Goal: Task Accomplishment & Management: Manage account settings

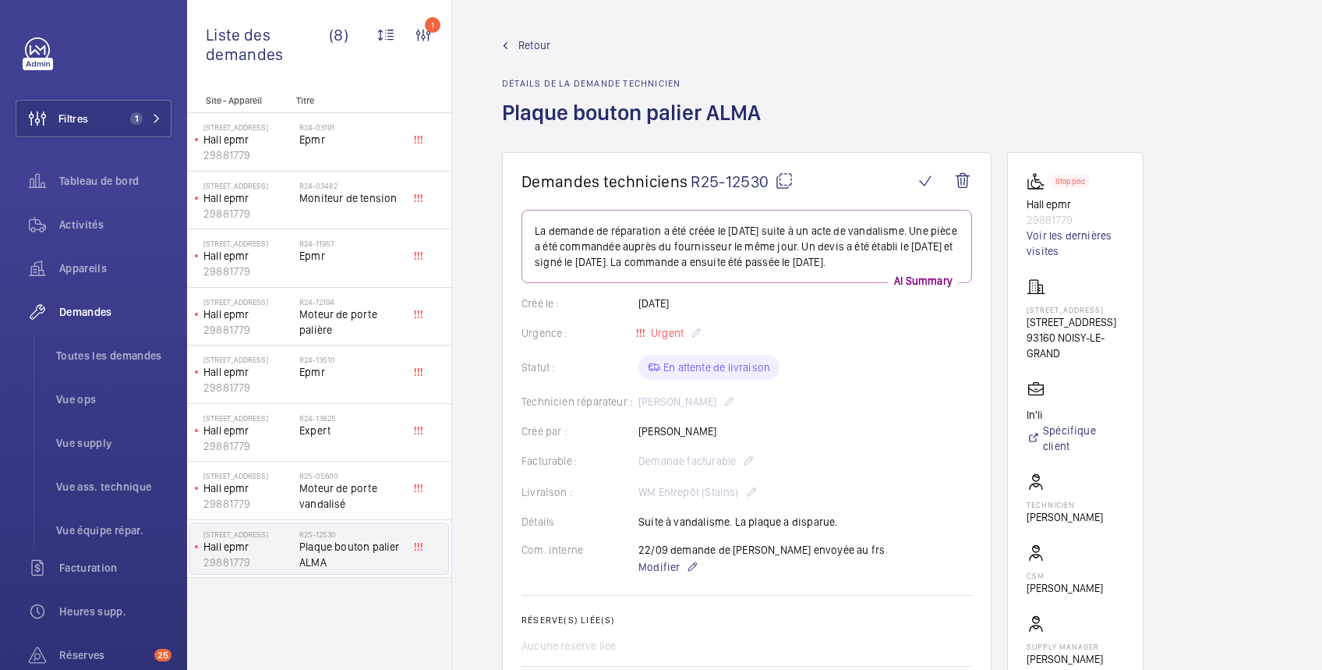
click at [530, 42] on span "Retour" at bounding box center [535, 45] width 32 height 16
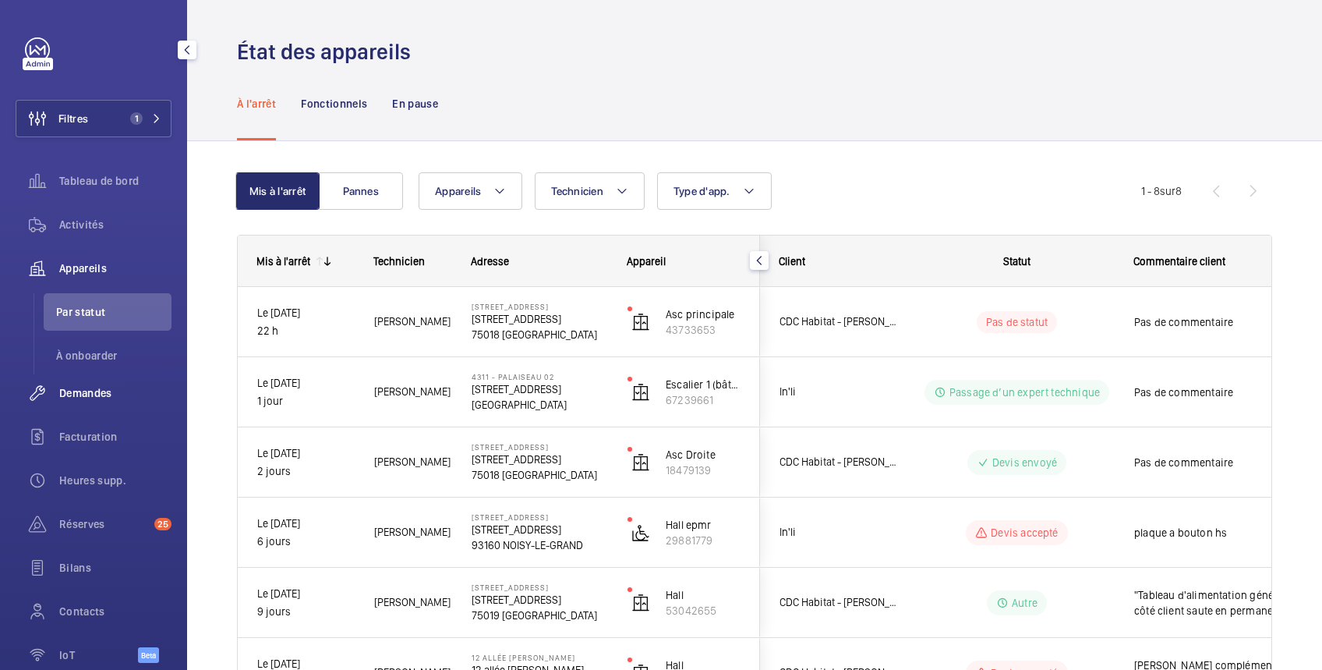
click at [92, 384] on div "Demandes" at bounding box center [94, 392] width 156 height 37
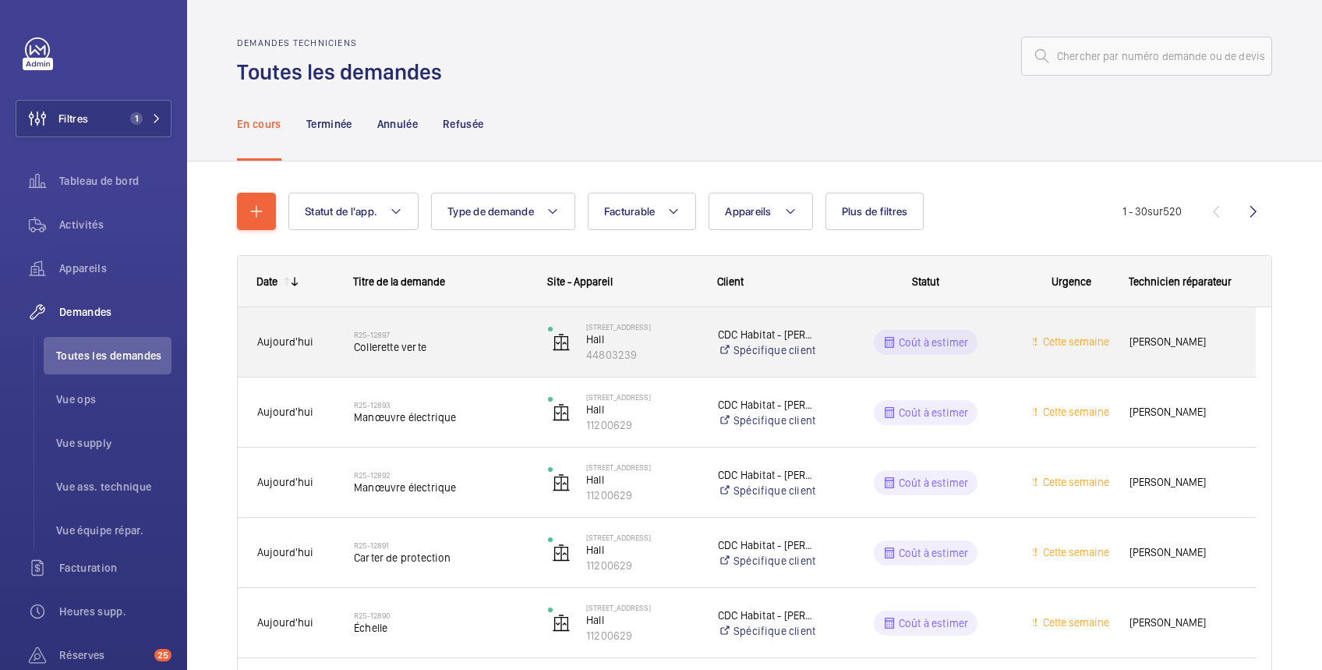
drag, startPoint x: 653, startPoint y: 350, endPoint x: 579, endPoint y: 362, distance: 74.2
click at [579, 362] on div "43 rue du Pré Saint Gervais Hall 44803239" at bounding box center [613, 342] width 168 height 64
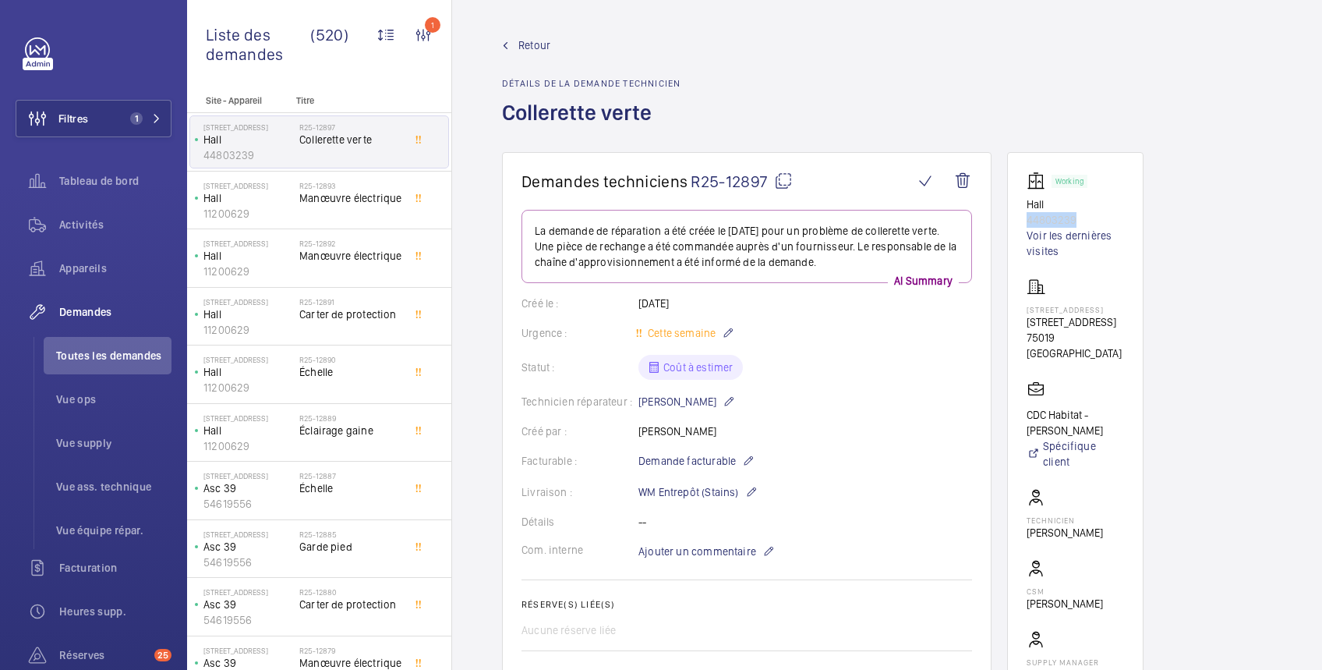
click at [1089, 215] on div "Working Hall 44803239 Voir les dernières visites" at bounding box center [1075, 215] width 97 height 87
copy div "44803239"
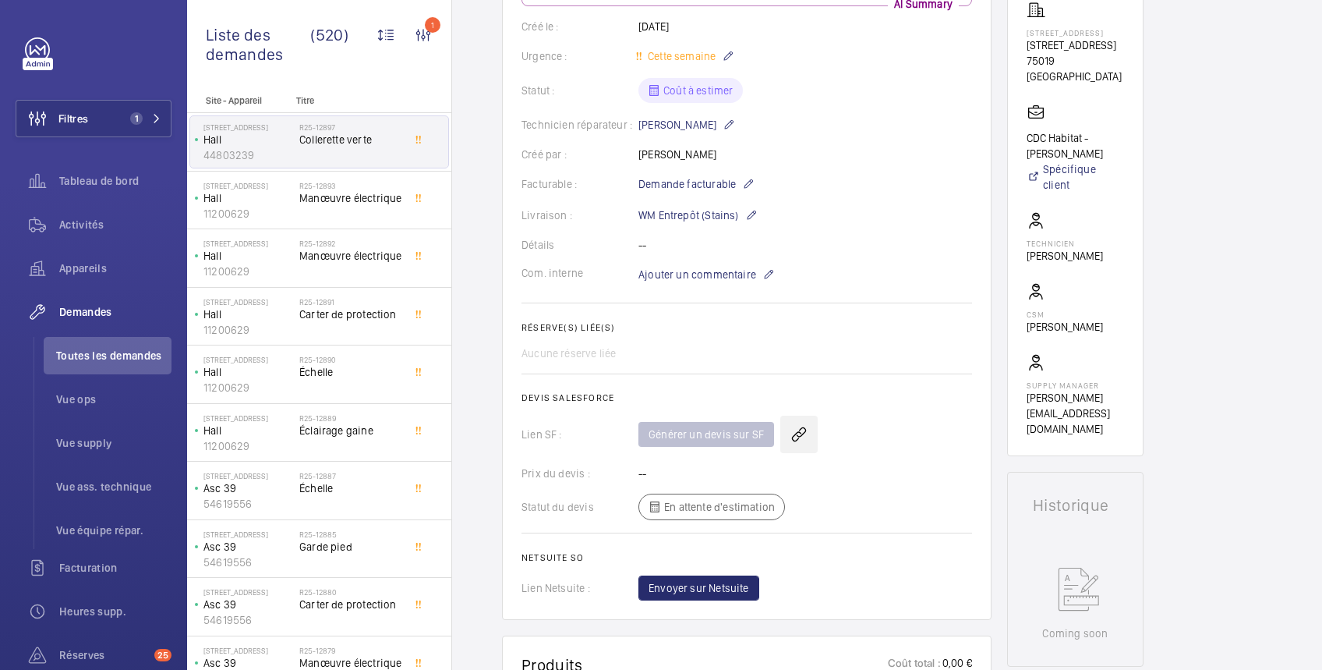
click at [797, 437] on wm-front-icon-button at bounding box center [798, 434] width 37 height 37
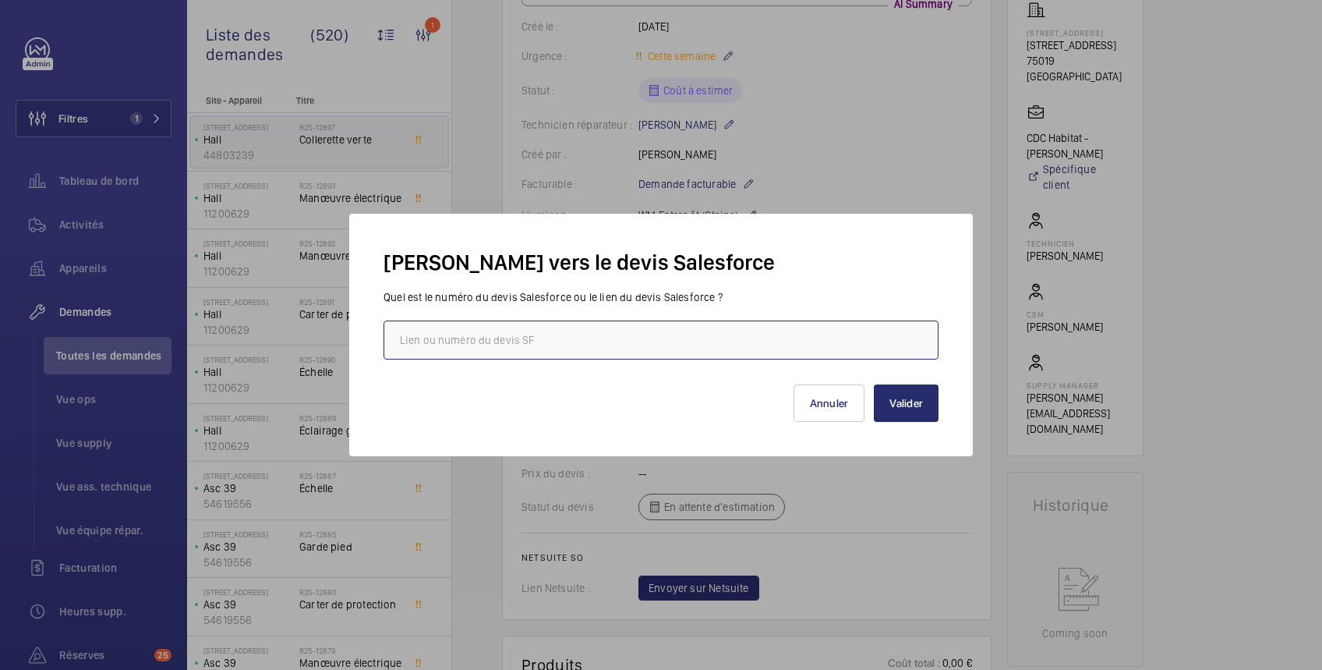
click at [726, 328] on input "text" at bounding box center [661, 339] width 555 height 39
paste input "https://wemaintain.lightning.force.com/lightning/r/Quote/0Q0SZ000007Tixi0AC/view"
type input "https://wemaintain.lightning.force.com/lightning/r/Quote/0Q0SZ000007Tixi0AC/view"
click at [911, 407] on button "Valider" at bounding box center [906, 402] width 65 height 37
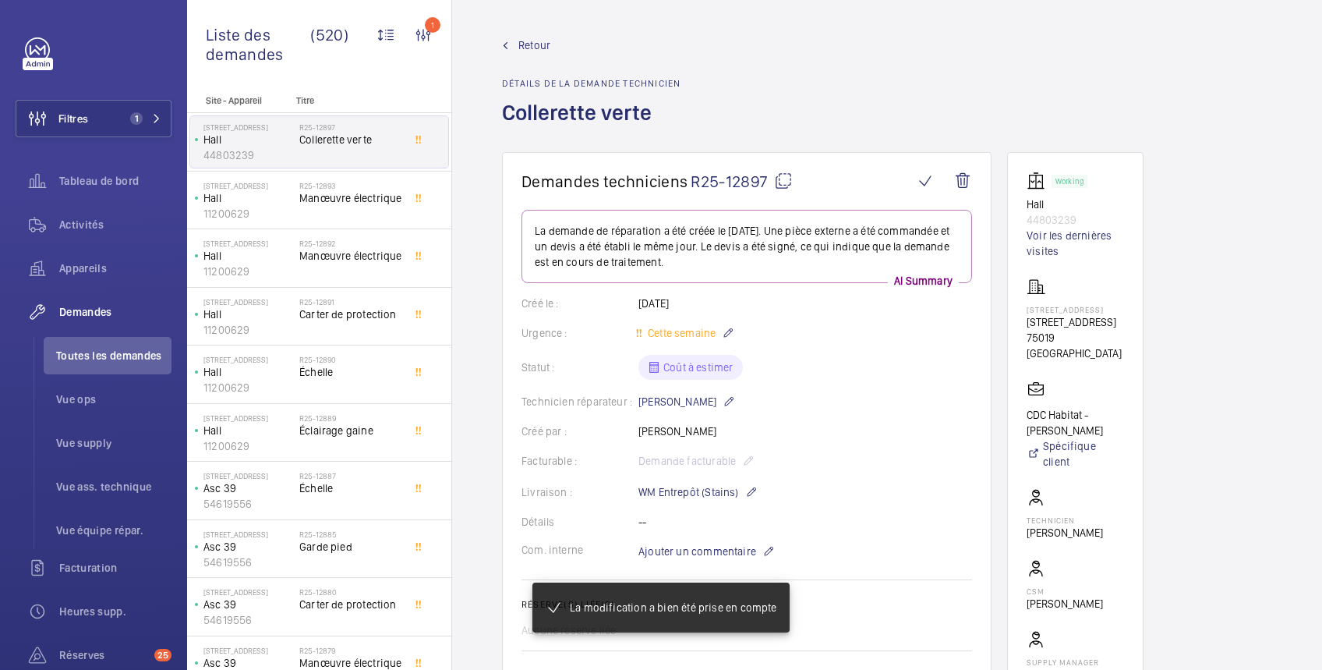
click at [543, 41] on span "Retour" at bounding box center [535, 45] width 32 height 16
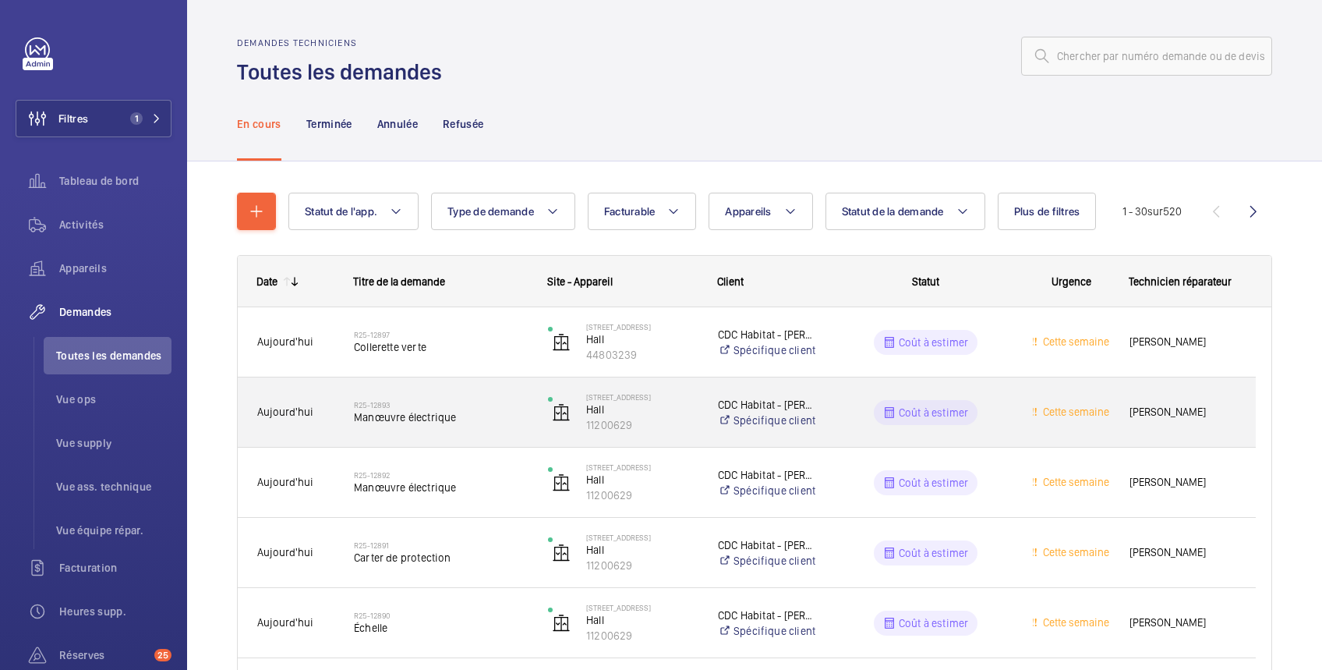
click at [980, 412] on wm-front-pills-cell "Coût à estimer" at bounding box center [926, 412] width 174 height 25
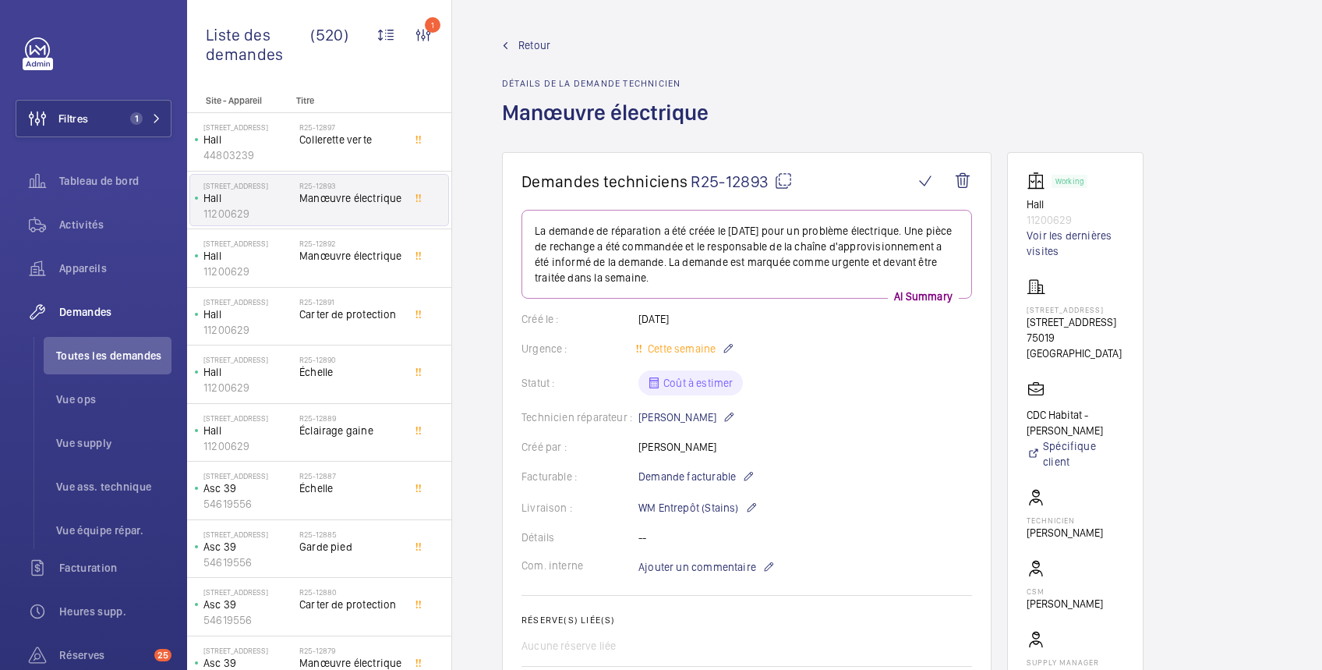
click at [538, 48] on span "Retour" at bounding box center [535, 45] width 32 height 16
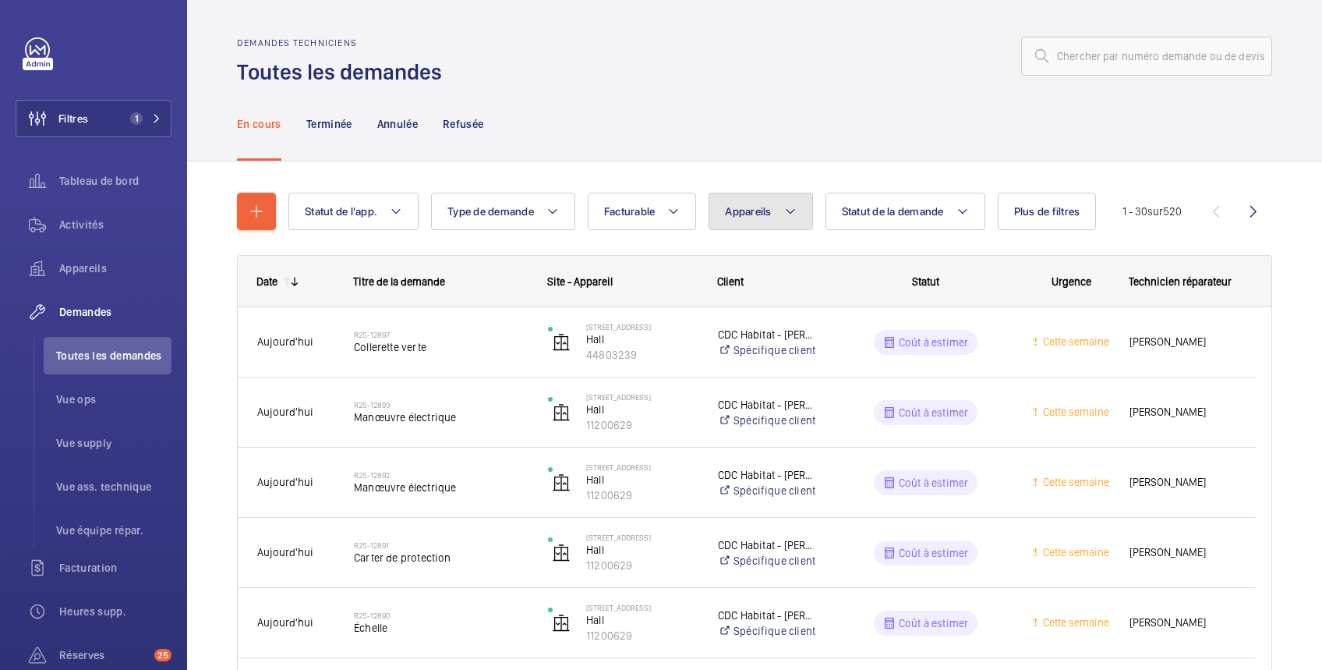
click at [760, 209] on span "Appareils" at bounding box center [748, 211] width 46 height 12
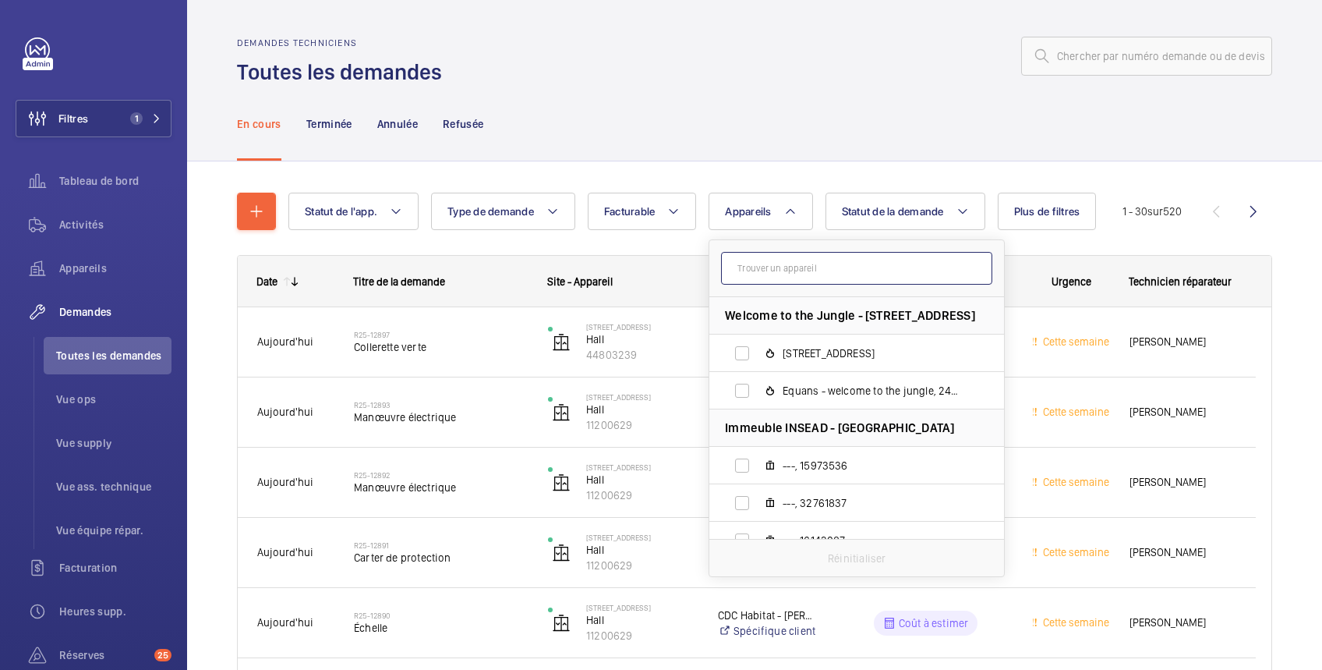
click at [755, 268] on input "text" at bounding box center [856, 268] width 271 height 33
paste input "44803239"
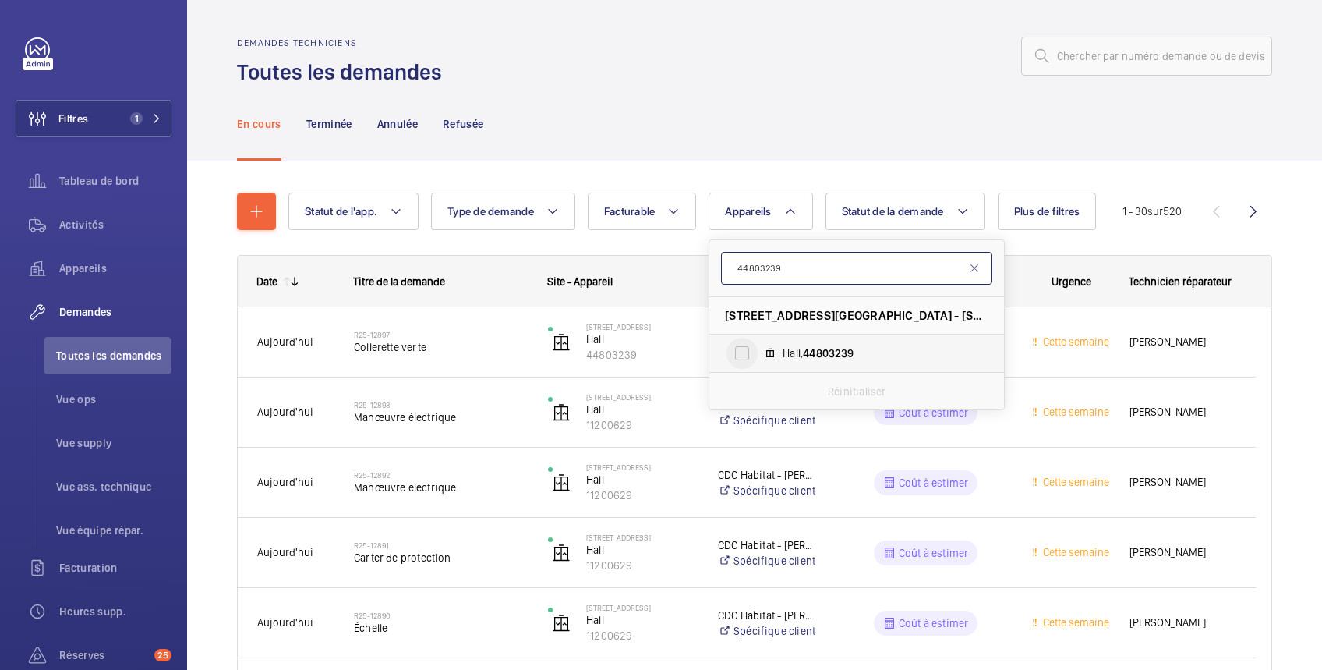
type input "44803239"
click at [740, 349] on input "Hall, 44803239" at bounding box center [742, 353] width 31 height 31
checkbox input "true"
click at [805, 69] on div at bounding box center [861, 55] width 821 height 37
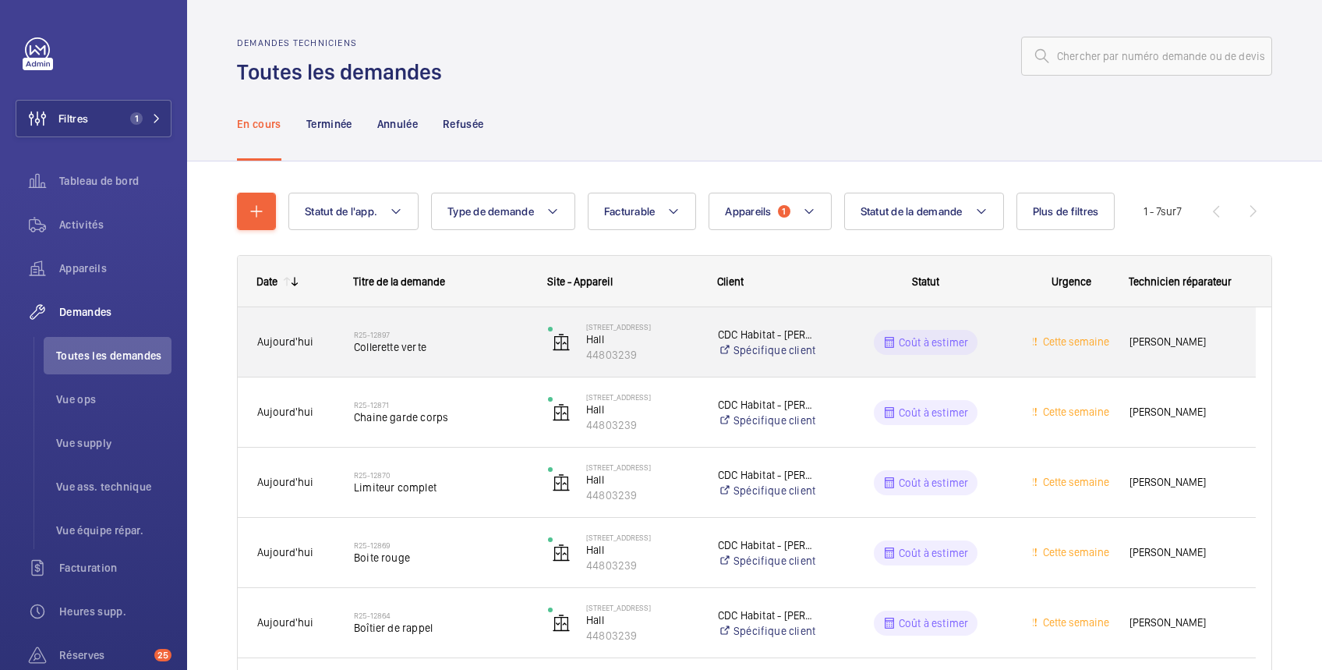
click at [1005, 355] on div "Coût à estimer" at bounding box center [916, 342] width 193 height 56
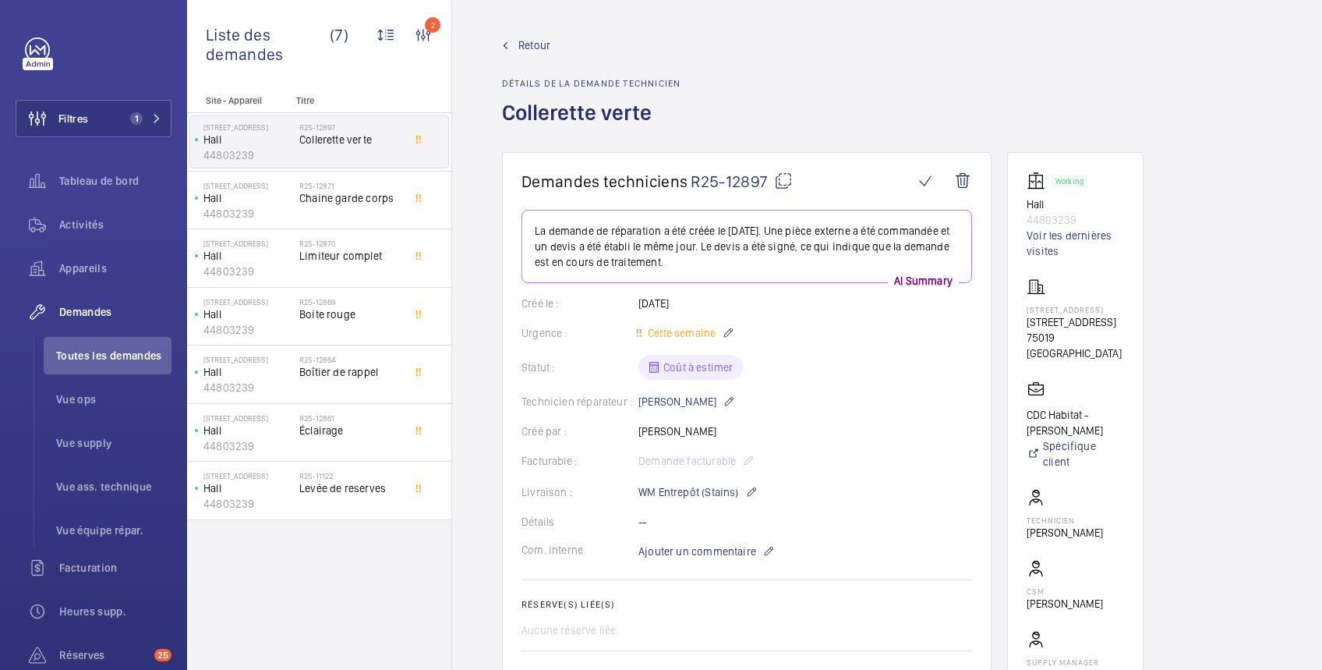
click at [533, 42] on span "Retour" at bounding box center [535, 45] width 32 height 16
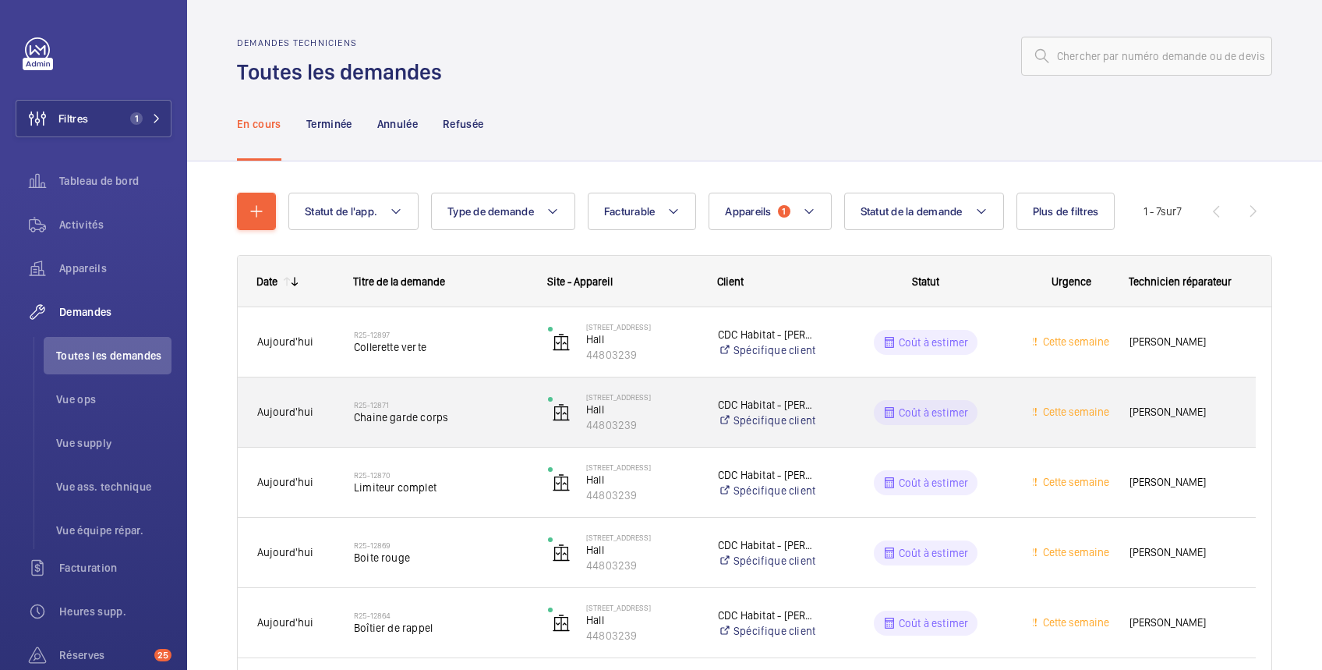
click at [1007, 408] on wm-front-pills-cell "Coût à estimer" at bounding box center [926, 412] width 174 height 25
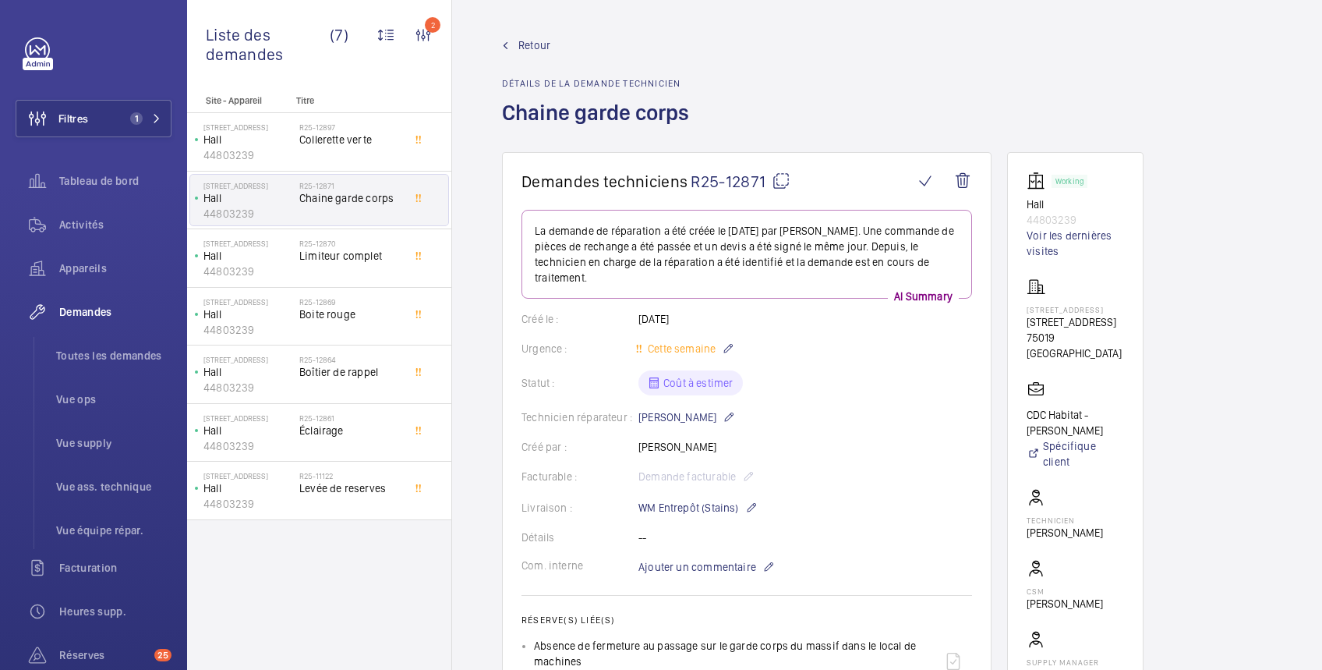
click at [530, 46] on span "Retour" at bounding box center [535, 45] width 32 height 16
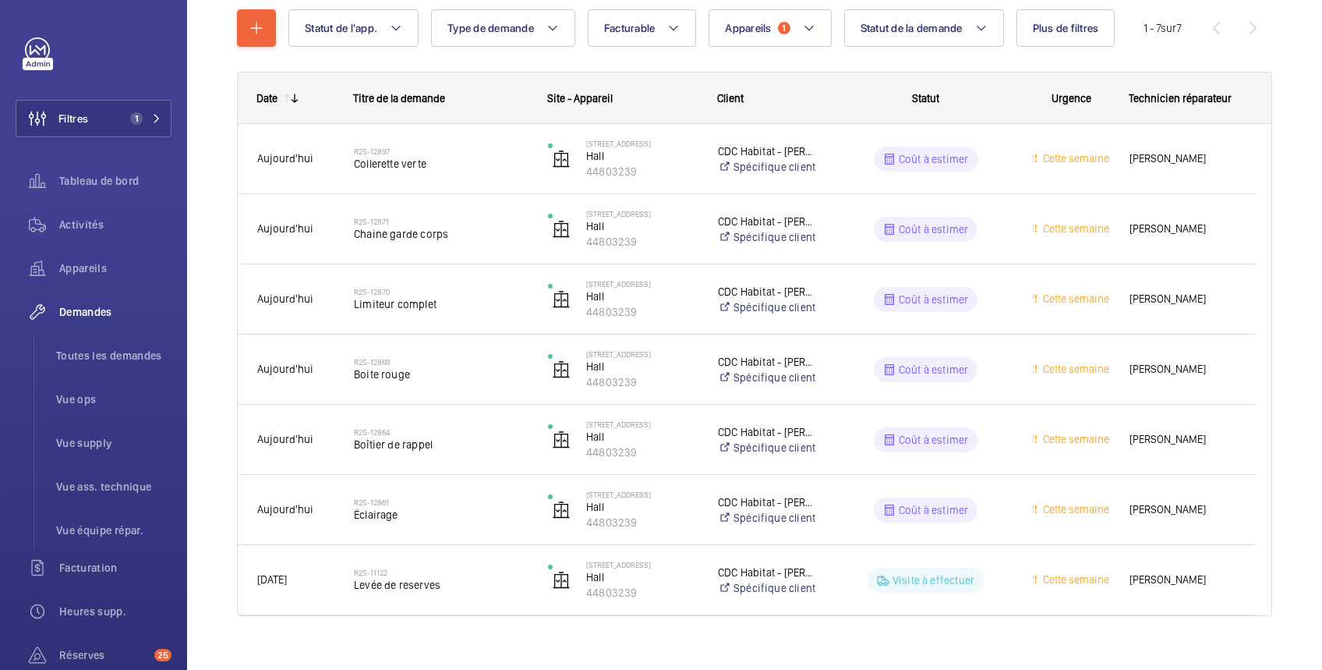
scroll to position [204, 0]
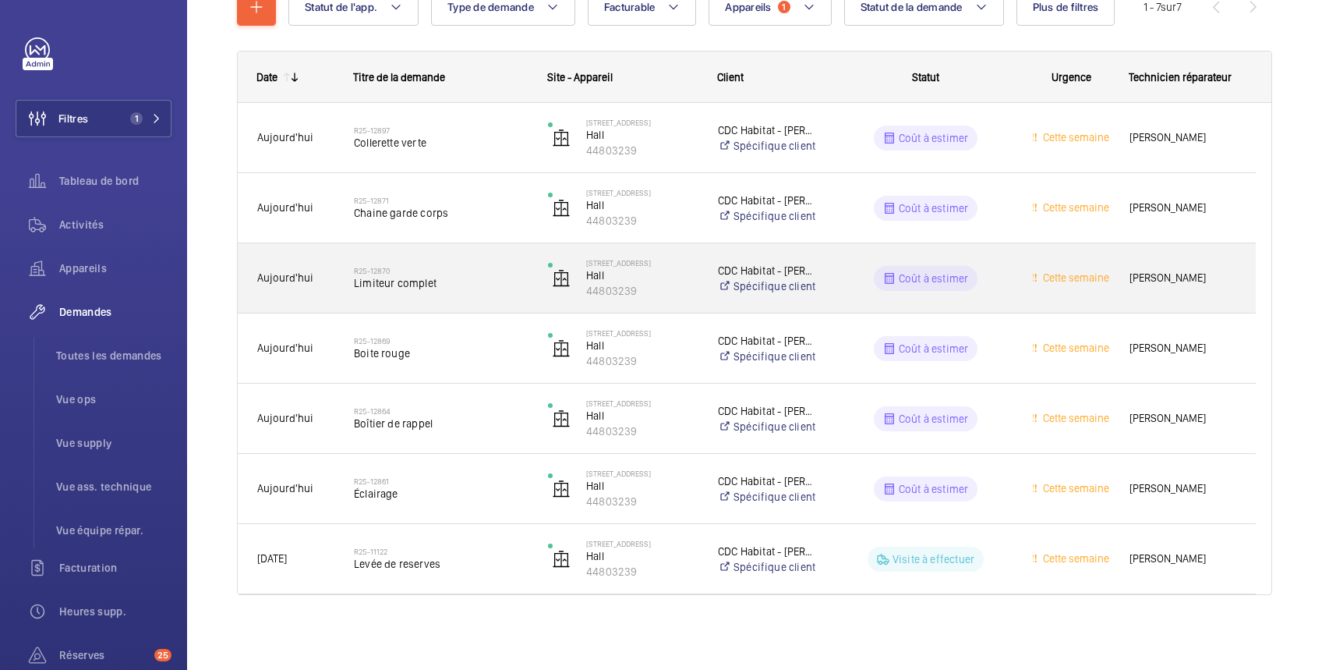
click at [860, 264] on div "Coût à estimer" at bounding box center [916, 278] width 193 height 56
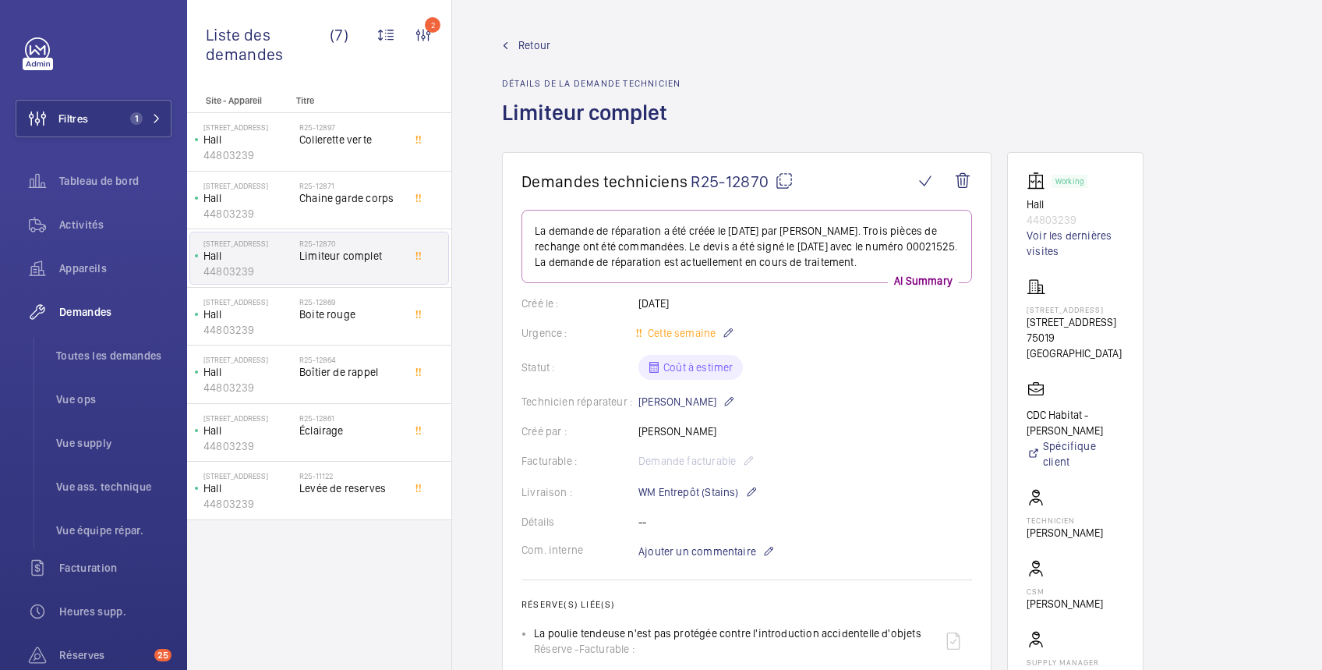
click at [536, 42] on span "Retour" at bounding box center [535, 45] width 32 height 16
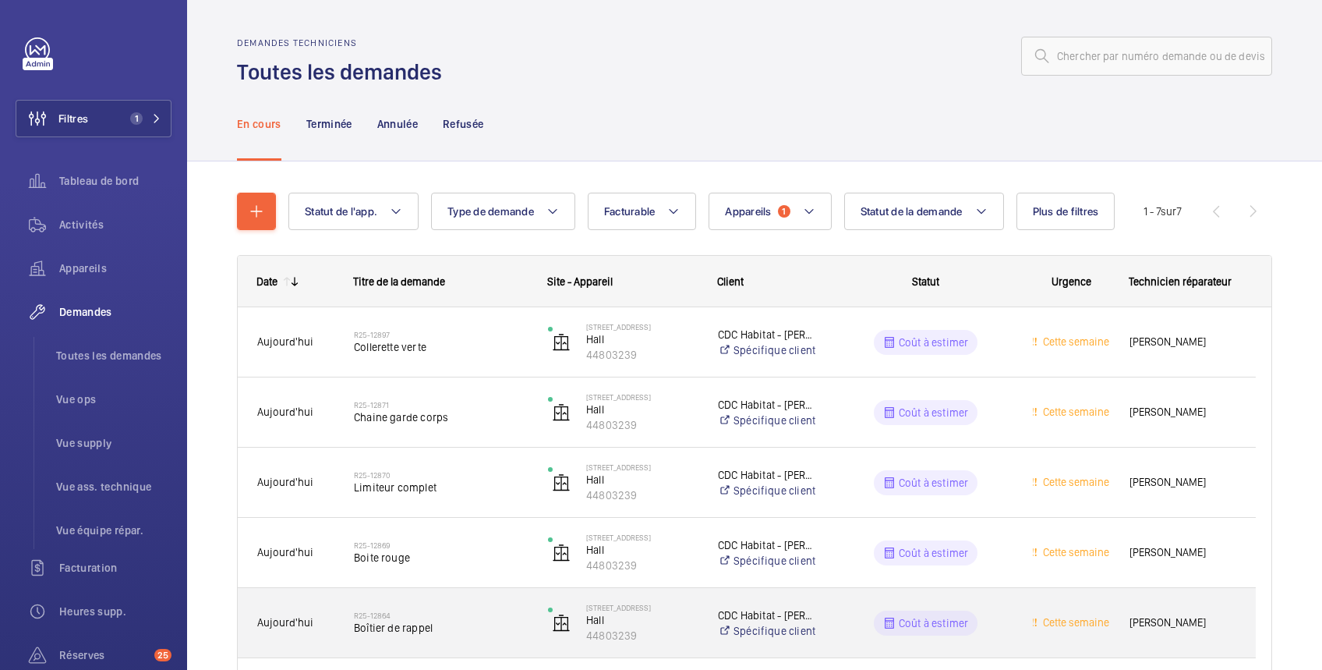
click at [849, 607] on div "Coût à estimer" at bounding box center [916, 623] width 193 height 56
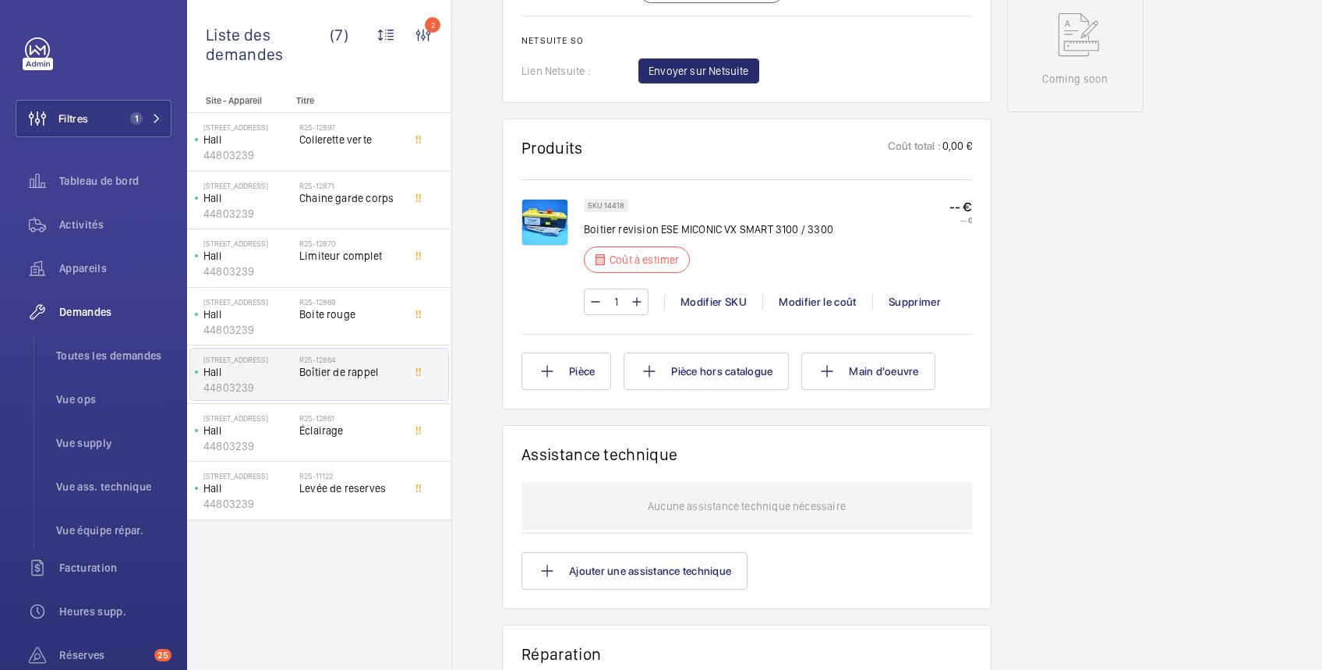
scroll to position [277, 0]
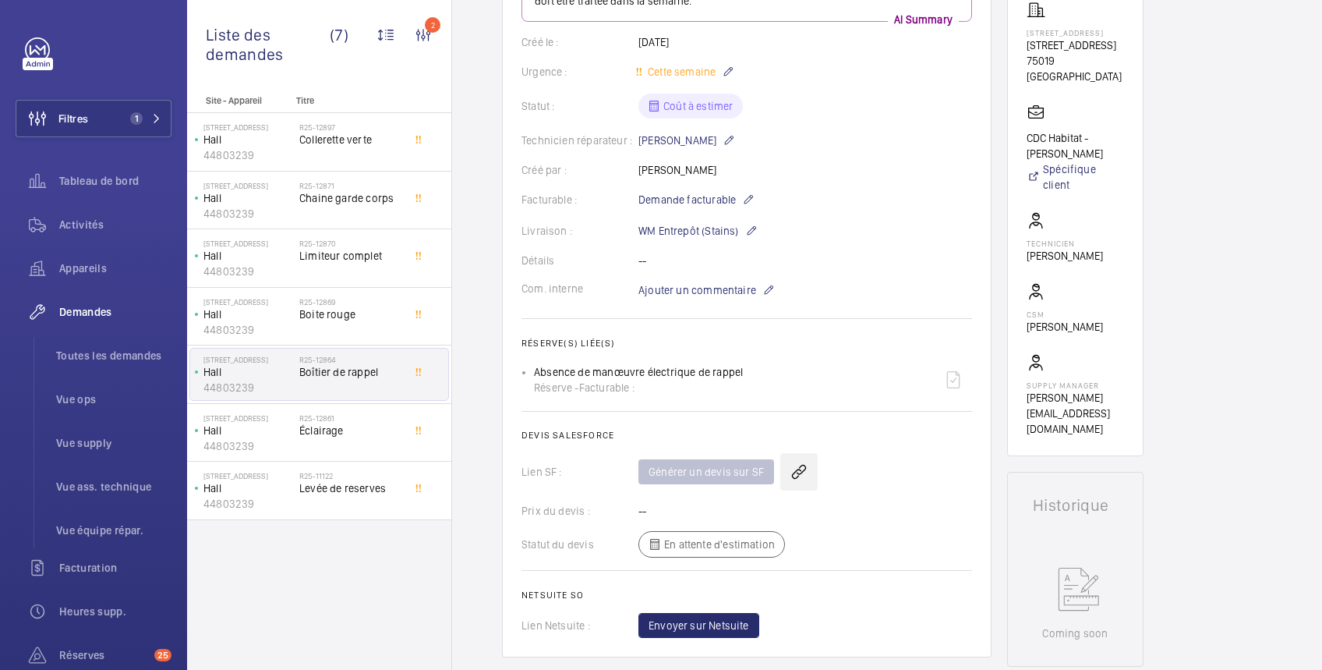
click at [798, 469] on wm-front-icon-button at bounding box center [798, 471] width 37 height 37
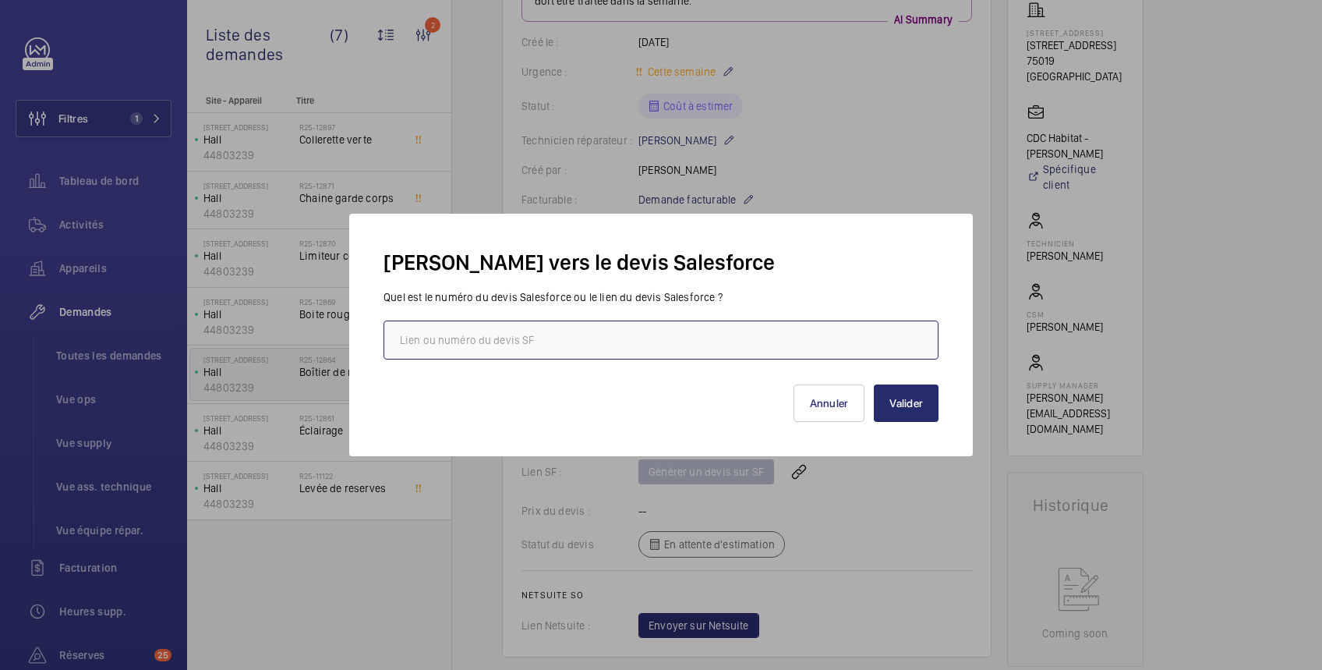
click at [672, 335] on input "text" at bounding box center [661, 339] width 555 height 39
paste input "https://wemaintain.lightning.force.com/lightning/r/Quote/0Q0SZ000007dJJh0AM/view"
type input "https://wemaintain.lightning.force.com/lightning/r/Quote/0Q0SZ000007dJJh0AM/view"
click at [903, 398] on button "Valider" at bounding box center [906, 402] width 65 height 37
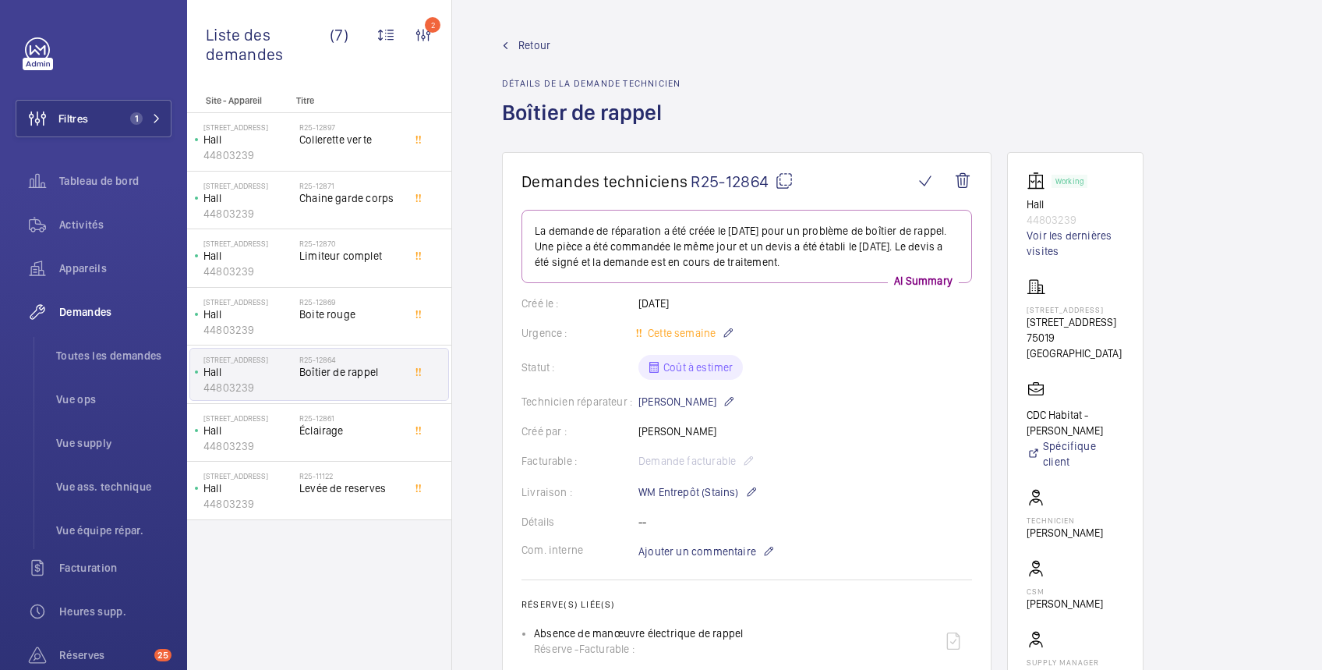
click at [540, 48] on span "Retour" at bounding box center [535, 45] width 32 height 16
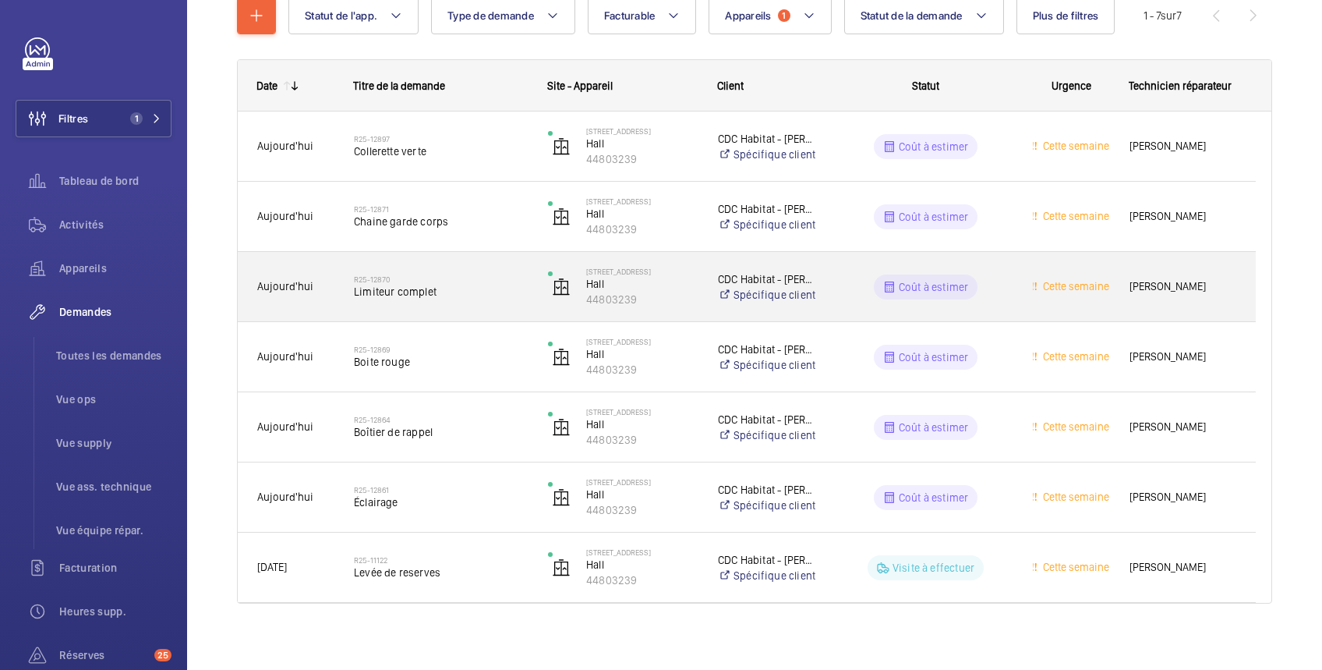
scroll to position [204, 0]
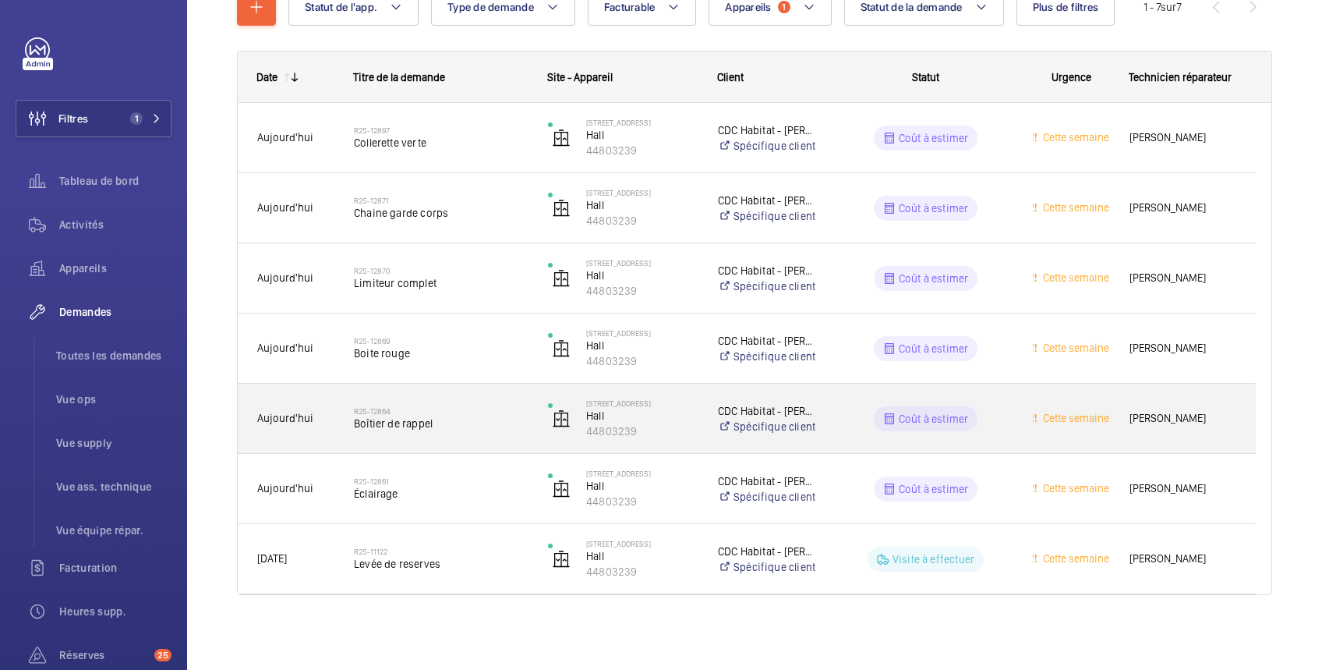
click at [998, 412] on wm-front-pills-cell "Coût à estimer" at bounding box center [926, 418] width 174 height 25
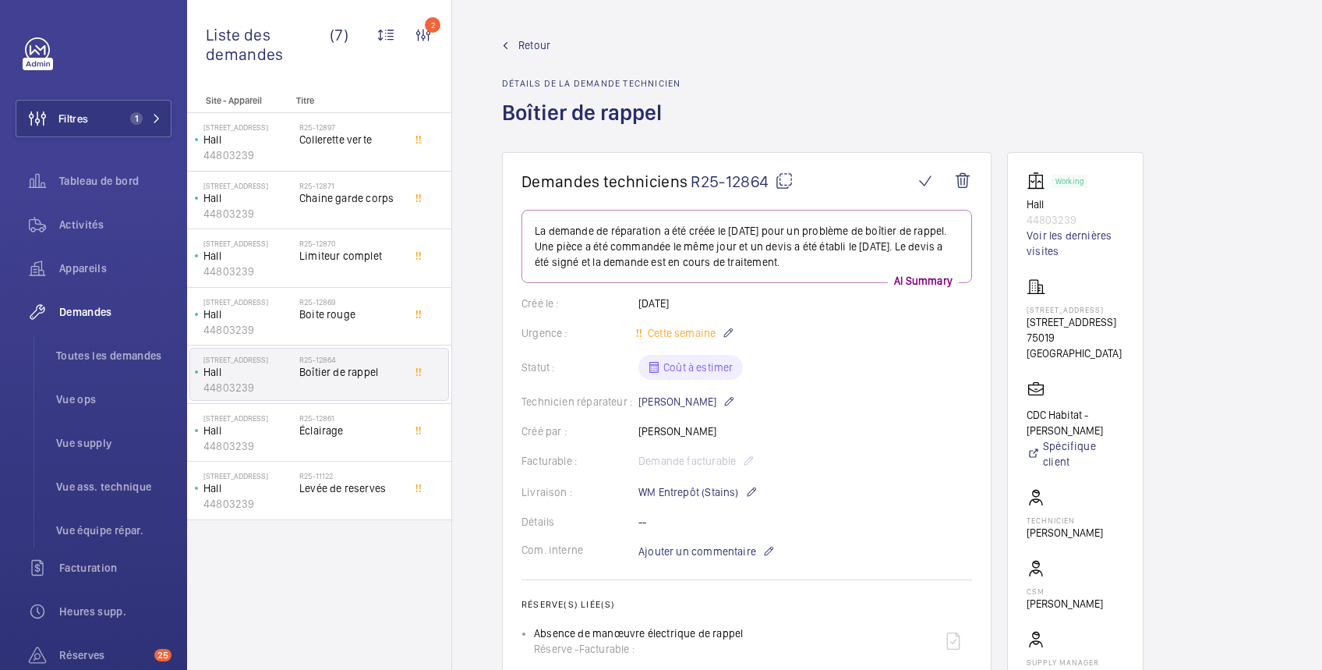
click at [541, 42] on span "Retour" at bounding box center [535, 45] width 32 height 16
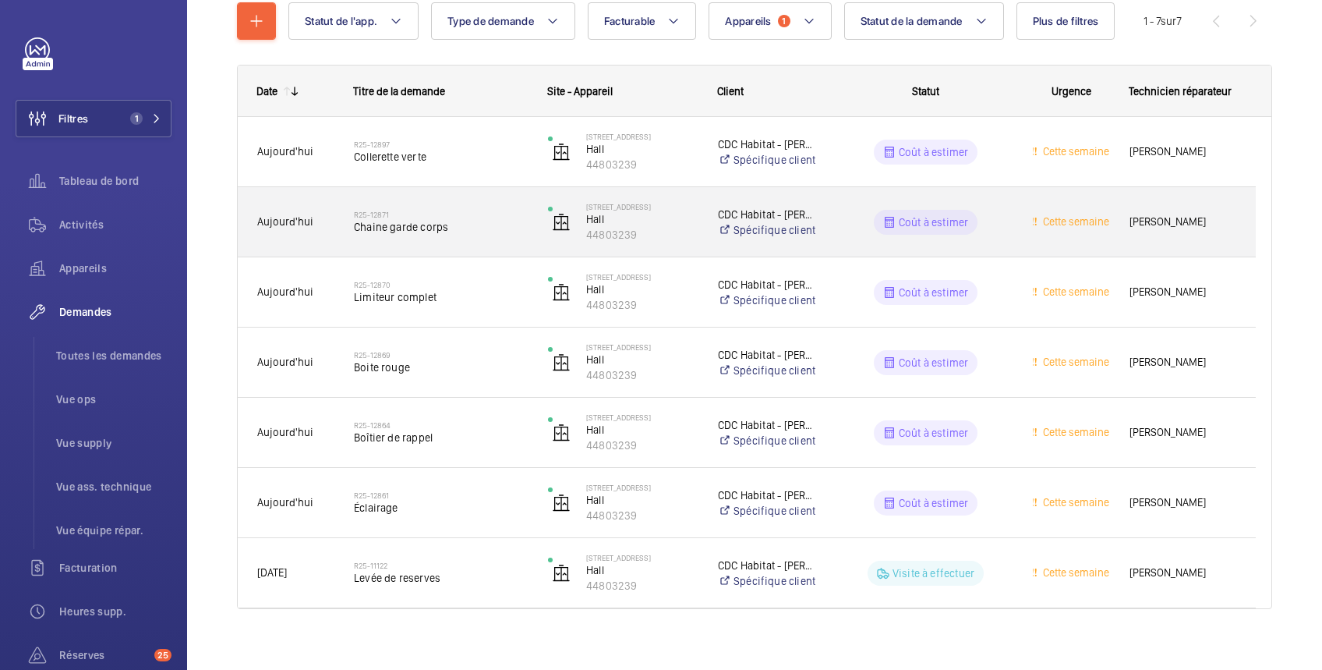
scroll to position [204, 0]
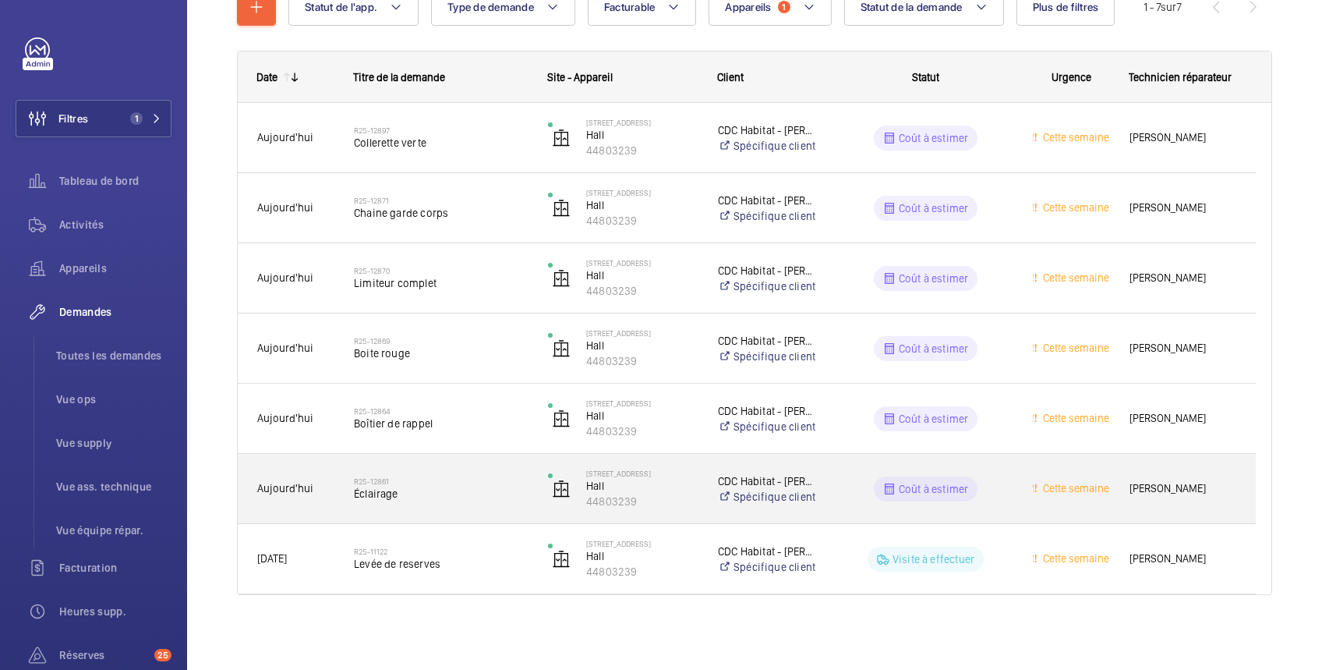
click at [998, 493] on wm-front-pills-cell "Coût à estimer" at bounding box center [926, 488] width 174 height 25
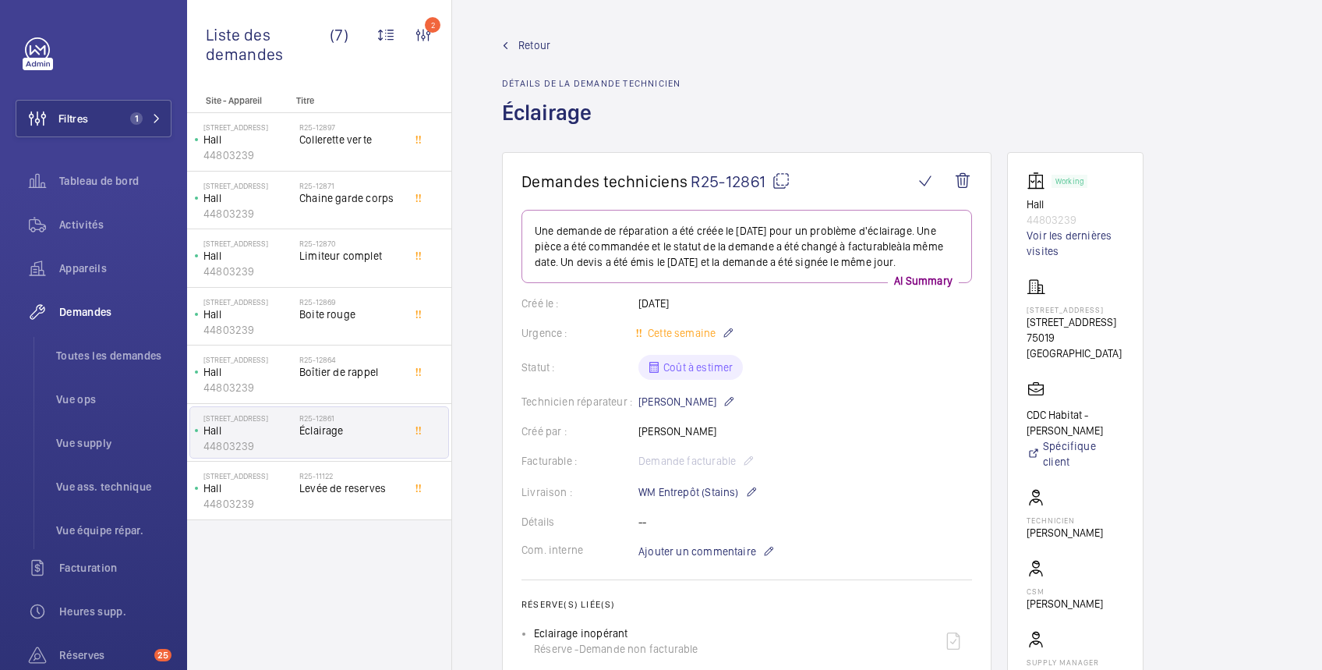
click at [544, 46] on span "Retour" at bounding box center [535, 45] width 32 height 16
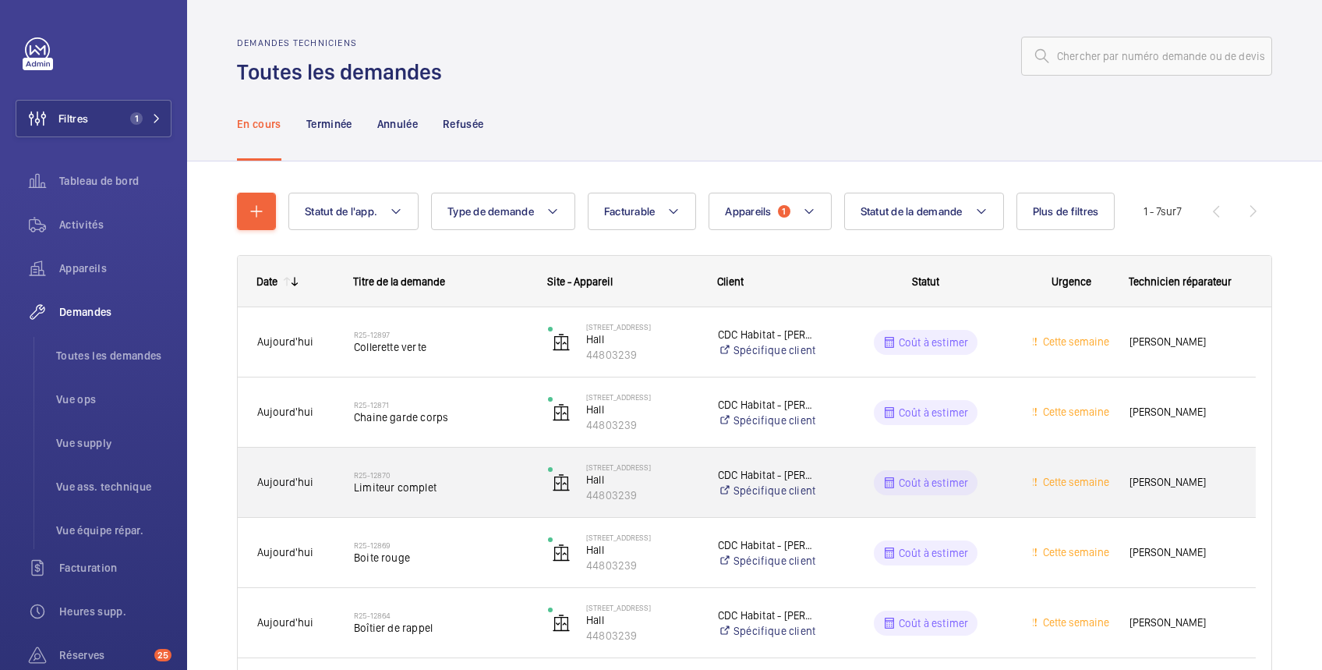
click at [1003, 477] on wm-front-pills-cell "Coût à estimer" at bounding box center [926, 482] width 174 height 25
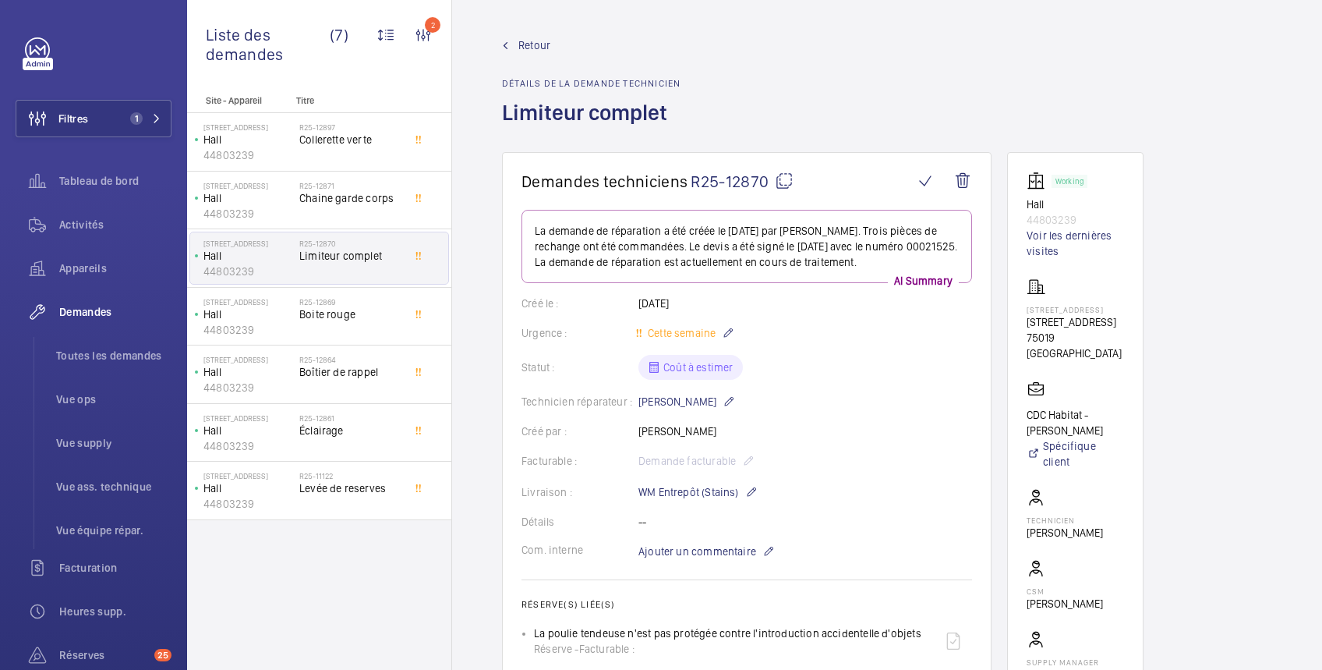
click at [536, 48] on span "Retour" at bounding box center [535, 45] width 32 height 16
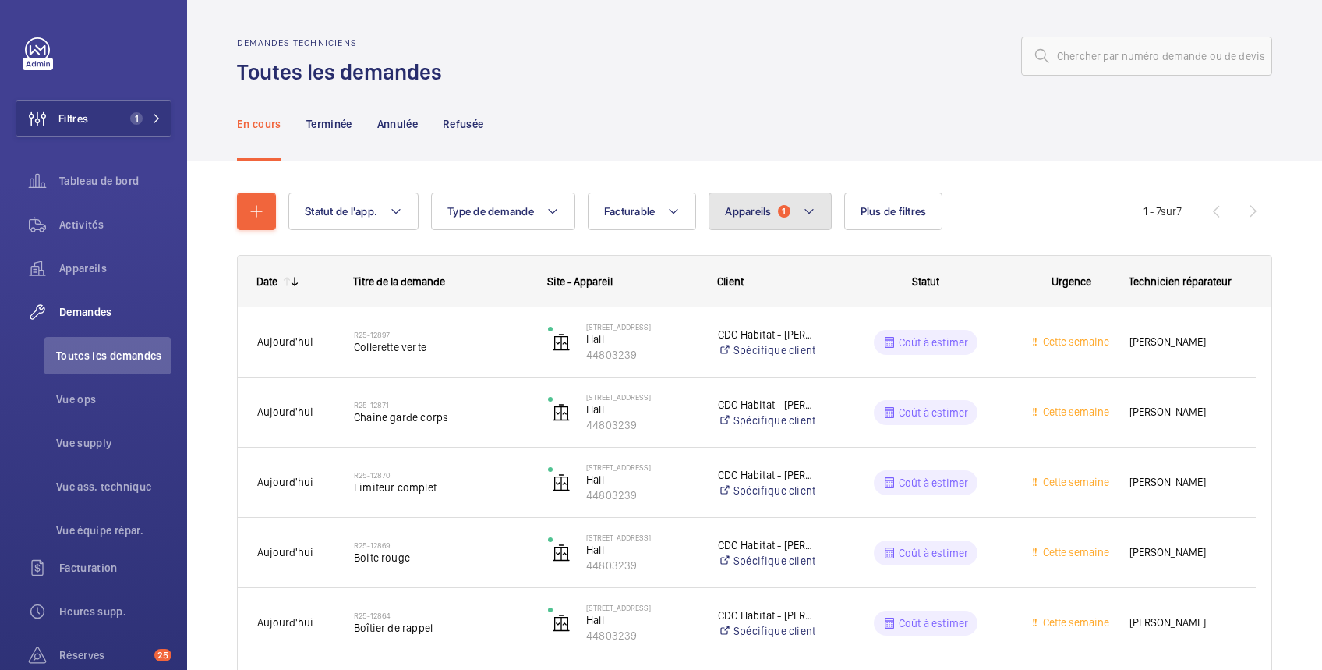
click at [762, 212] on span "Appareils" at bounding box center [748, 211] width 46 height 12
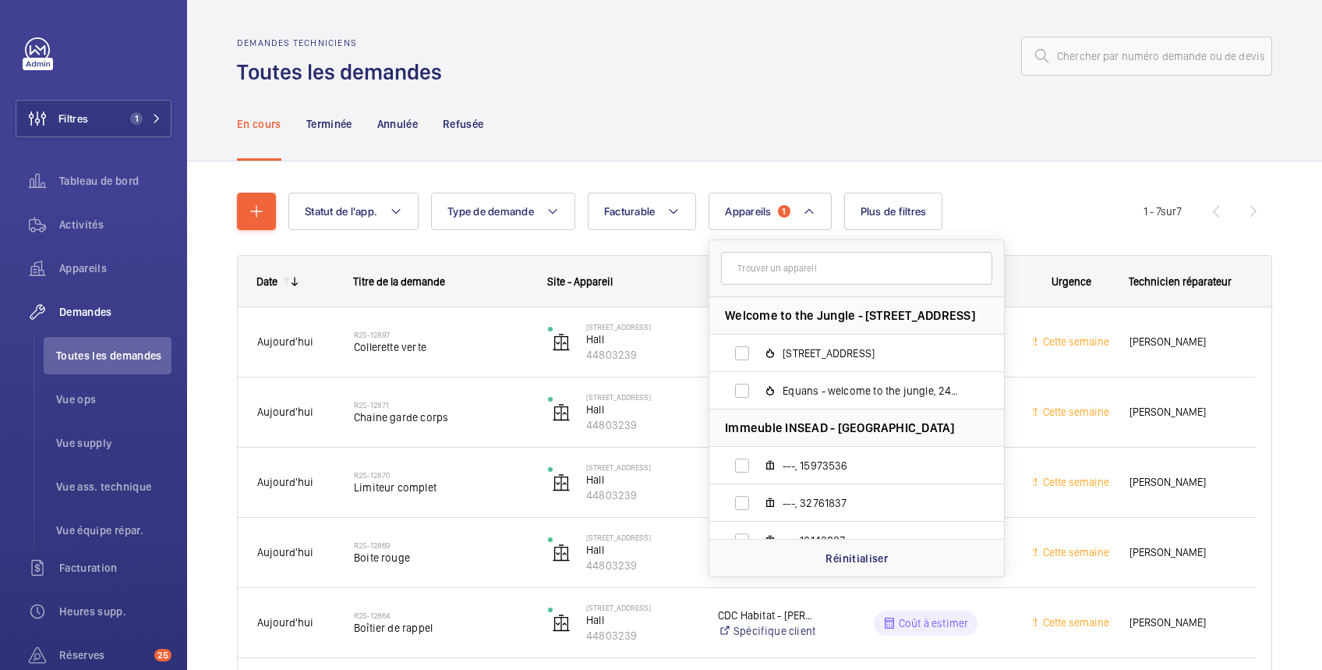
click at [760, 261] on input "text" at bounding box center [856, 268] width 271 height 33
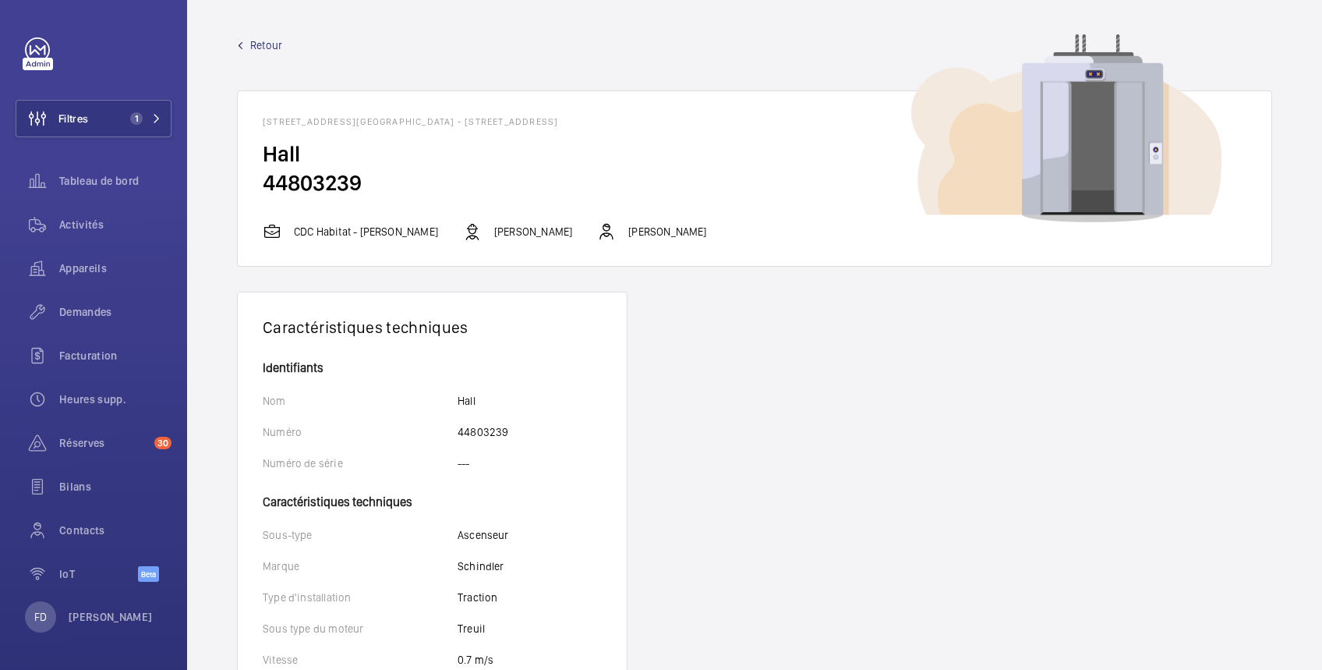
drag, startPoint x: 381, startPoint y: 181, endPoint x: 256, endPoint y: 173, distance: 125.0
click at [256, 173] on wm-front-card-body "Hall 44803239" at bounding box center [755, 181] width 1034 height 83
copy h2 "44803239"
click at [274, 44] on span "Retour" at bounding box center [266, 45] width 32 height 16
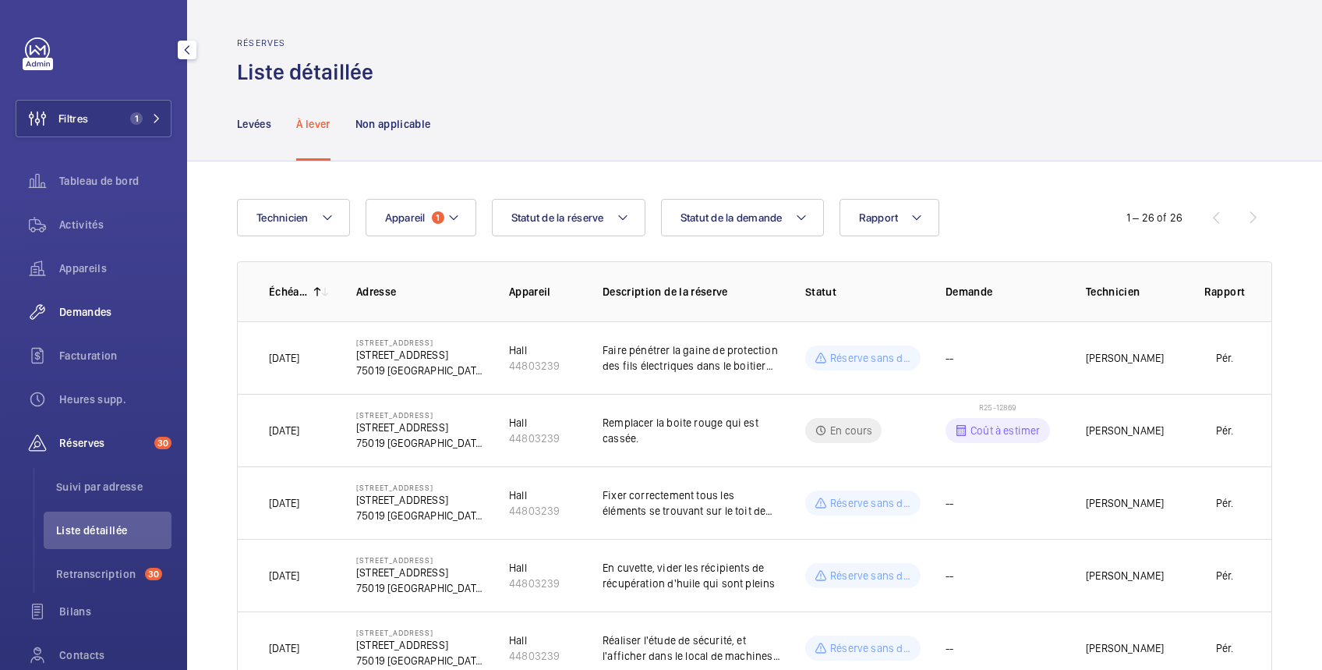
click at [88, 313] on span "Demandes" at bounding box center [115, 312] width 112 height 16
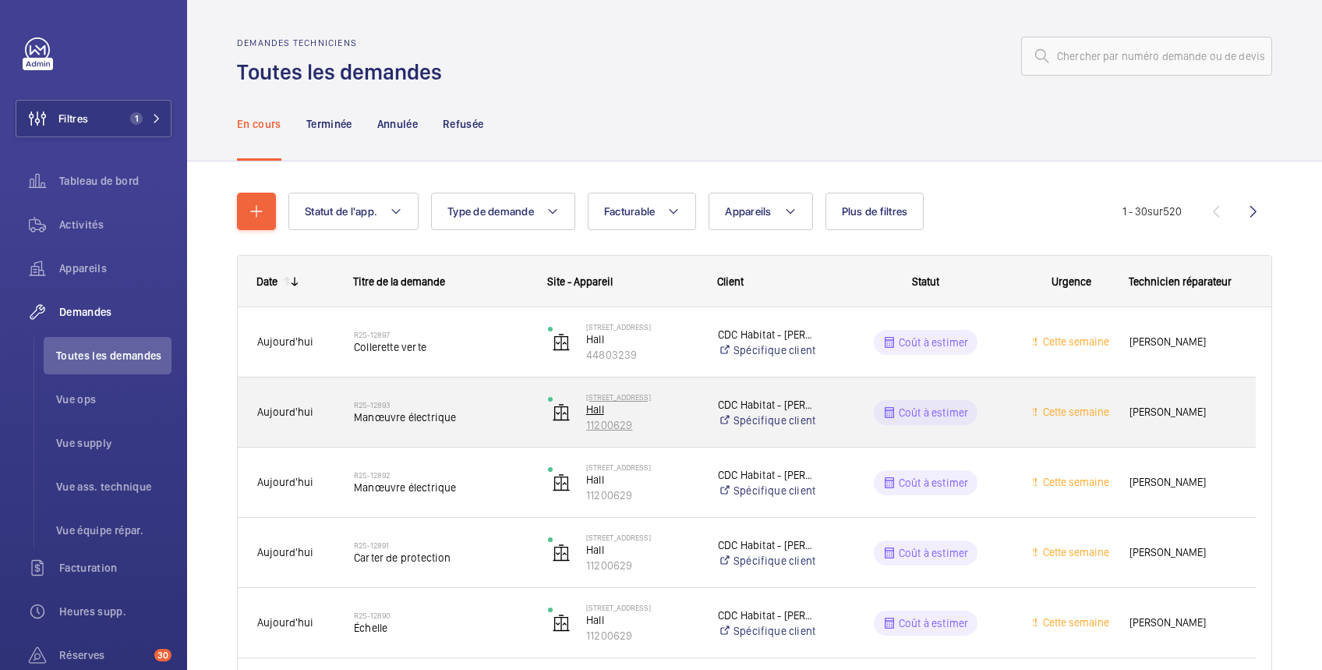
click at [639, 425] on p "11200629" at bounding box center [641, 425] width 111 height 16
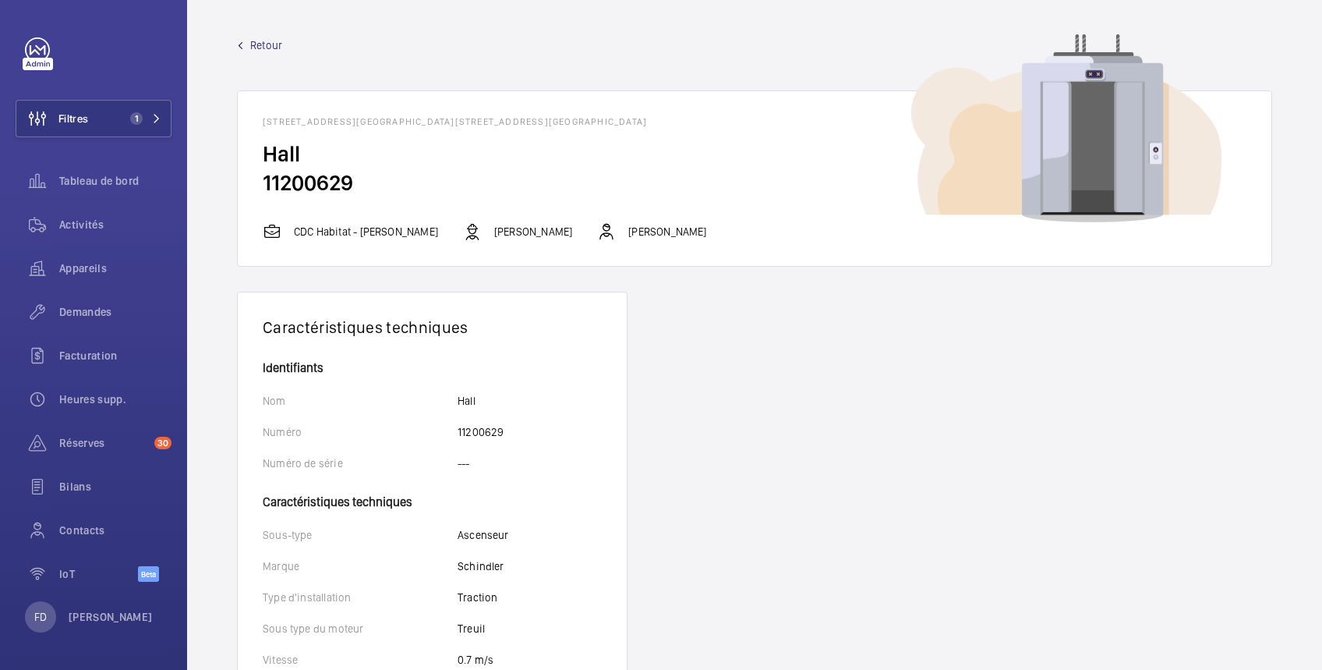
drag, startPoint x: 361, startPoint y: 186, endPoint x: 250, endPoint y: 187, distance: 111.5
click at [250, 187] on wm-front-card-body "Hall 11200629" at bounding box center [755, 181] width 1034 height 83
copy h2 "11200629"
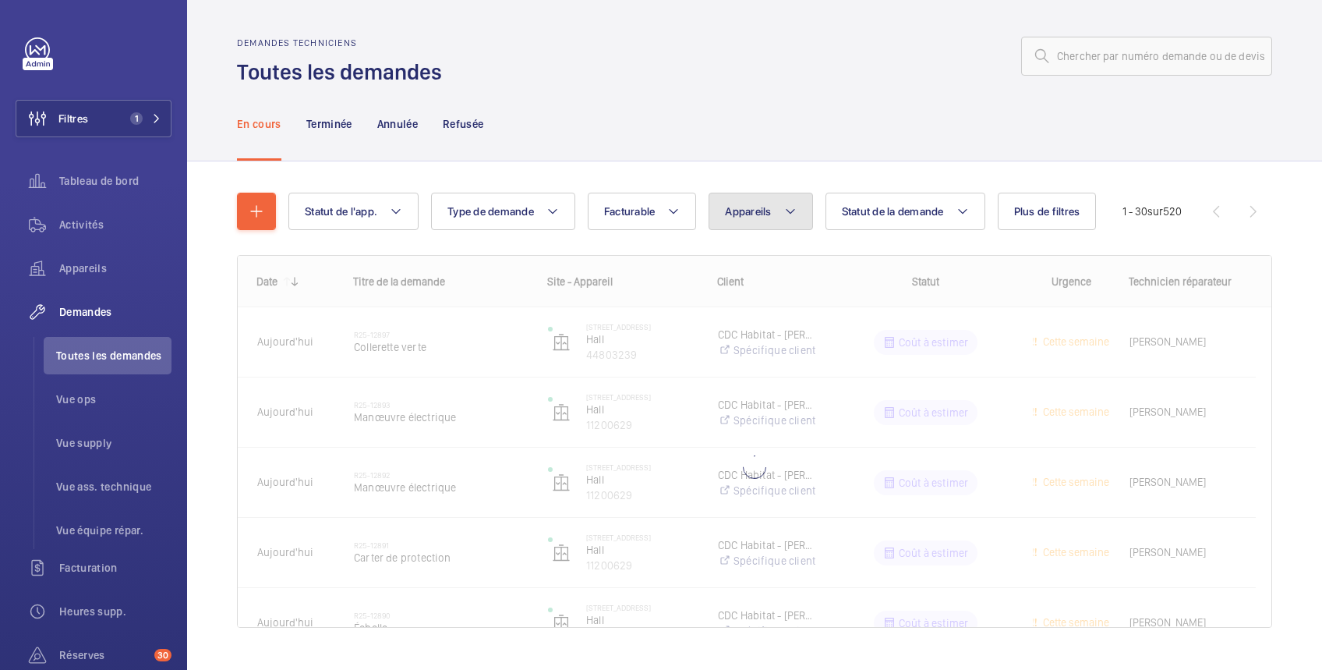
click at [752, 210] on span "Appareils" at bounding box center [748, 211] width 46 height 12
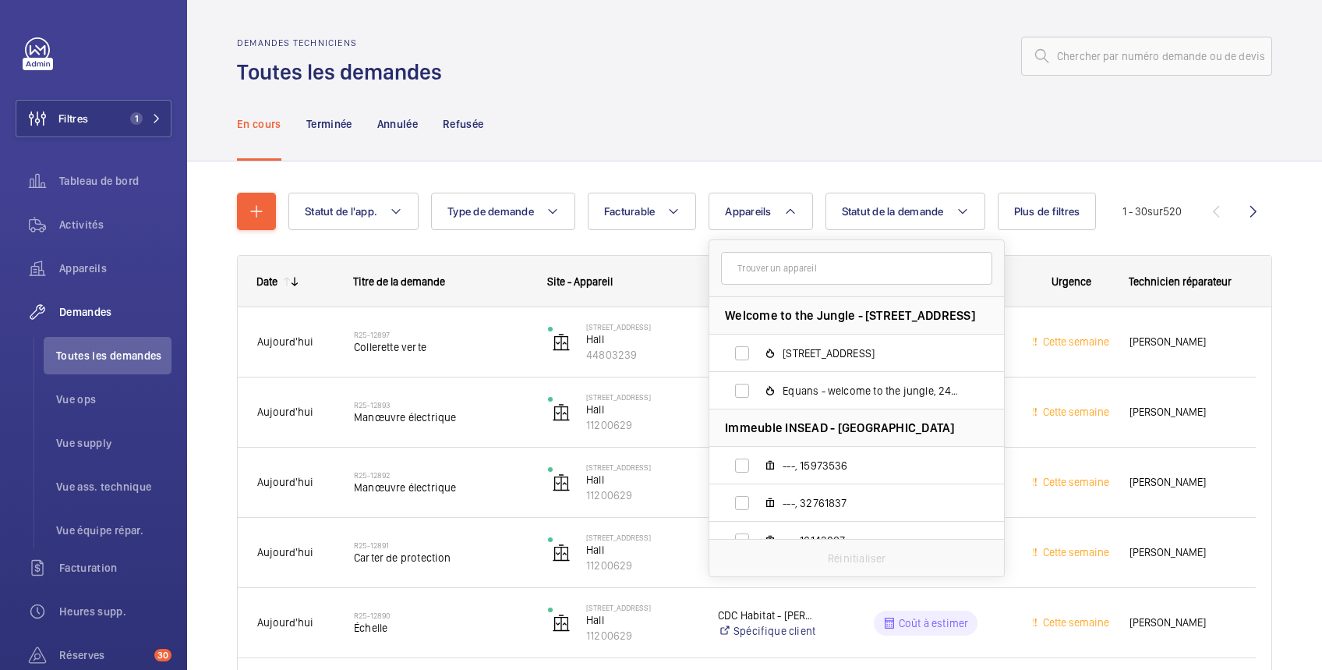
click at [784, 266] on input "text" at bounding box center [856, 268] width 271 height 33
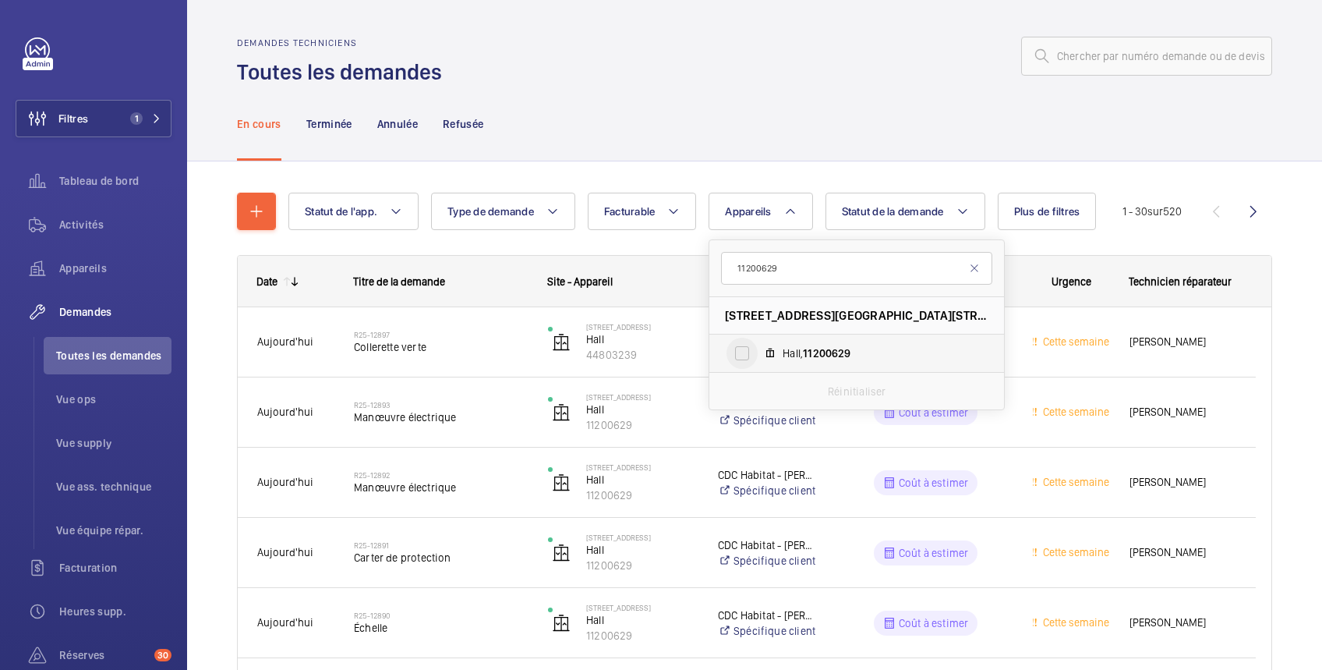
type input "11200629"
click at [746, 349] on input "Hall, 11200629" at bounding box center [742, 353] width 31 height 31
checkbox input "true"
click at [752, 100] on div "En cours Terminée Annulée Refusée" at bounding box center [754, 124] width 1035 height 74
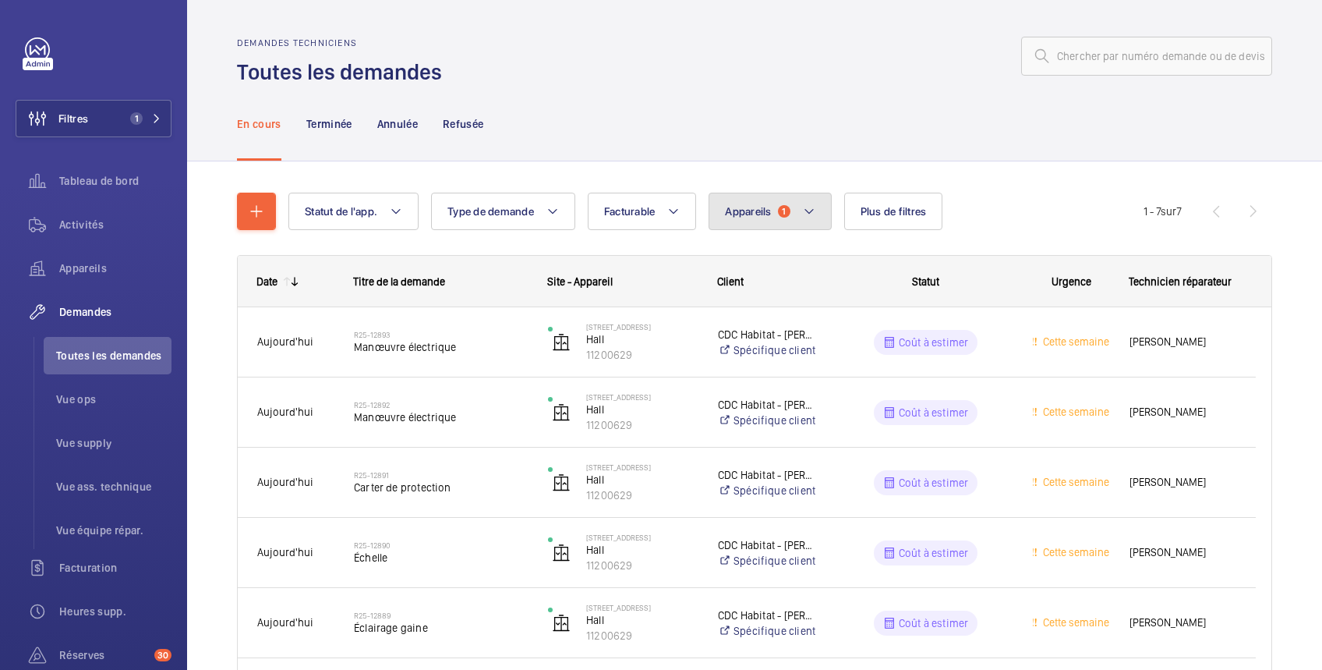
click at [744, 217] on span "Appareils" at bounding box center [748, 211] width 46 height 12
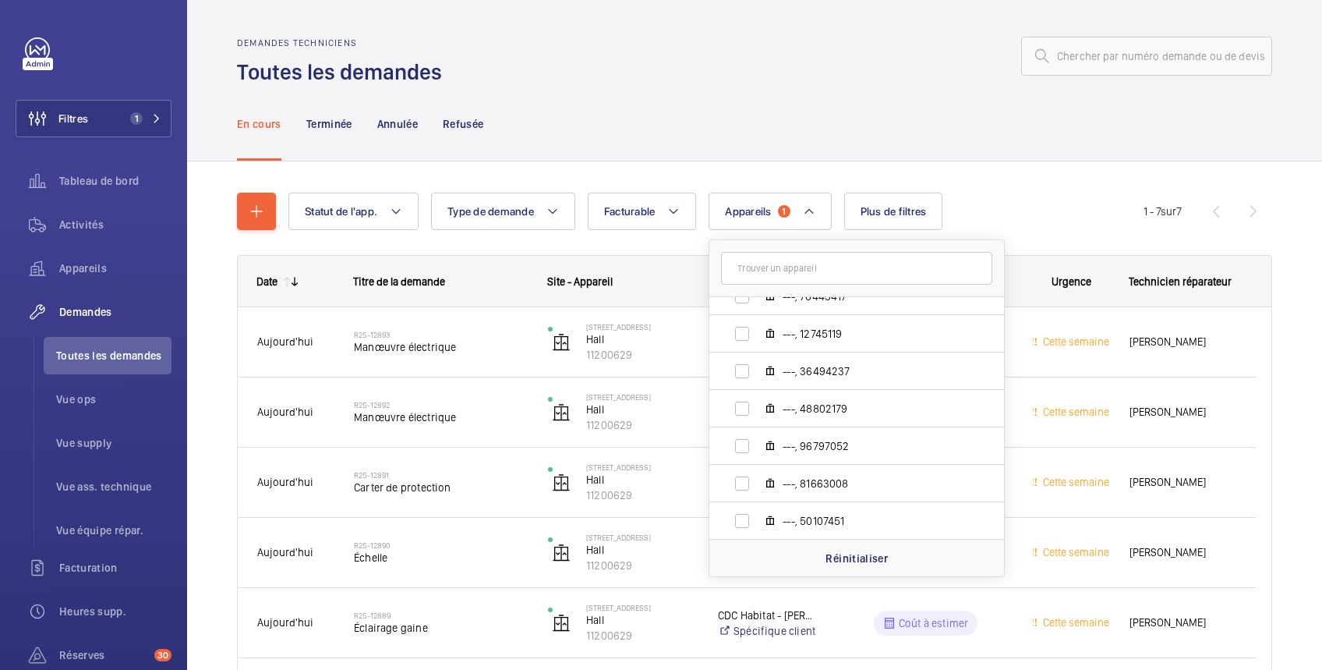
scroll to position [918, 0]
click at [846, 553] on p "Réinitialiser" at bounding box center [857, 558] width 62 height 16
click at [879, 207] on span "Plus de filtres" at bounding box center [875, 211] width 66 height 12
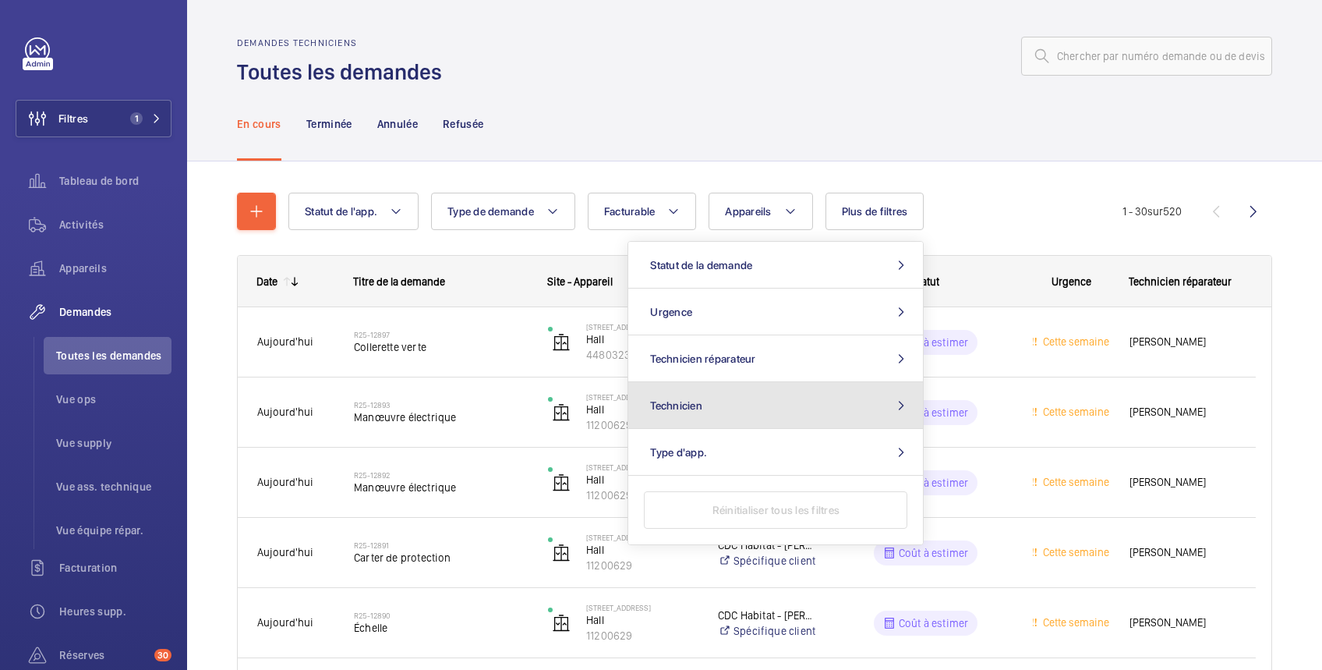
click at [819, 413] on button "Technicien" at bounding box center [775, 405] width 295 height 47
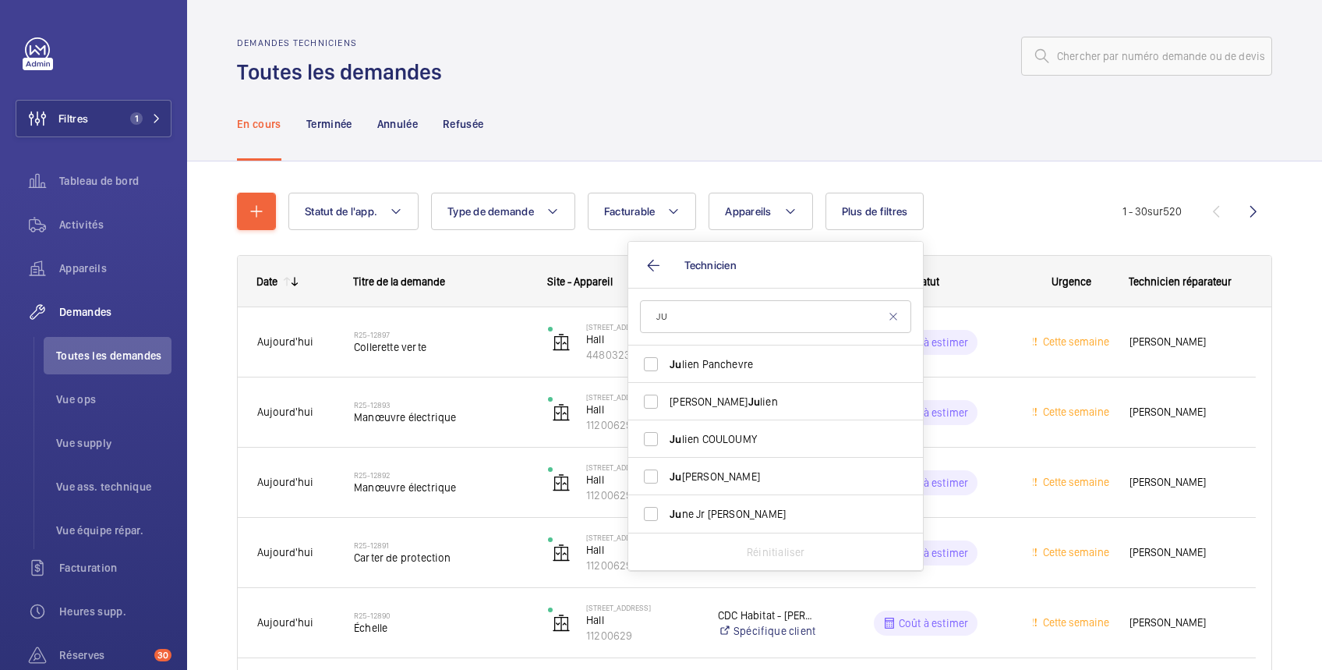
type input "JU"
click at [777, 362] on span "[PERSON_NAME]" at bounding box center [777, 364] width 214 height 16
click at [667, 362] on input "[PERSON_NAME]" at bounding box center [650, 364] width 31 height 31
checkbox input "true"
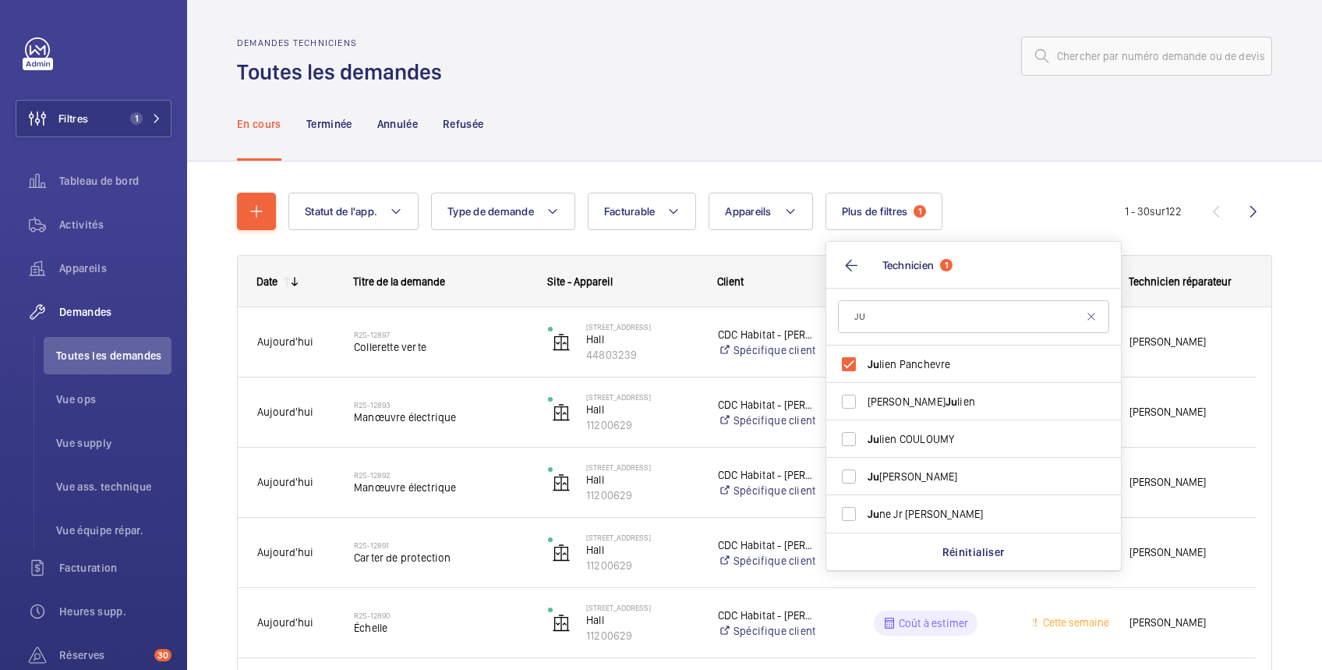
click at [867, 50] on div at bounding box center [861, 55] width 821 height 37
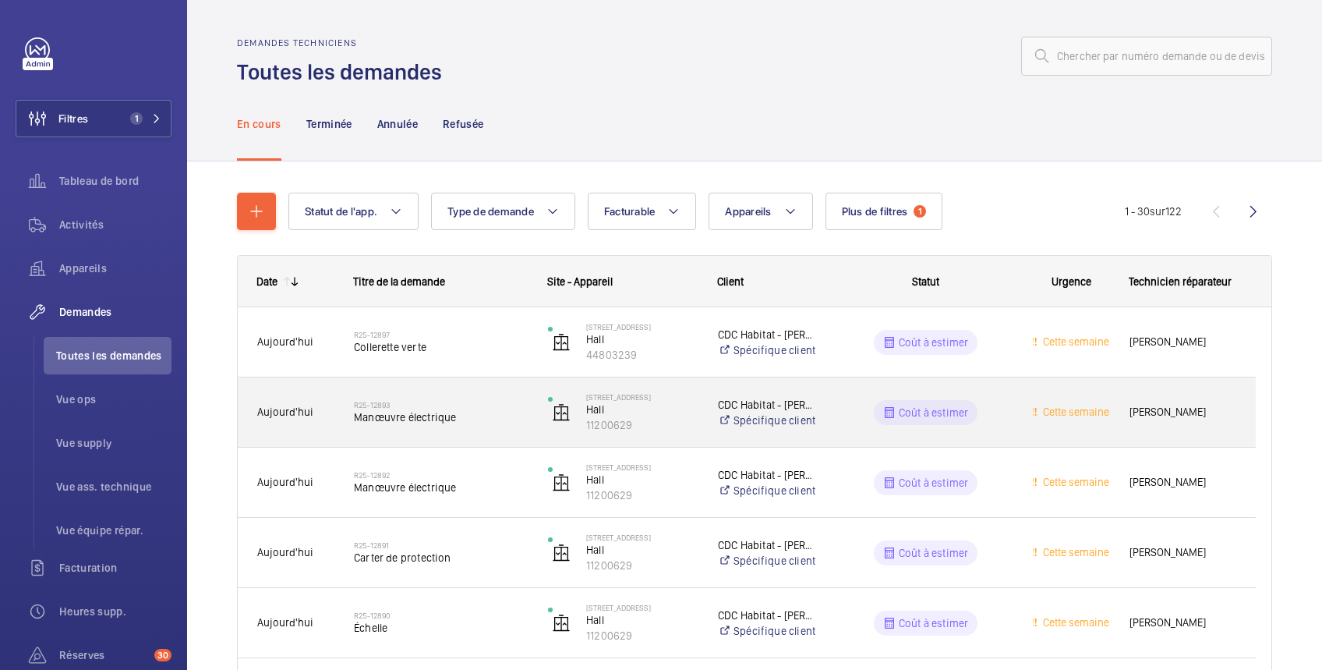
scroll to position [277, 0]
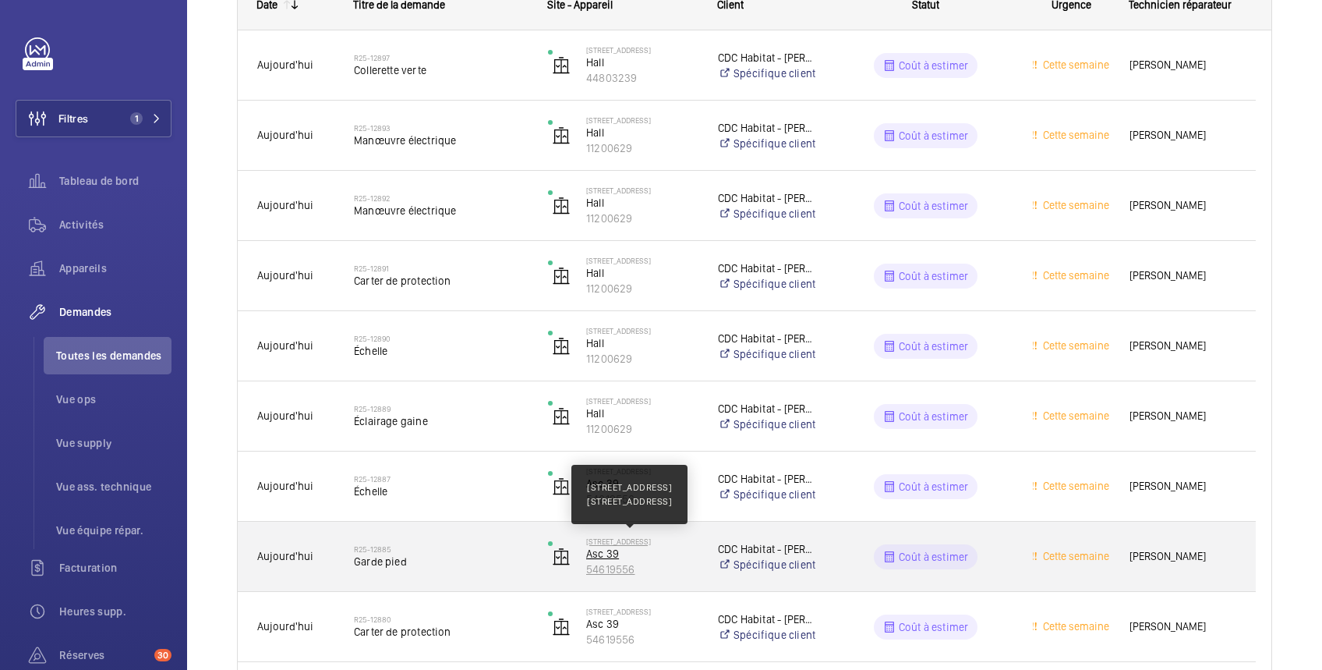
click at [647, 538] on p "[STREET_ADDRESS]" at bounding box center [641, 540] width 111 height 9
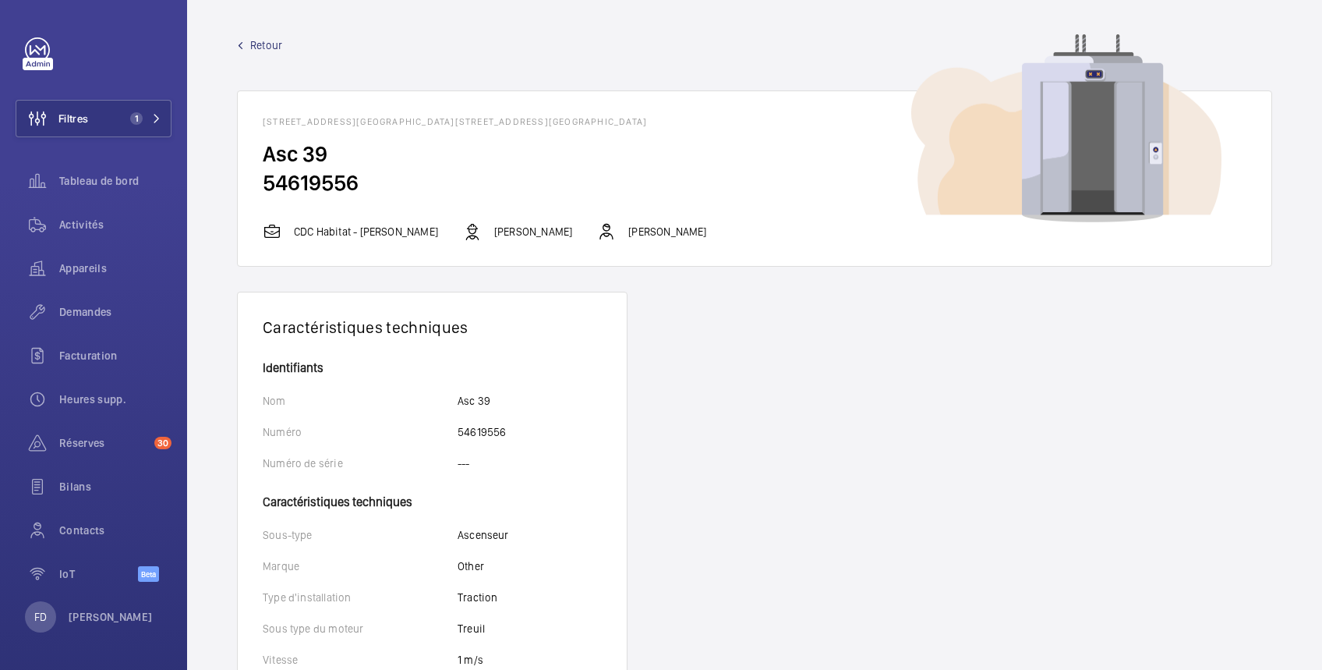
drag, startPoint x: 380, startPoint y: 181, endPoint x: 254, endPoint y: 177, distance: 125.6
click at [254, 177] on wm-front-card-body "Asc 39 54619556" at bounding box center [755, 181] width 1034 height 83
copy h2 "54619556"
click at [274, 44] on span "Retour" at bounding box center [266, 45] width 32 height 16
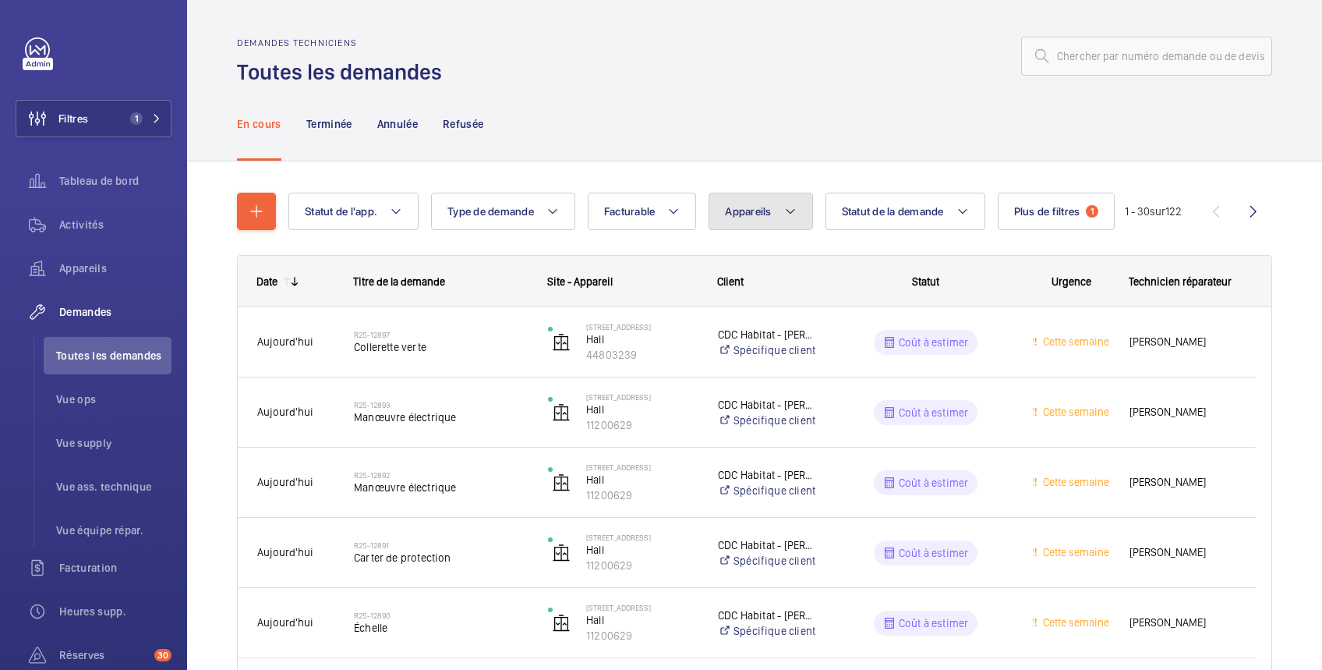
click at [777, 215] on button "Appareils" at bounding box center [761, 211] width 104 height 37
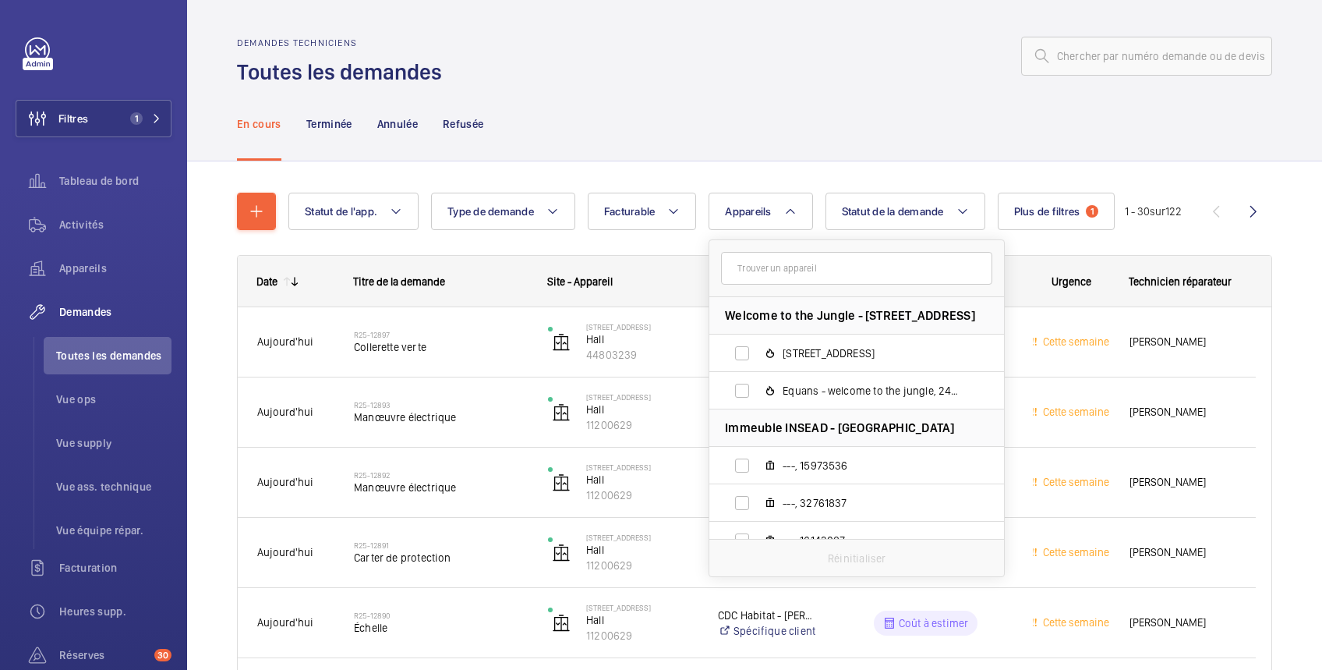
click at [783, 271] on input "text" at bounding box center [856, 268] width 271 height 33
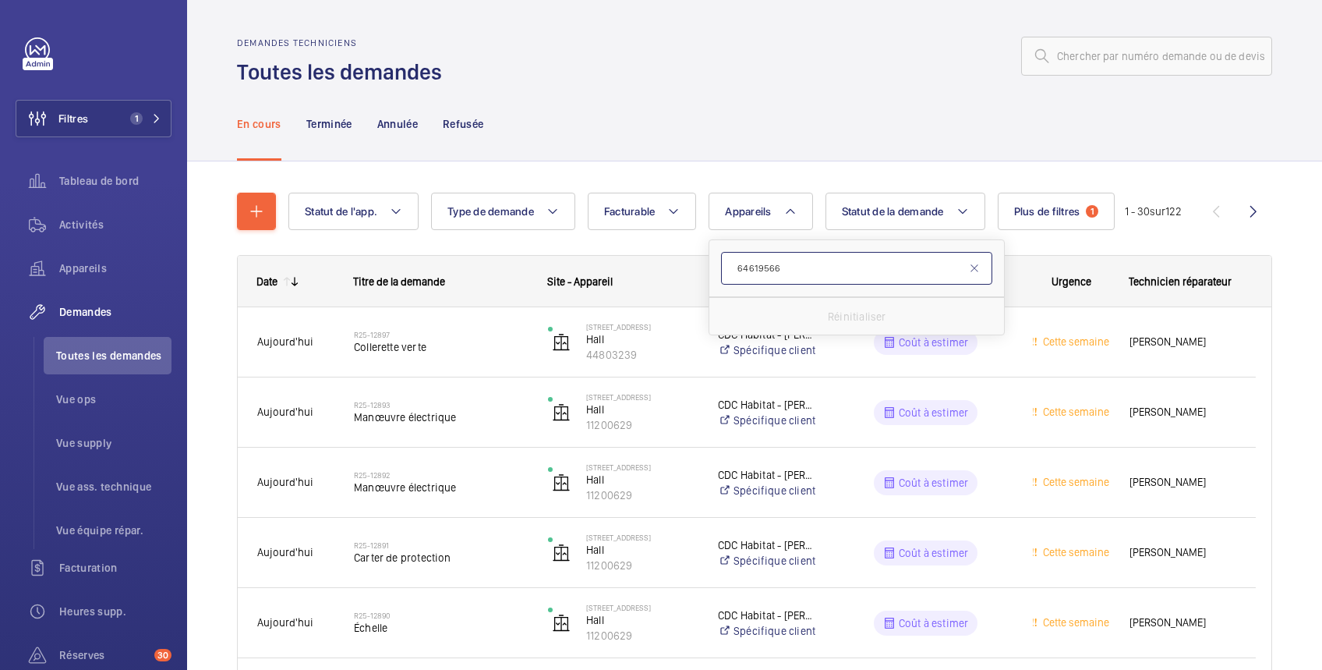
type input "64619566"
drag, startPoint x: 804, startPoint y: 266, endPoint x: 636, endPoint y: 270, distance: 167.7
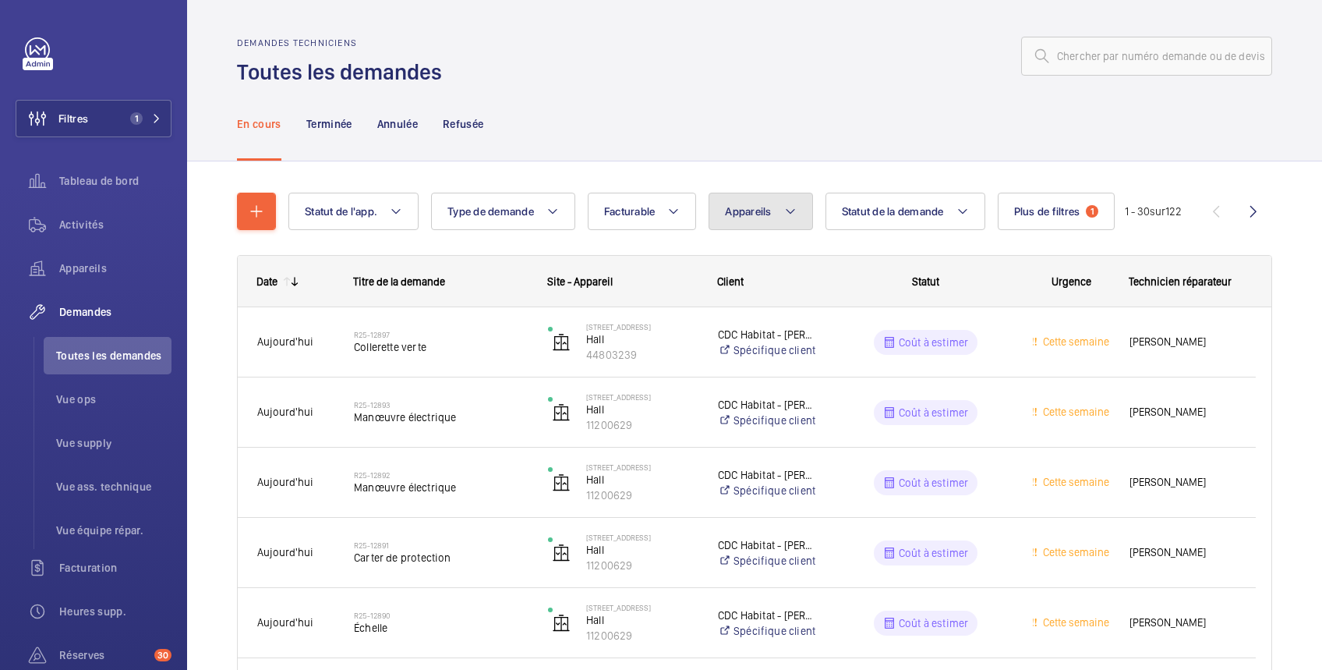
click at [761, 214] on span "Appareils" at bounding box center [748, 211] width 46 height 12
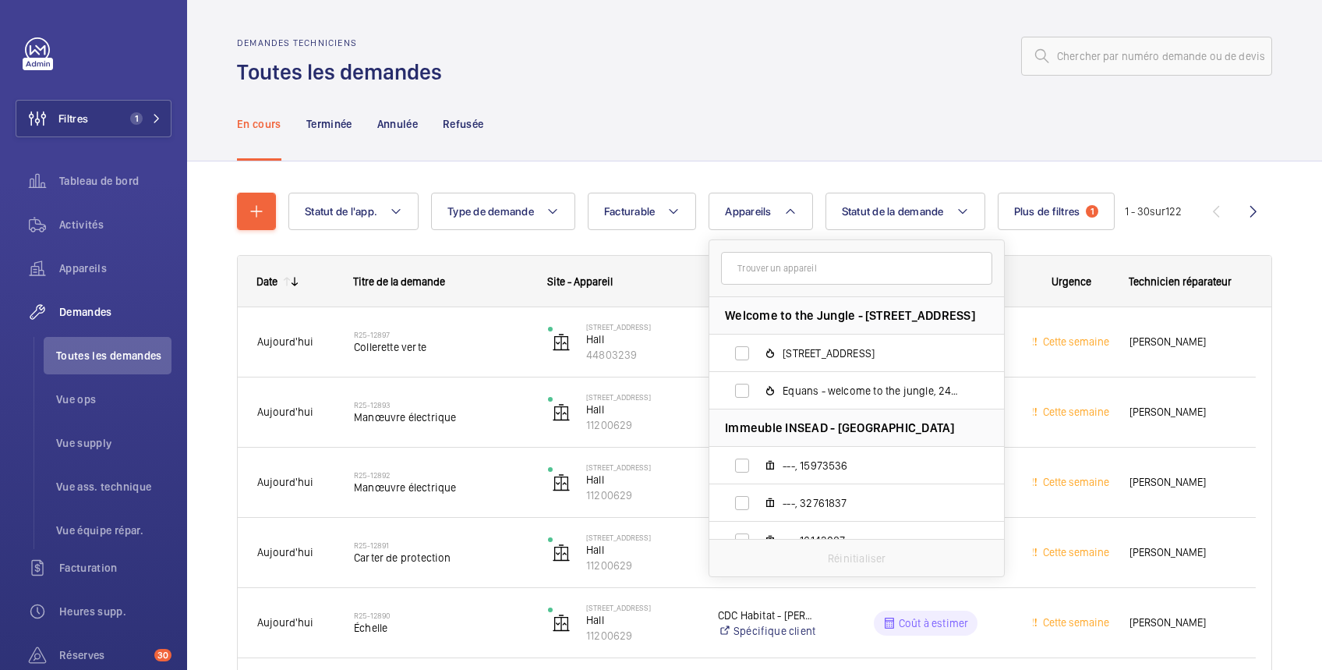
click at [770, 265] on input "text" at bounding box center [856, 268] width 271 height 33
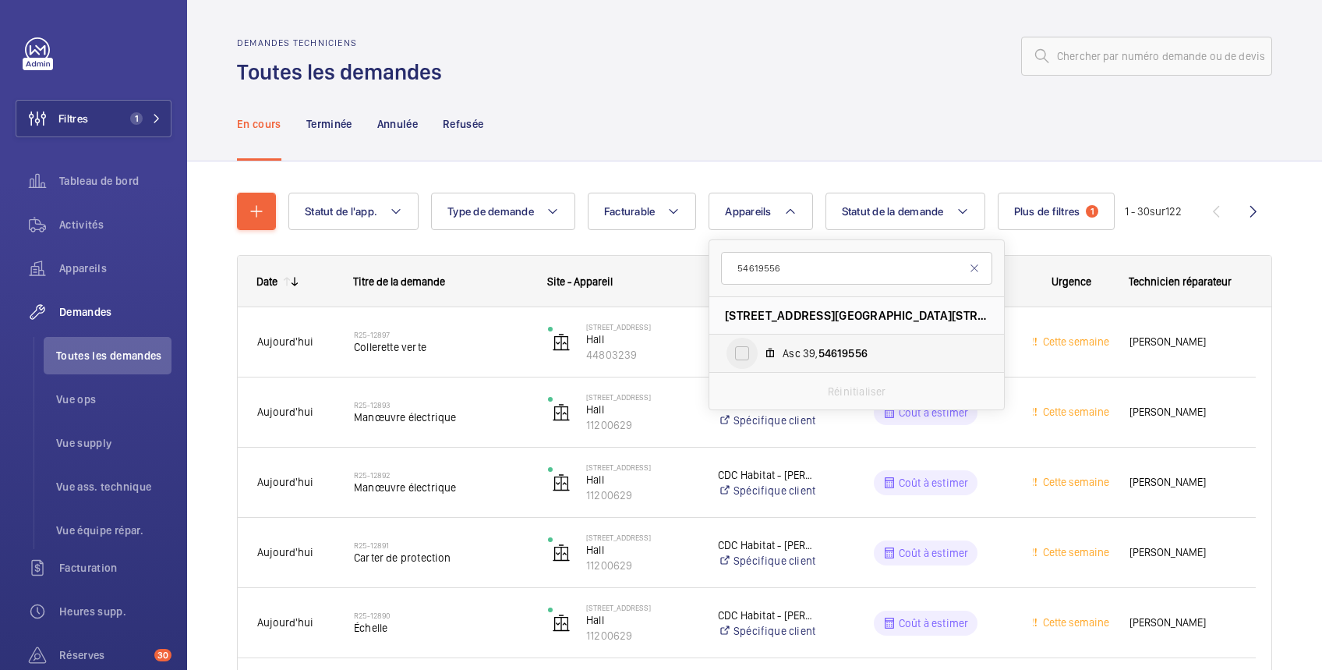
type input "54619556"
click at [740, 356] on input "Asc 39, 54619556" at bounding box center [742, 353] width 31 height 31
checkbox input "true"
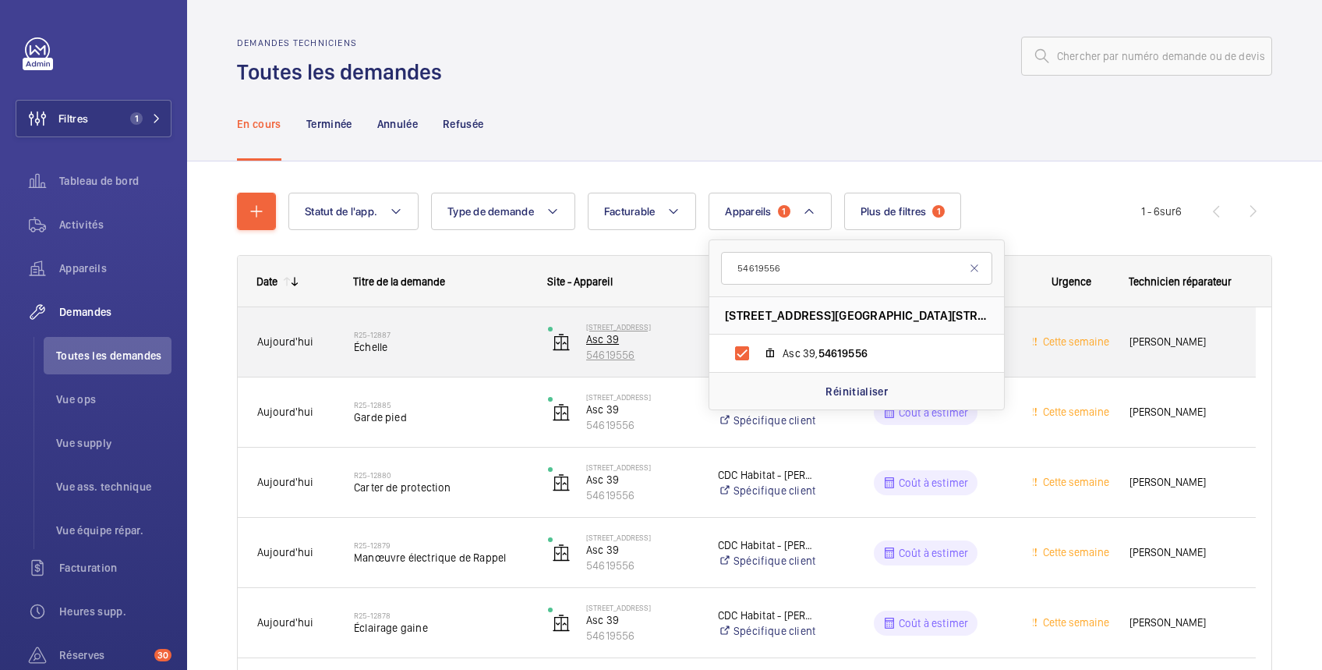
click at [684, 344] on p "Asc 39" at bounding box center [641, 339] width 111 height 16
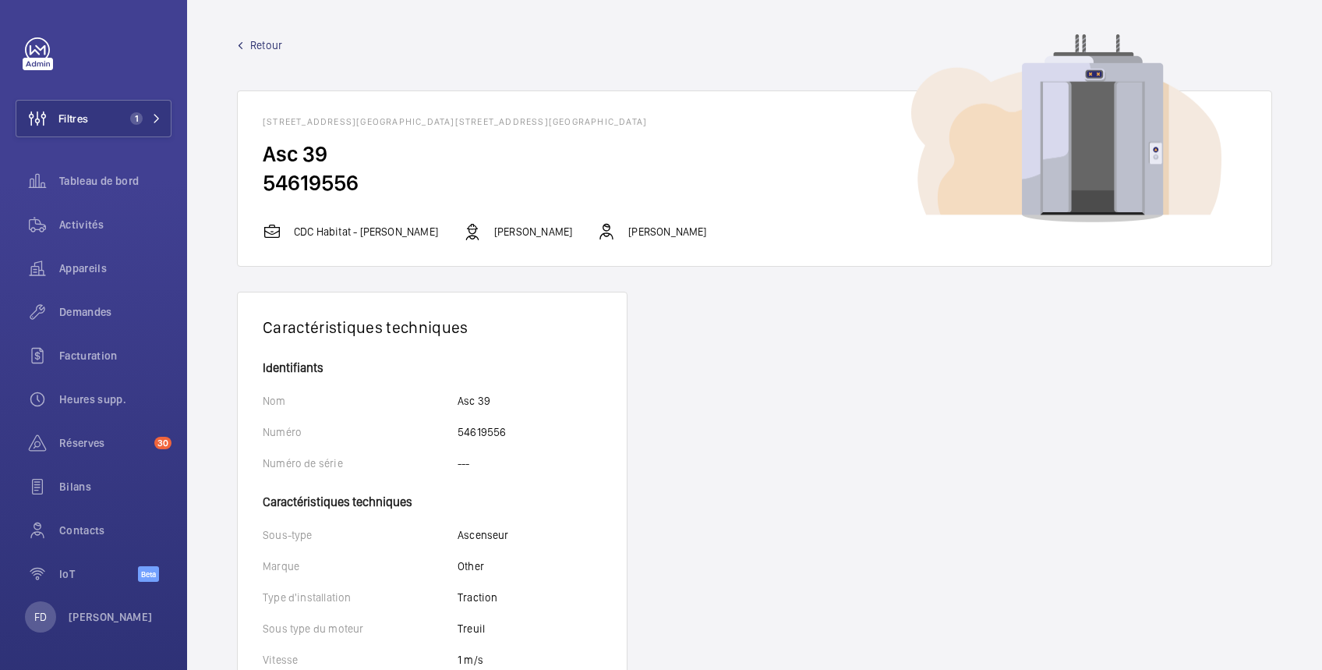
click at [265, 46] on span "Retour" at bounding box center [266, 45] width 32 height 16
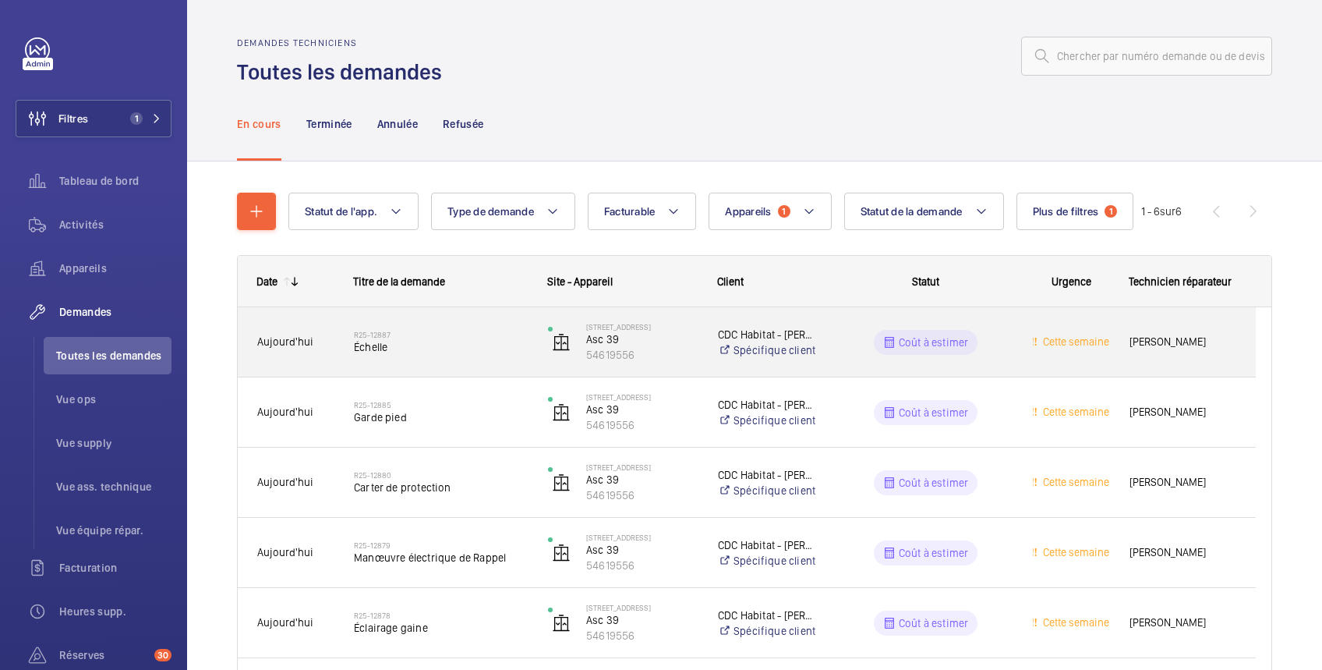
click at [971, 340] on div "Coût à estimer" at bounding box center [926, 342] width 104 height 25
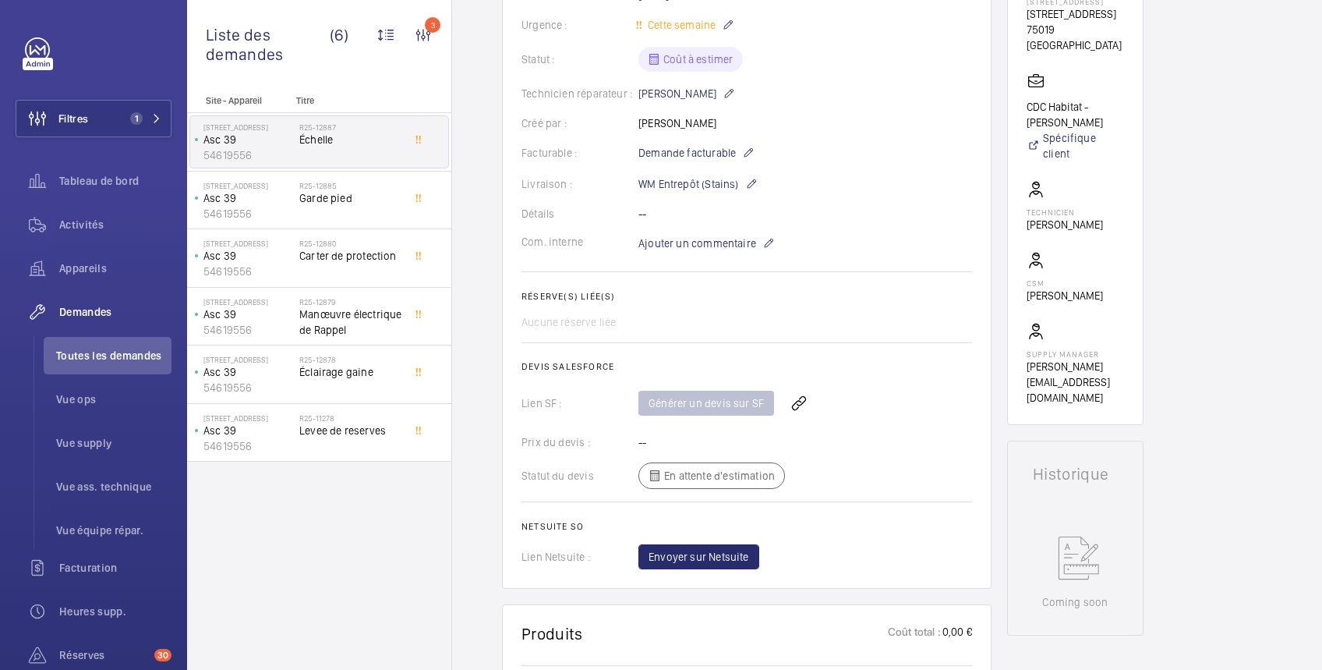
scroll to position [324, 0]
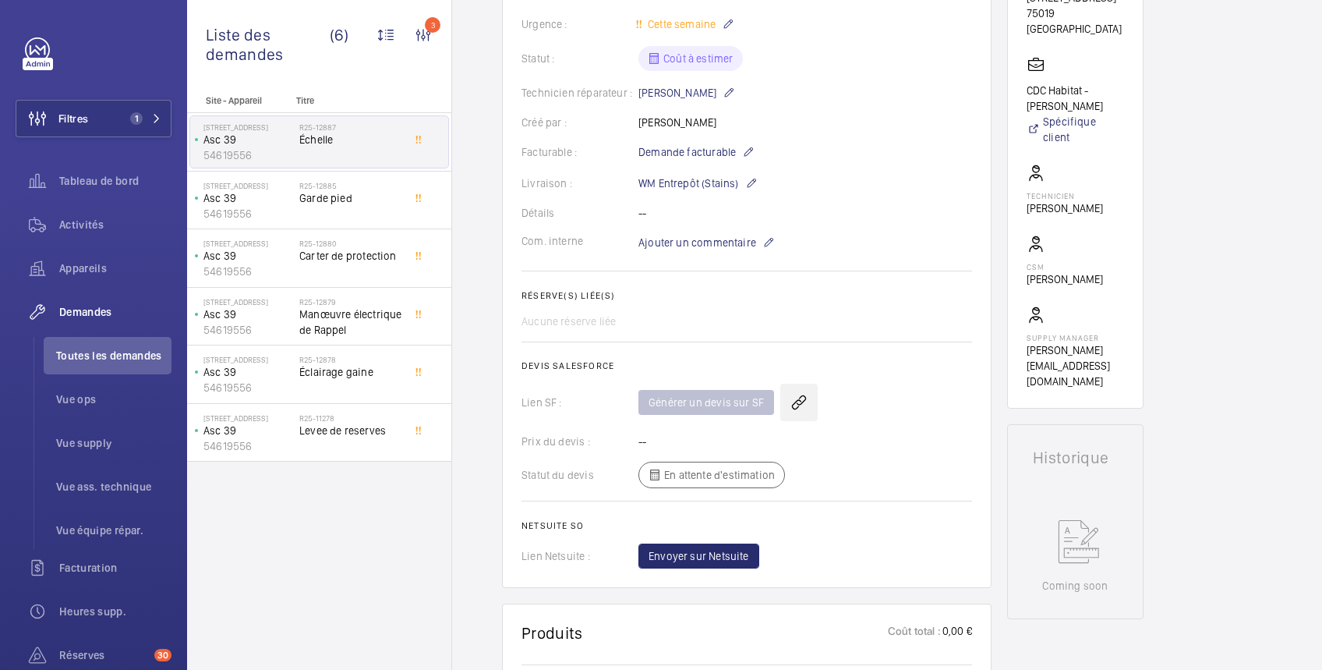
click at [796, 404] on wm-front-icon-button at bounding box center [798, 402] width 37 height 37
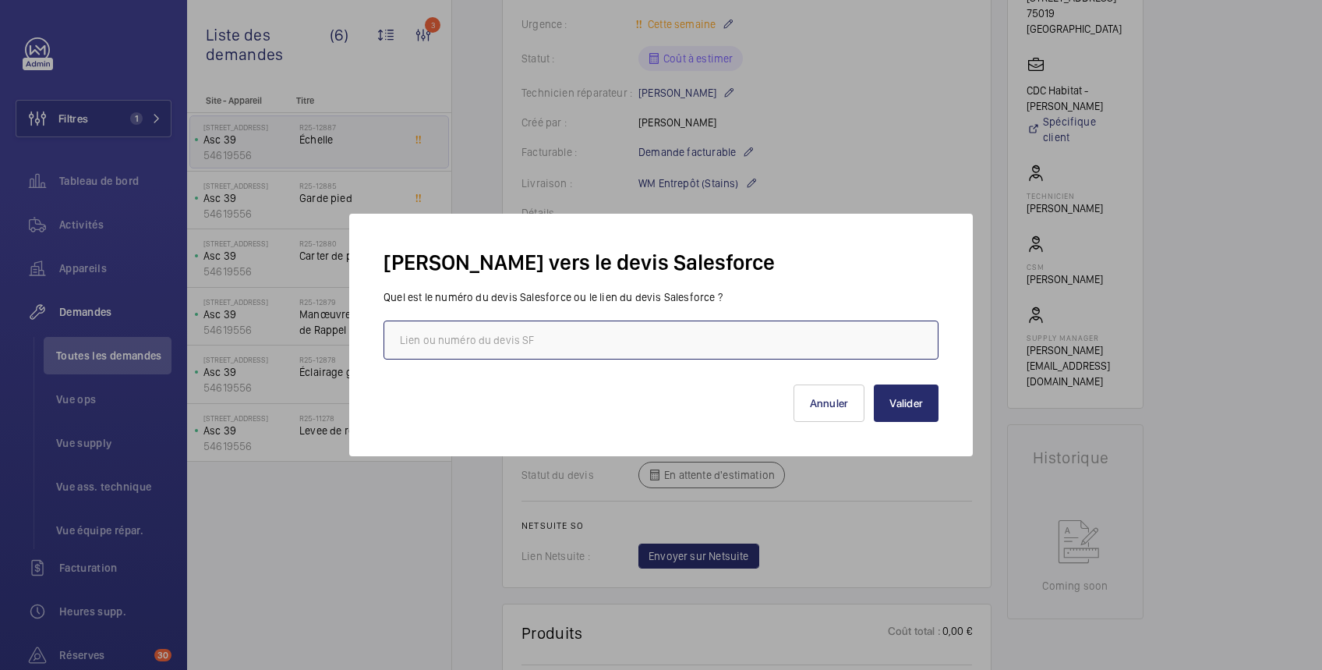
click at [695, 331] on input "text" at bounding box center [661, 339] width 555 height 39
paste input "[URL][DOMAIN_NAME]"
type input "[URL][DOMAIN_NAME]"
click at [913, 407] on button "Valider" at bounding box center [906, 402] width 65 height 37
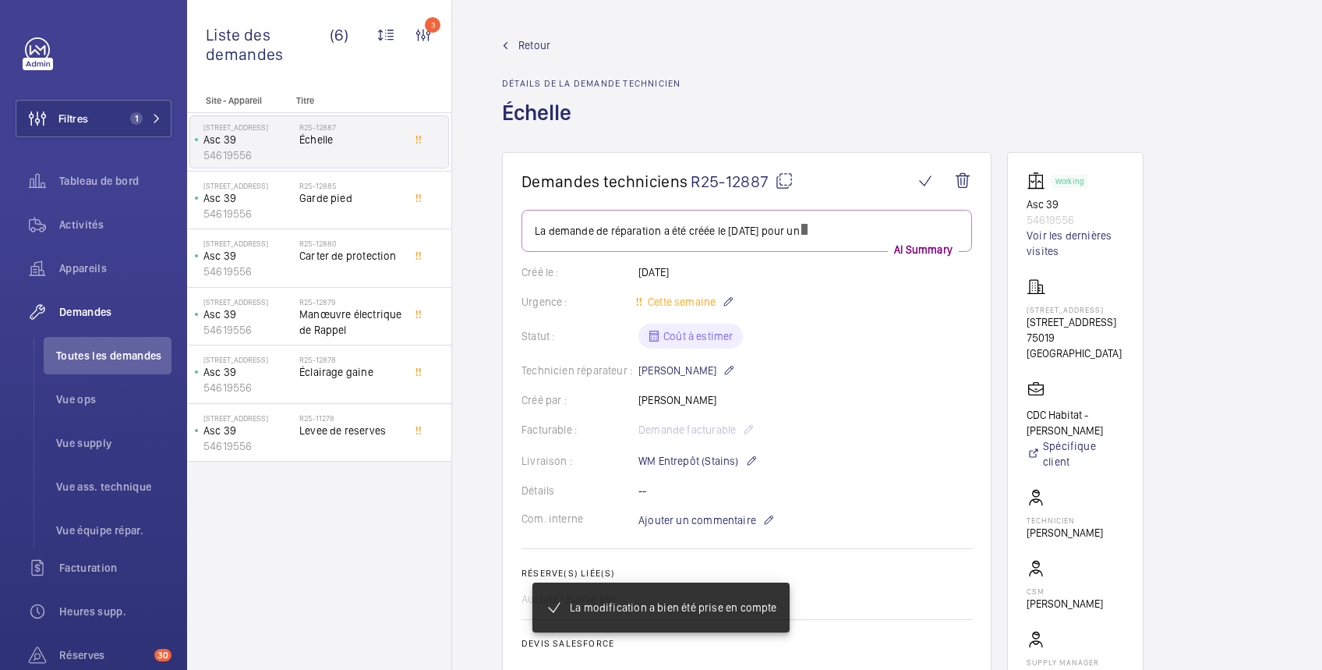
click at [529, 47] on span "Retour" at bounding box center [535, 45] width 32 height 16
click at [532, 44] on span "Retour" at bounding box center [535, 45] width 32 height 16
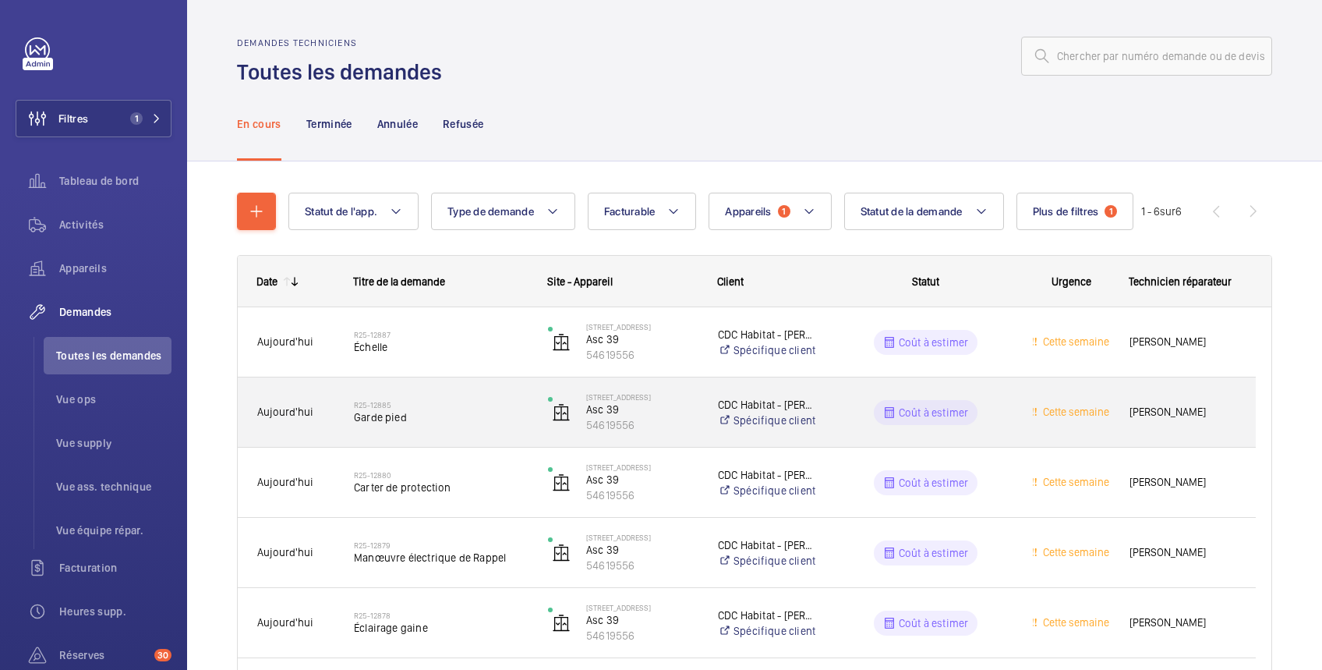
click at [986, 419] on wm-front-pills-cell "Coût à estimer" at bounding box center [926, 412] width 174 height 25
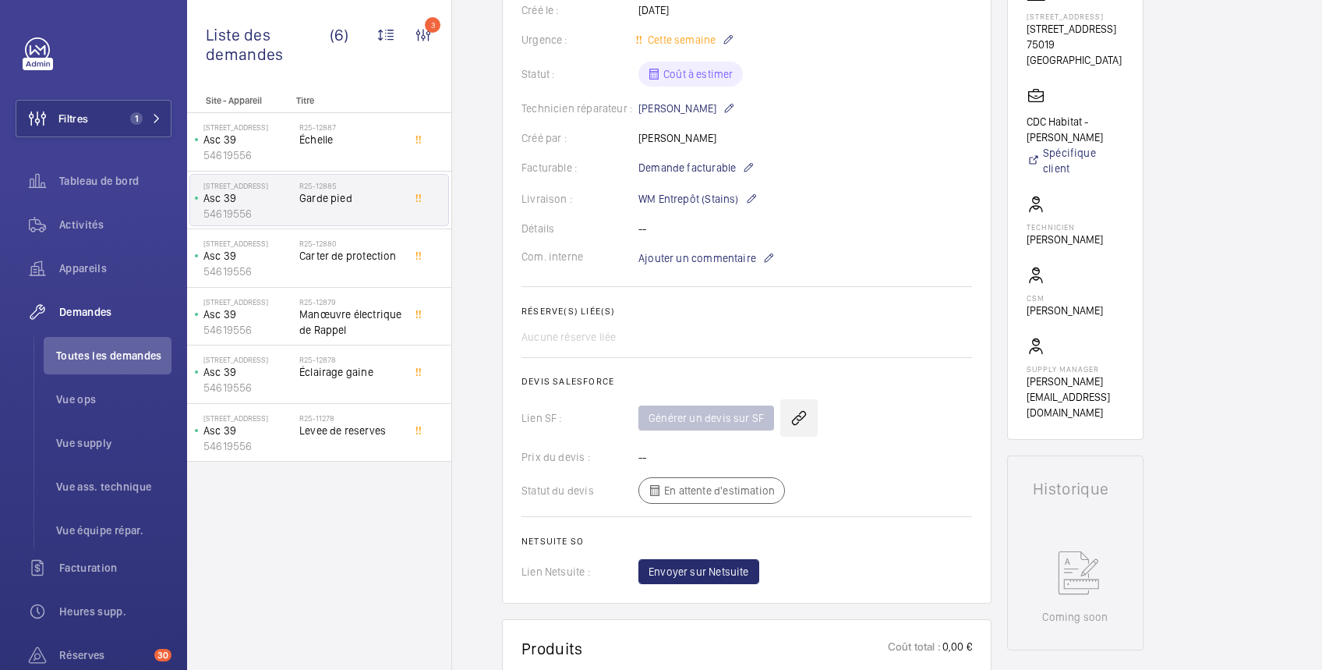
scroll to position [308, 0]
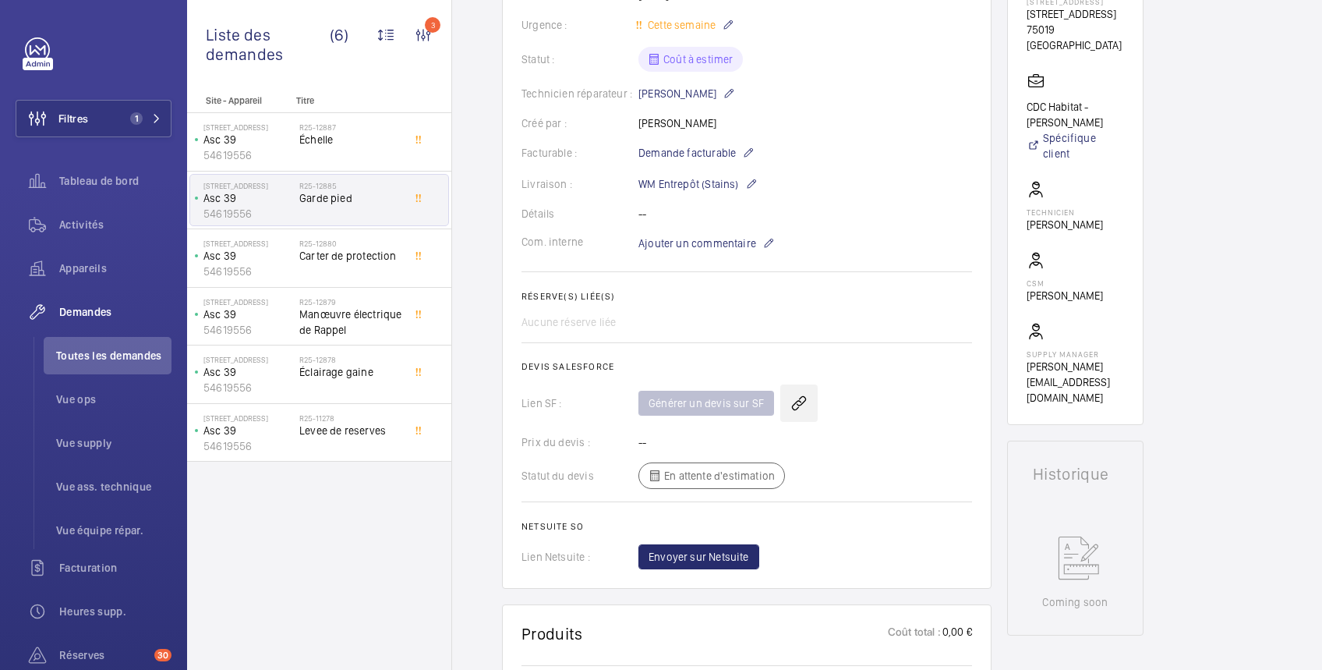
click at [798, 405] on wm-front-icon-button at bounding box center [798, 402] width 37 height 37
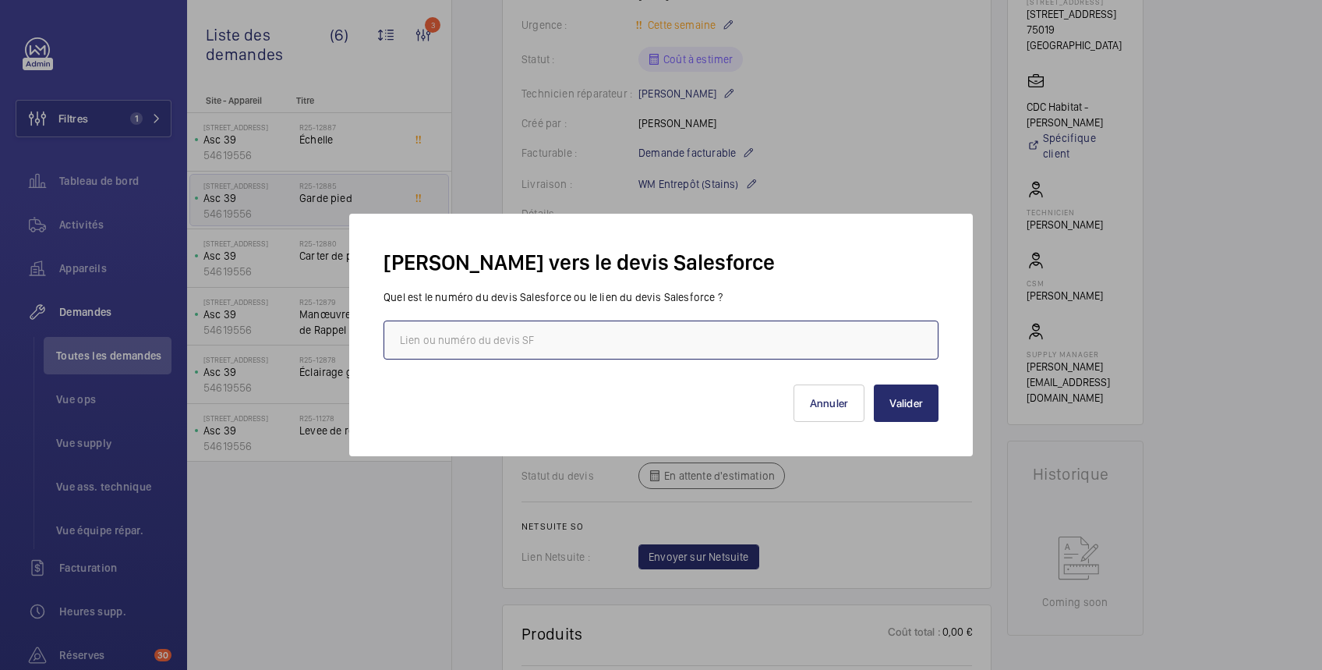
click at [730, 340] on input "text" at bounding box center [661, 339] width 555 height 39
paste input "[URL][DOMAIN_NAME]"
type input "[URL][DOMAIN_NAME]"
click at [902, 400] on button "Valider" at bounding box center [906, 402] width 65 height 37
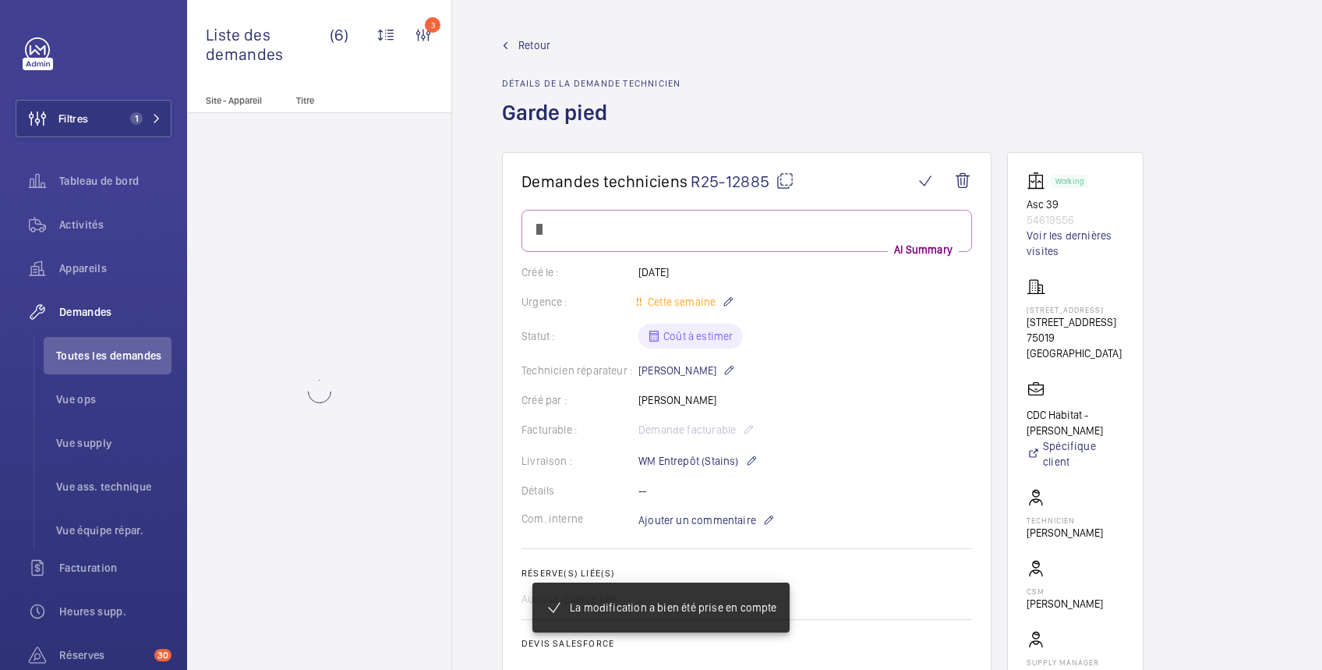
click at [533, 41] on span "Retour" at bounding box center [535, 45] width 32 height 16
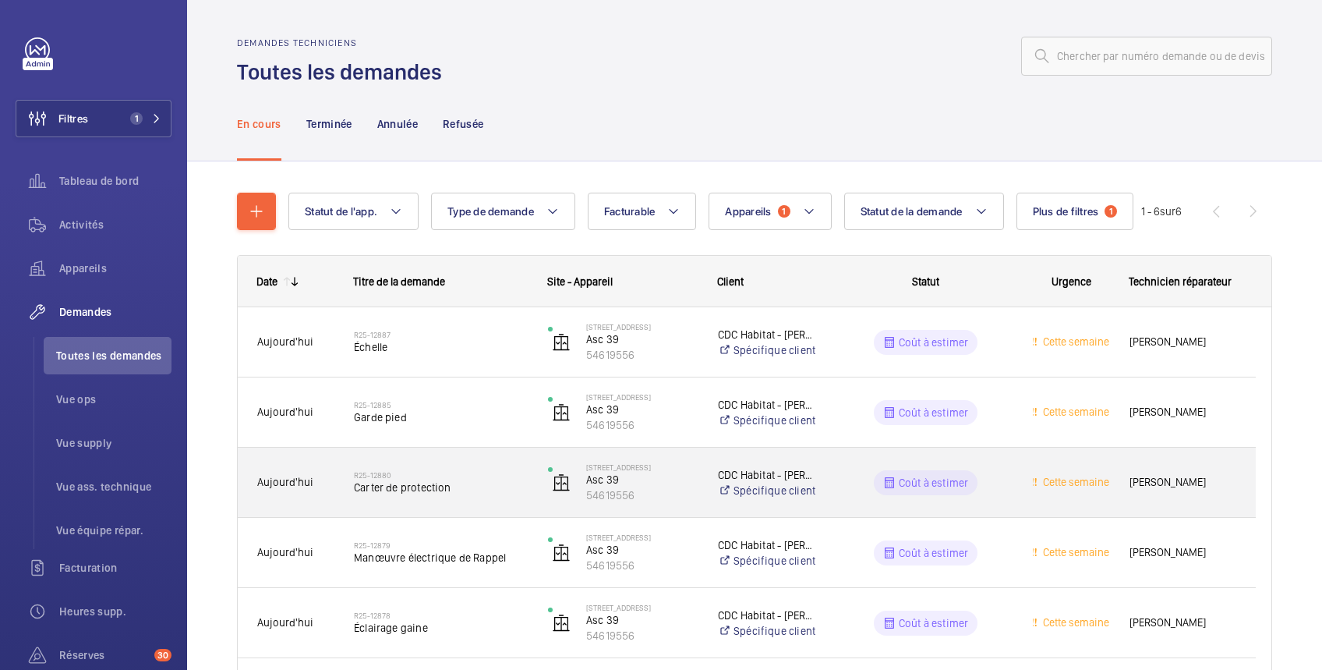
click at [967, 471] on div "Coût à estimer" at bounding box center [926, 482] width 104 height 25
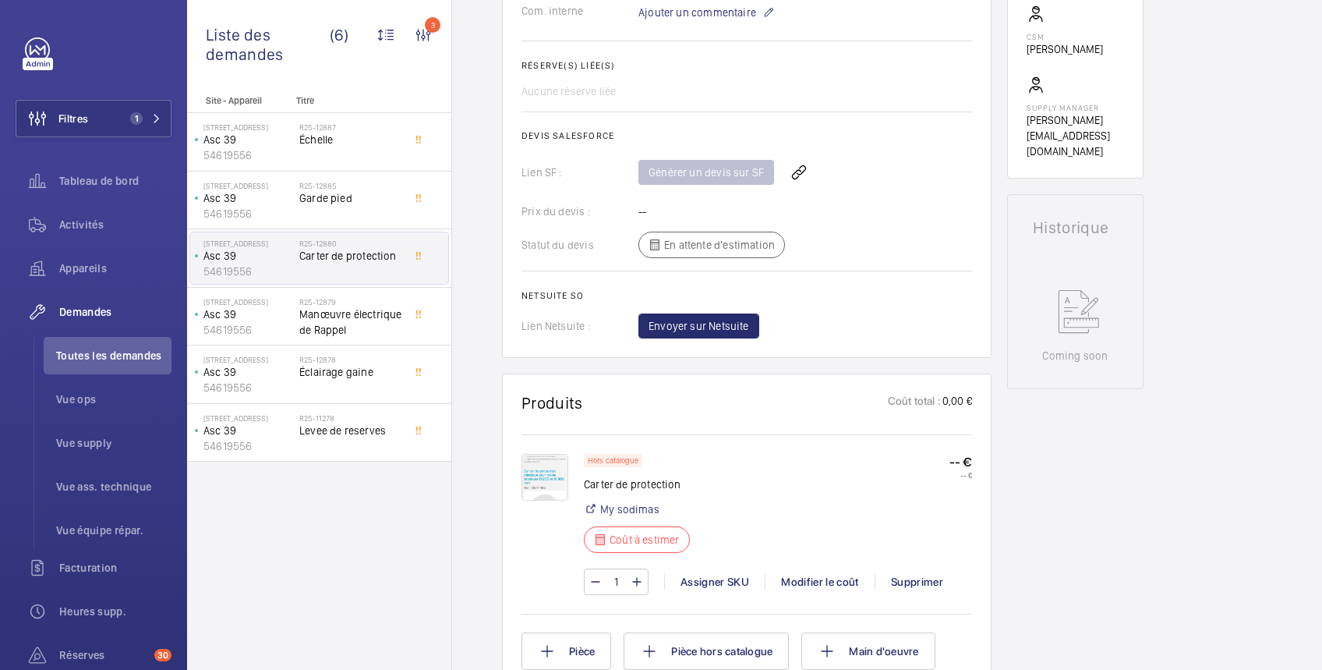
scroll to position [569, 0]
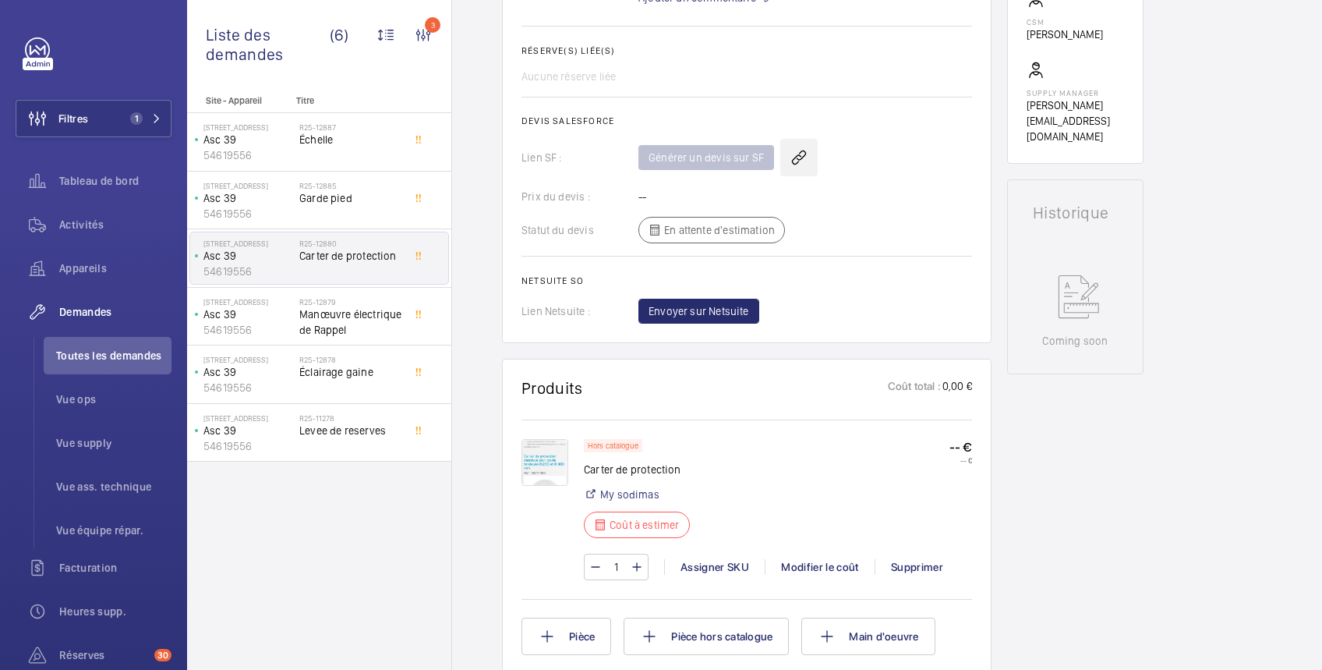
click at [793, 156] on wm-front-icon-button at bounding box center [798, 157] width 37 height 37
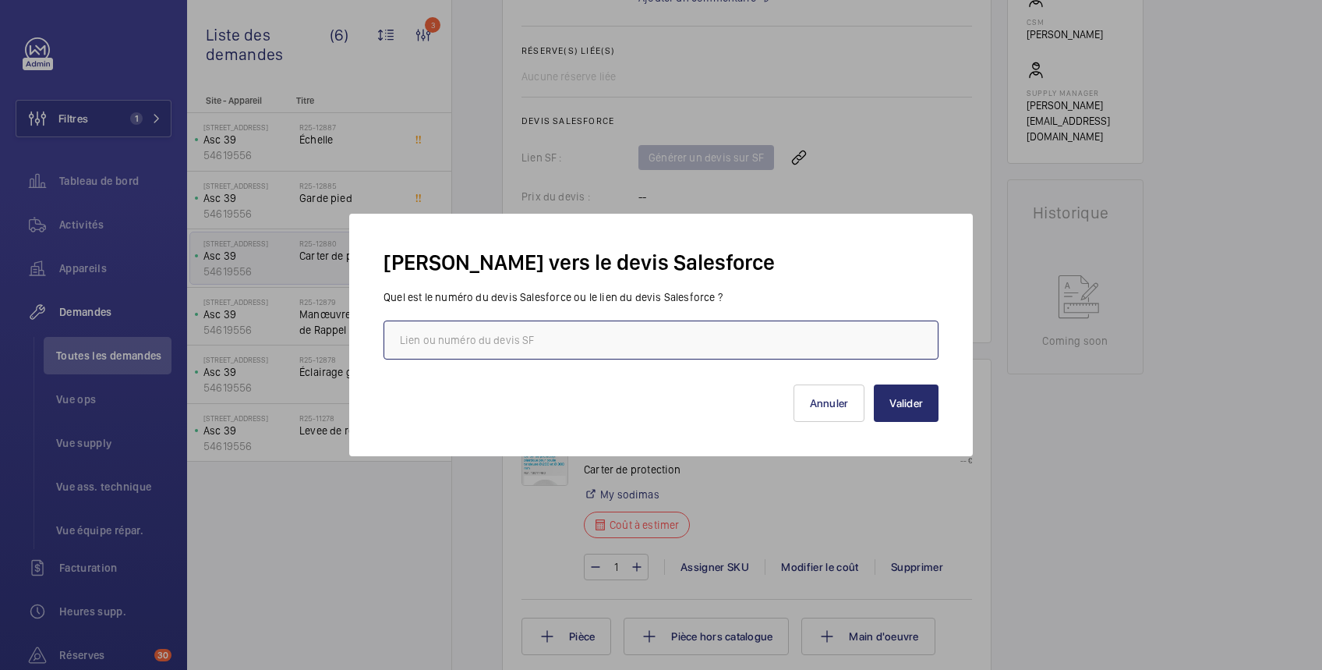
click at [703, 343] on input "text" at bounding box center [661, 339] width 555 height 39
paste input "[URL][DOMAIN_NAME]"
type input "[URL][DOMAIN_NAME]"
click at [916, 395] on button "Valider" at bounding box center [906, 402] width 65 height 37
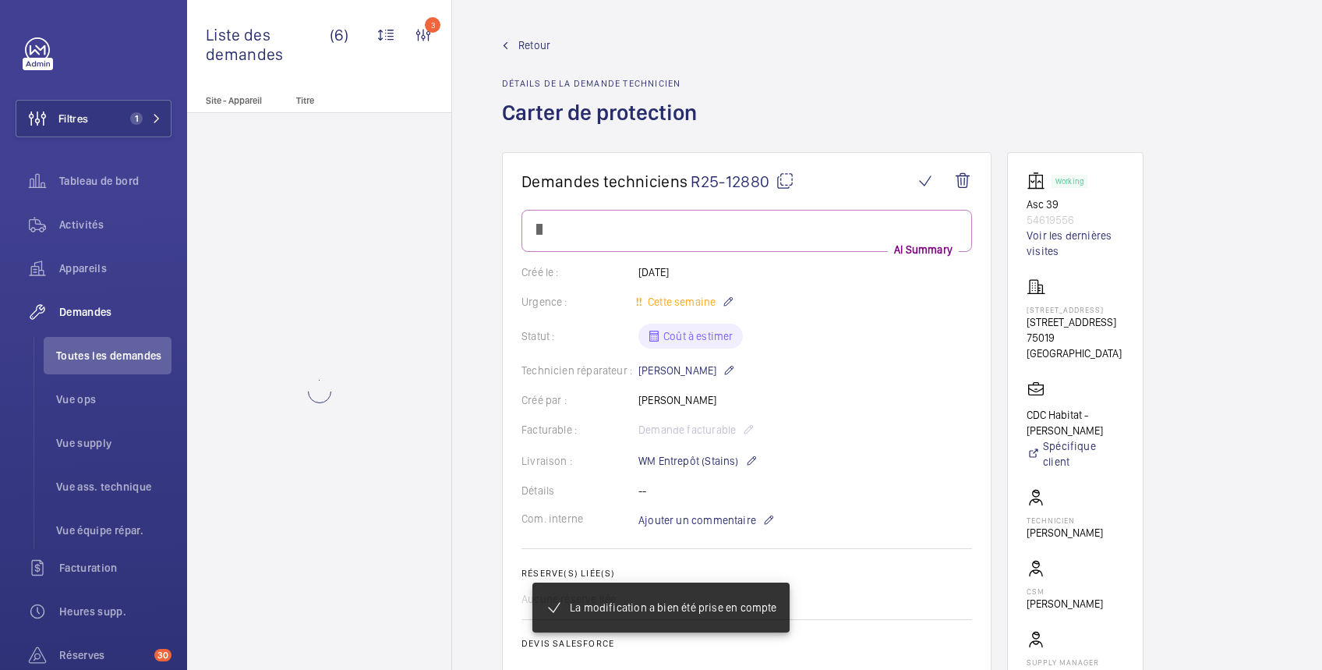
click at [537, 51] on span "Retour" at bounding box center [535, 45] width 32 height 16
click at [537, 44] on span "Retour" at bounding box center [535, 45] width 32 height 16
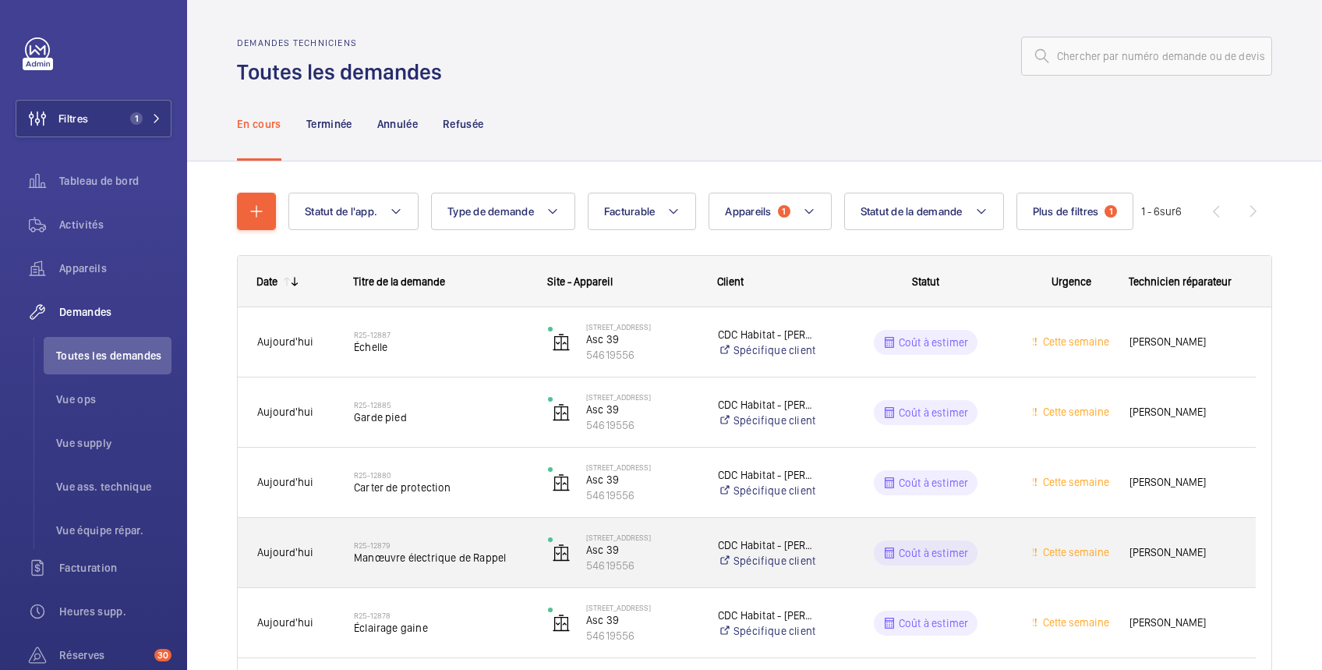
click at [992, 549] on wm-front-pills-cell "Coût à estimer" at bounding box center [926, 552] width 174 height 25
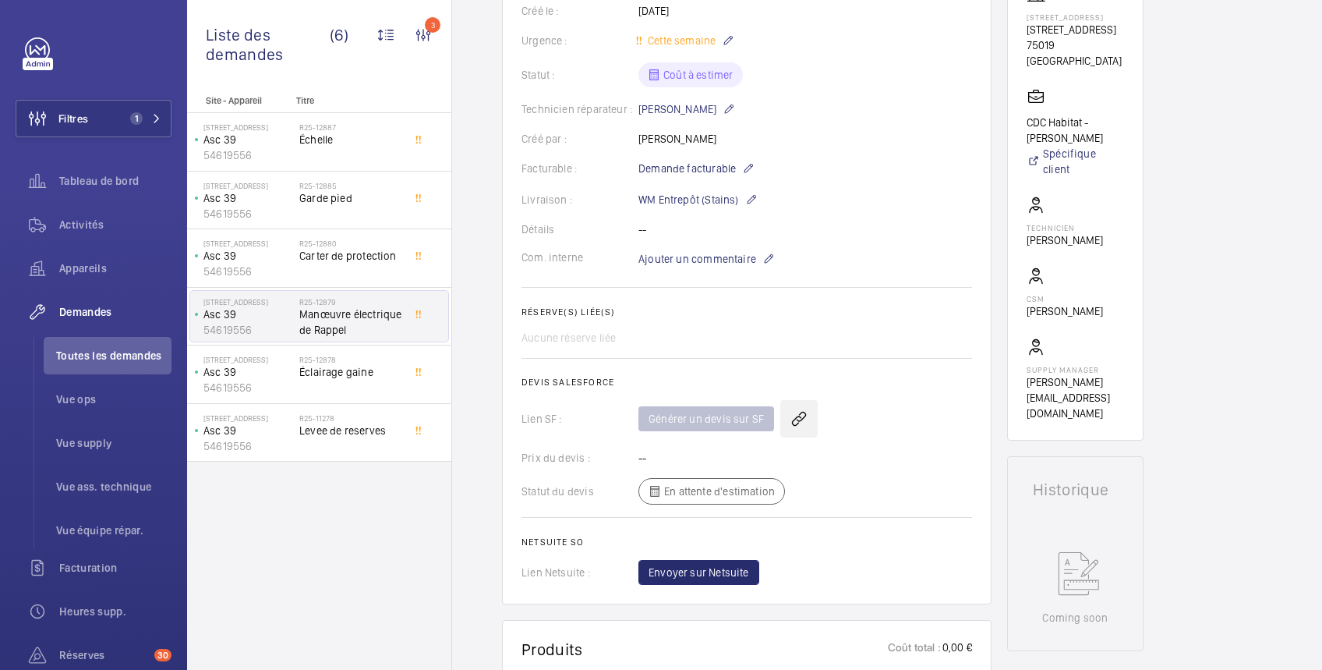
scroll to position [308, 0]
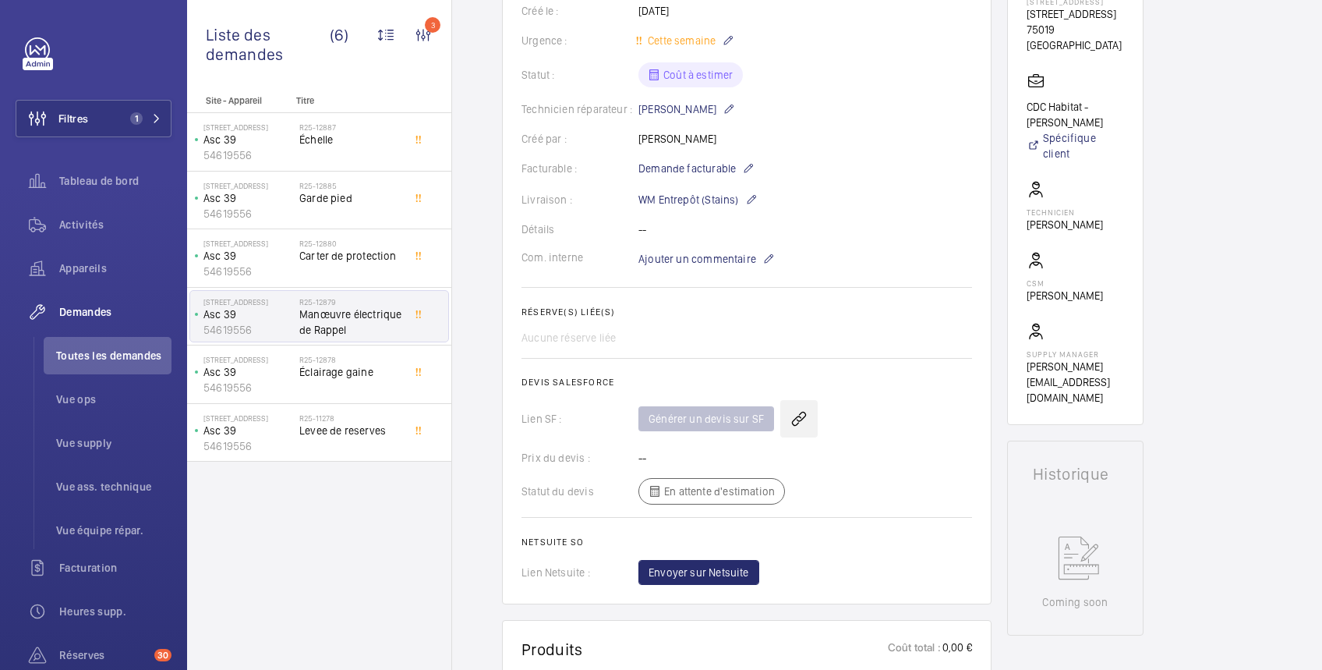
click at [794, 416] on wm-front-icon-button at bounding box center [798, 418] width 37 height 37
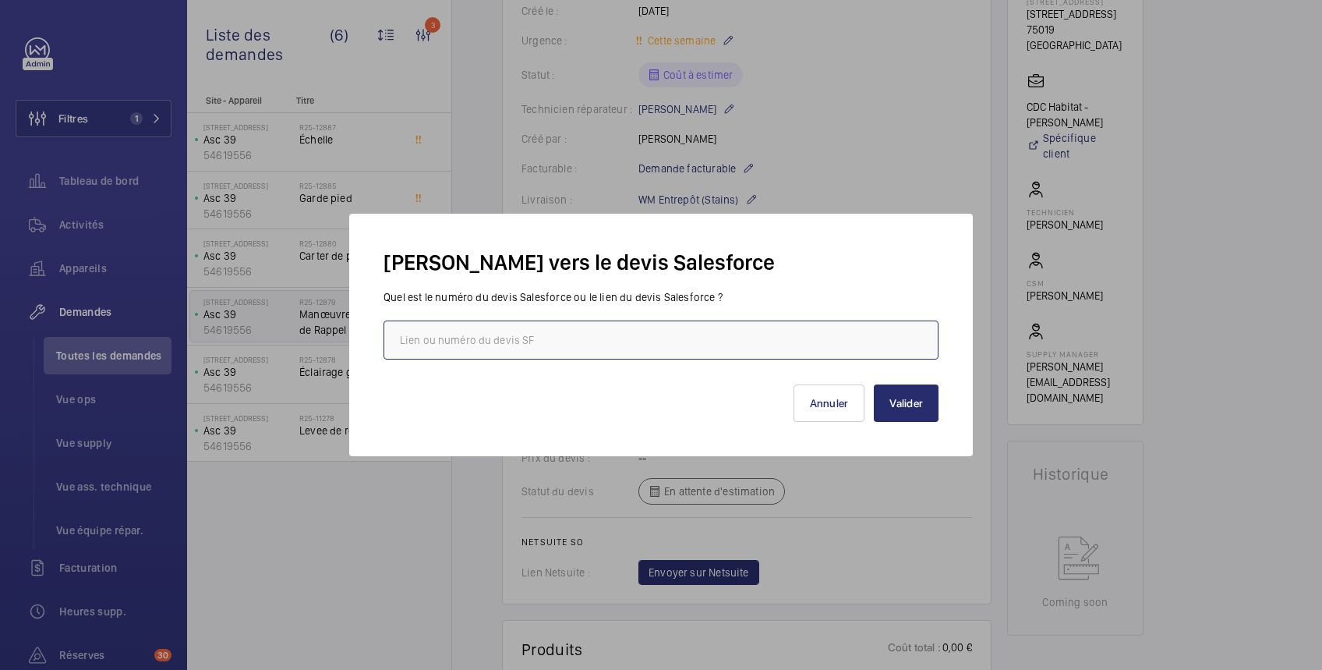
click at [742, 341] on input "text" at bounding box center [661, 339] width 555 height 39
paste input "[URL][DOMAIN_NAME]"
type input "[URL][DOMAIN_NAME]"
click at [914, 396] on button "Valider" at bounding box center [906, 402] width 65 height 37
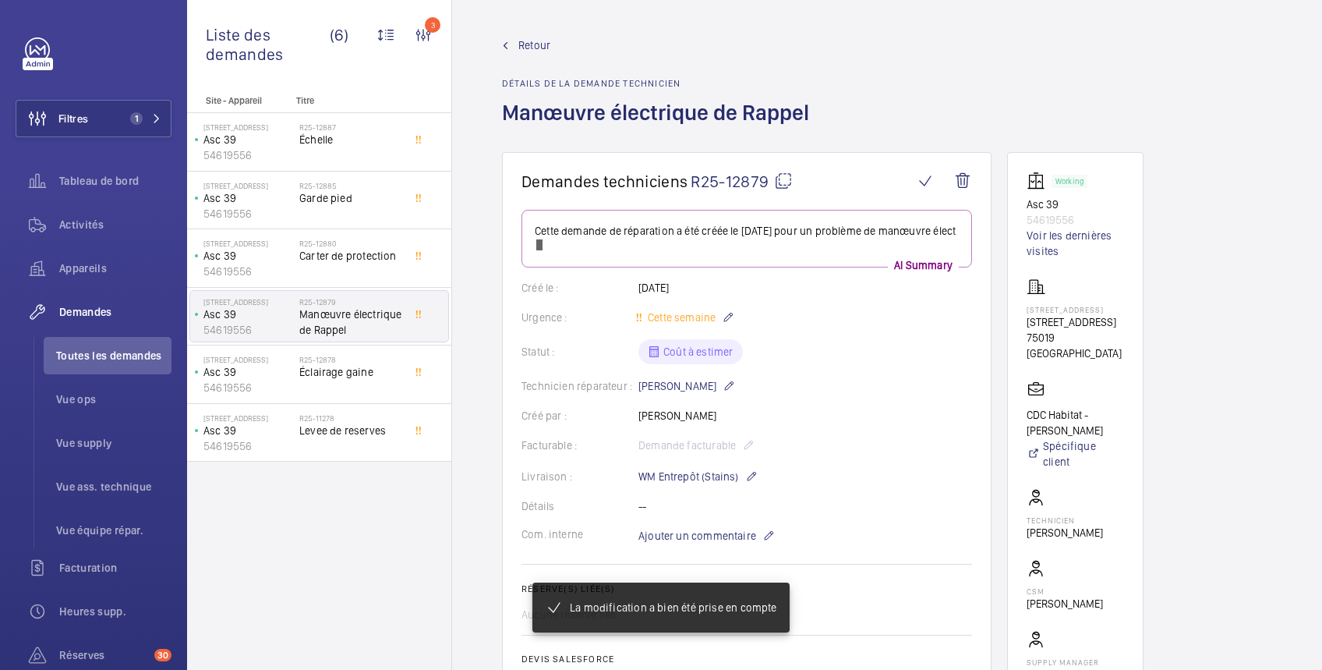
click at [539, 44] on span "Retour" at bounding box center [535, 45] width 32 height 16
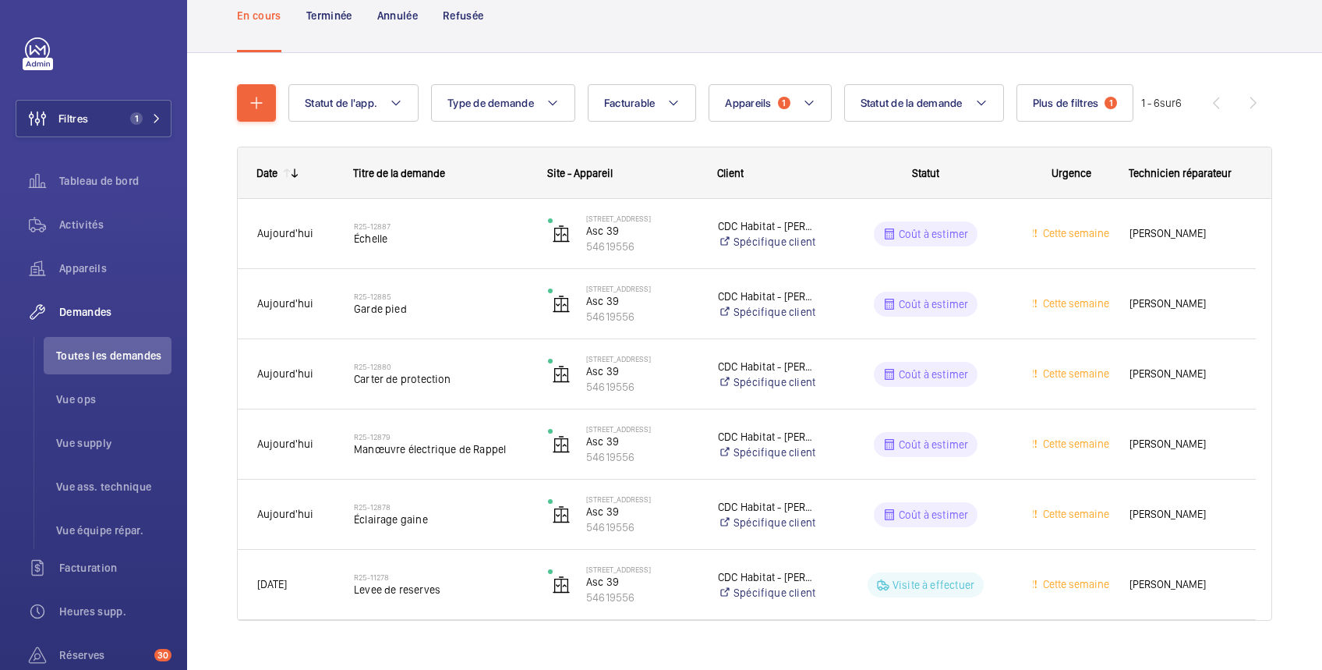
scroll to position [134, 0]
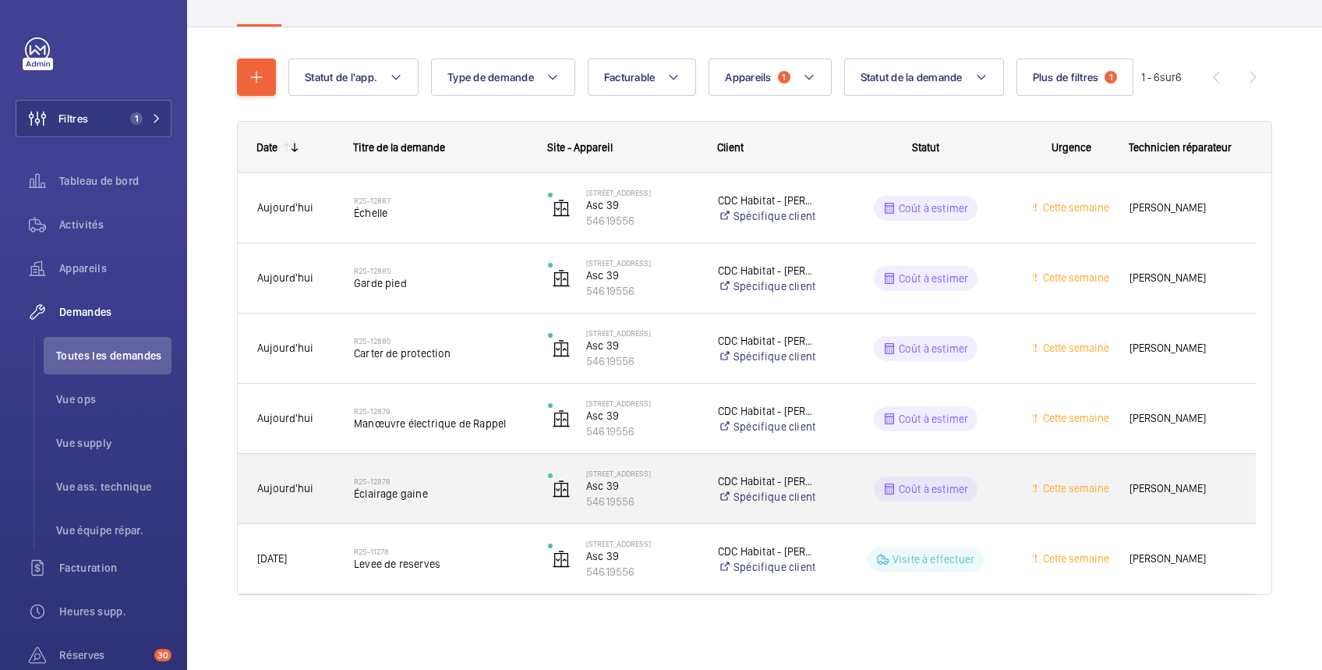
click at [998, 487] on wm-front-pills-cell "Coût à estimer" at bounding box center [926, 488] width 174 height 25
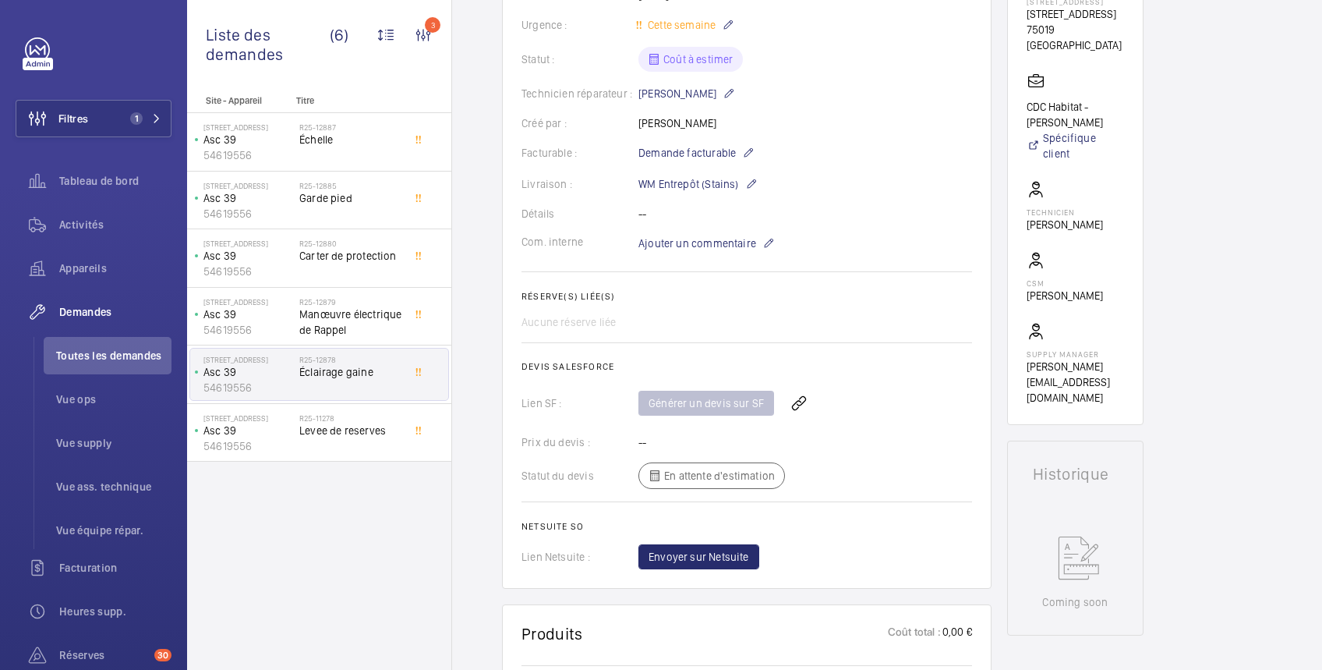
scroll to position [324, 0]
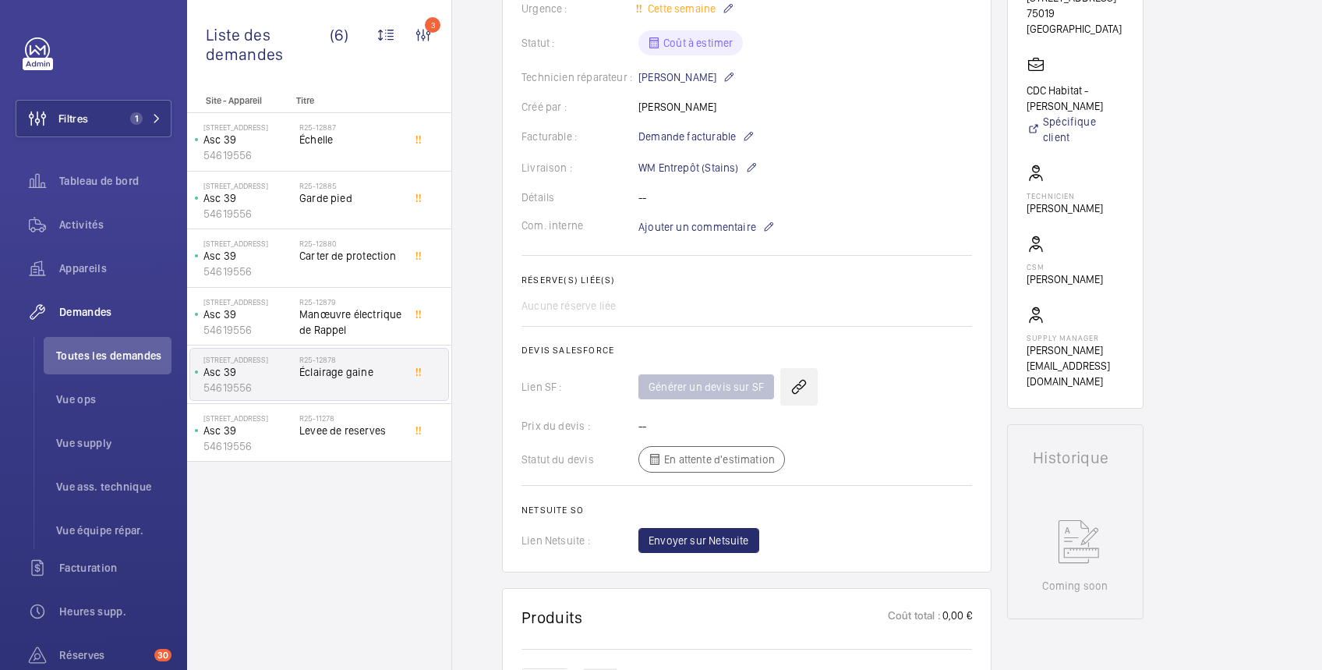
click at [797, 402] on wm-front-icon-button at bounding box center [798, 386] width 37 height 37
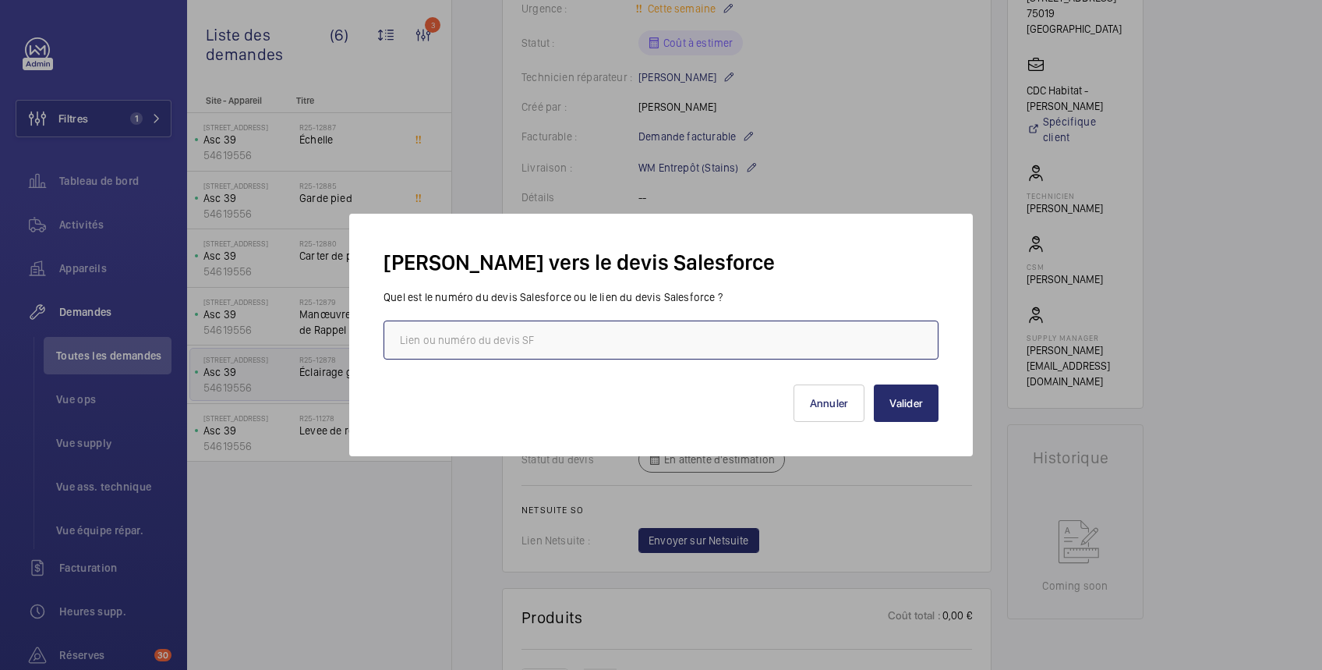
click at [742, 334] on input "text" at bounding box center [661, 339] width 555 height 39
paste input "[URL][DOMAIN_NAME]"
type input "[URL][DOMAIN_NAME]"
click at [906, 402] on button "Valider" at bounding box center [906, 402] width 65 height 37
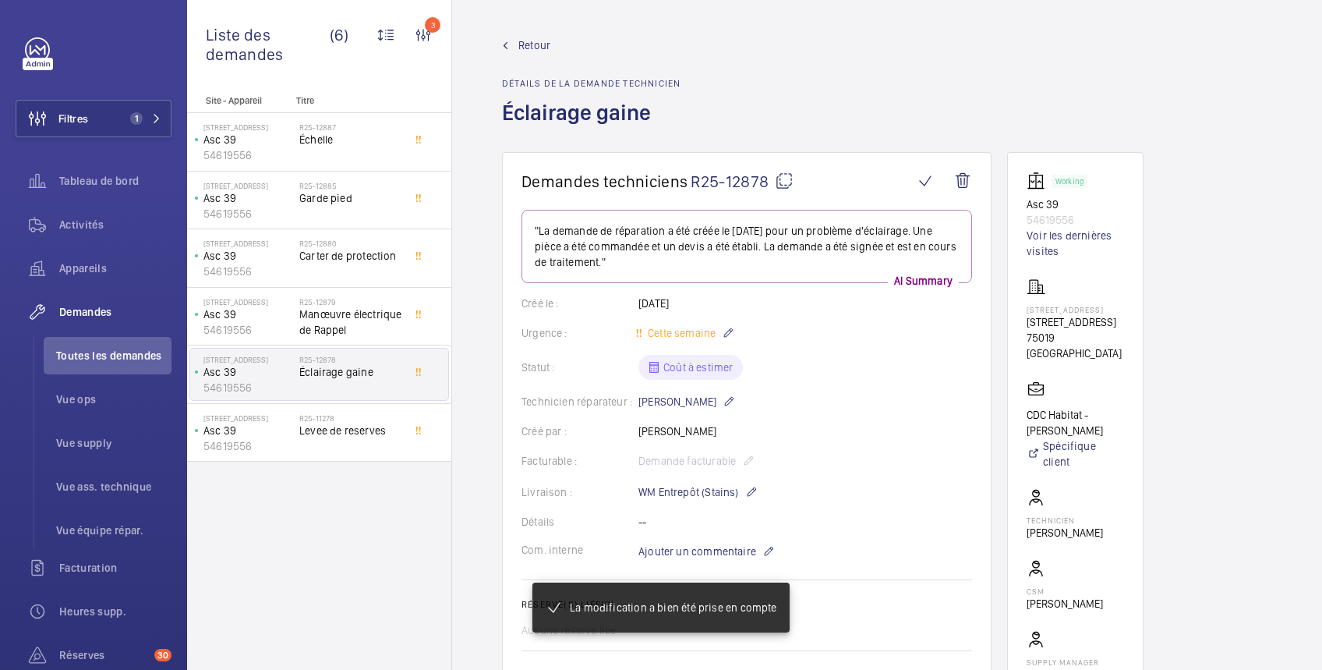
click at [542, 42] on span "Retour" at bounding box center [535, 45] width 32 height 16
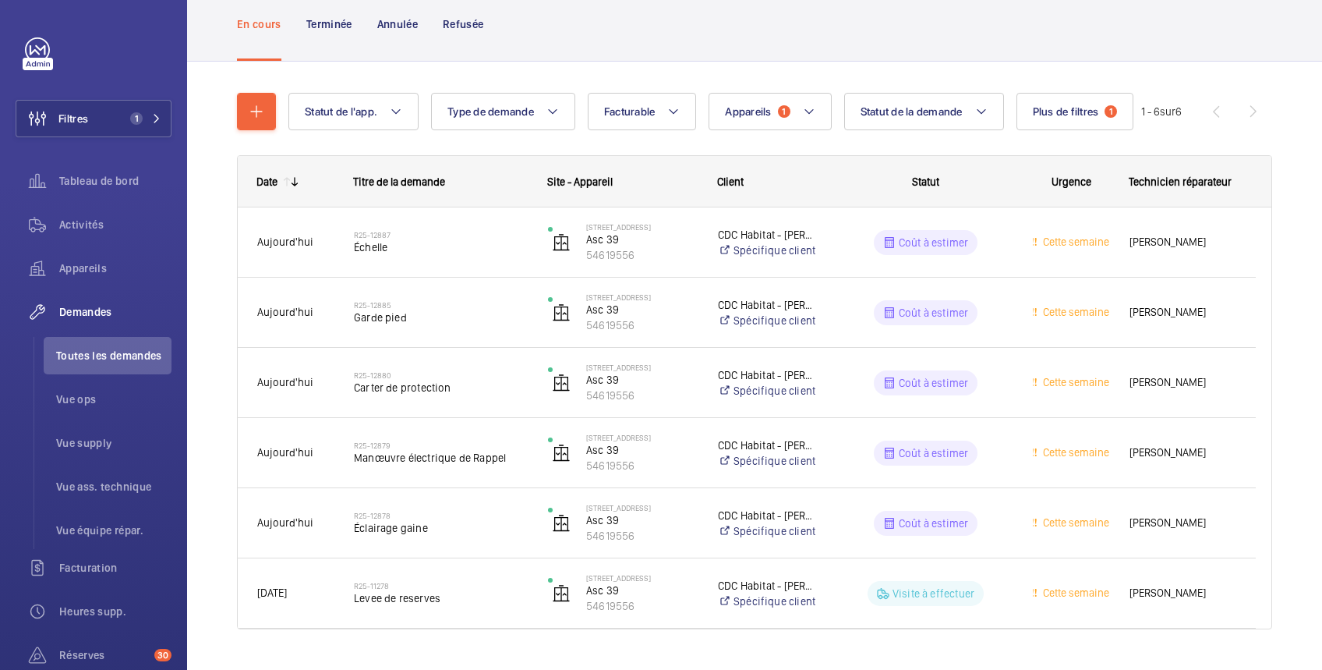
scroll to position [134, 0]
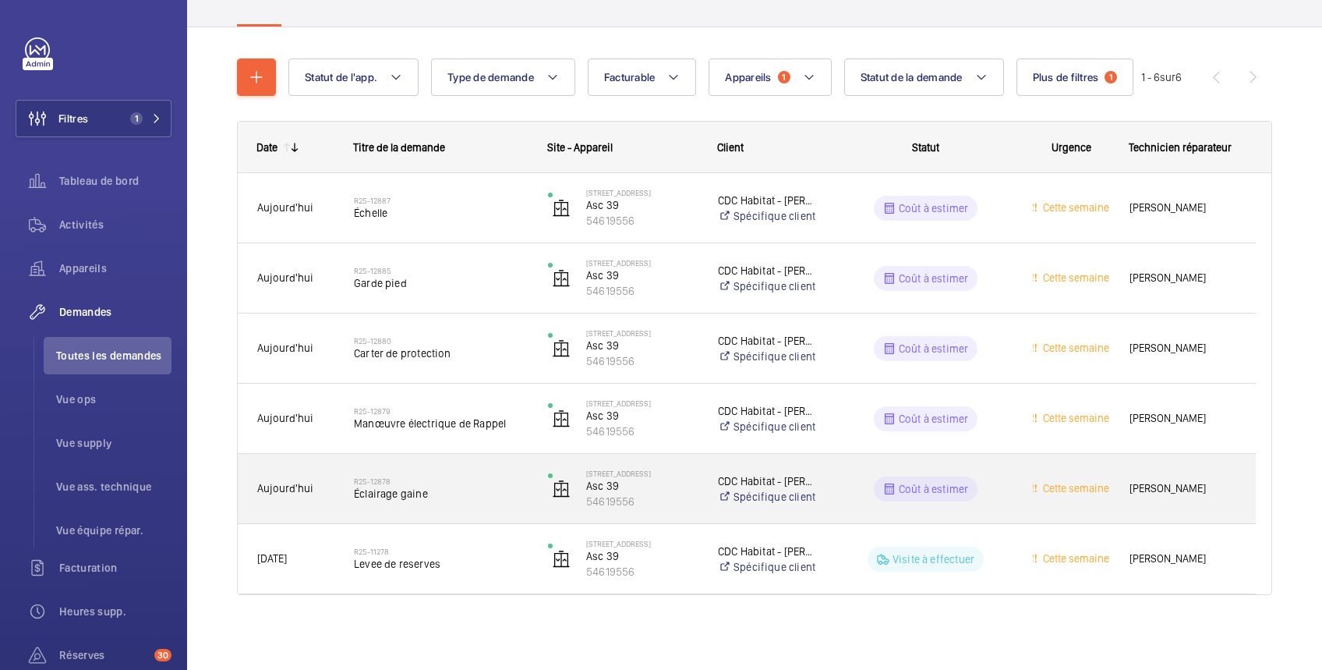
click at [986, 491] on wm-front-pills-cell "Coût à estimer" at bounding box center [926, 488] width 174 height 25
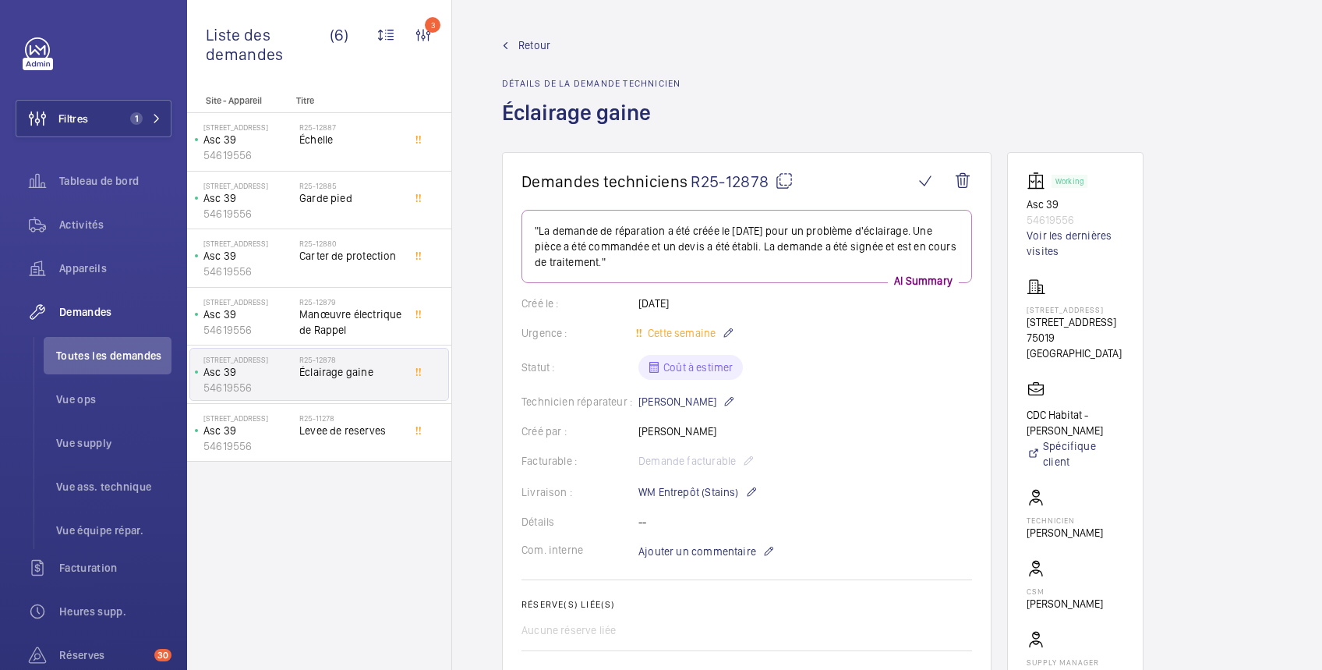
click at [535, 43] on span "Retour" at bounding box center [535, 45] width 32 height 16
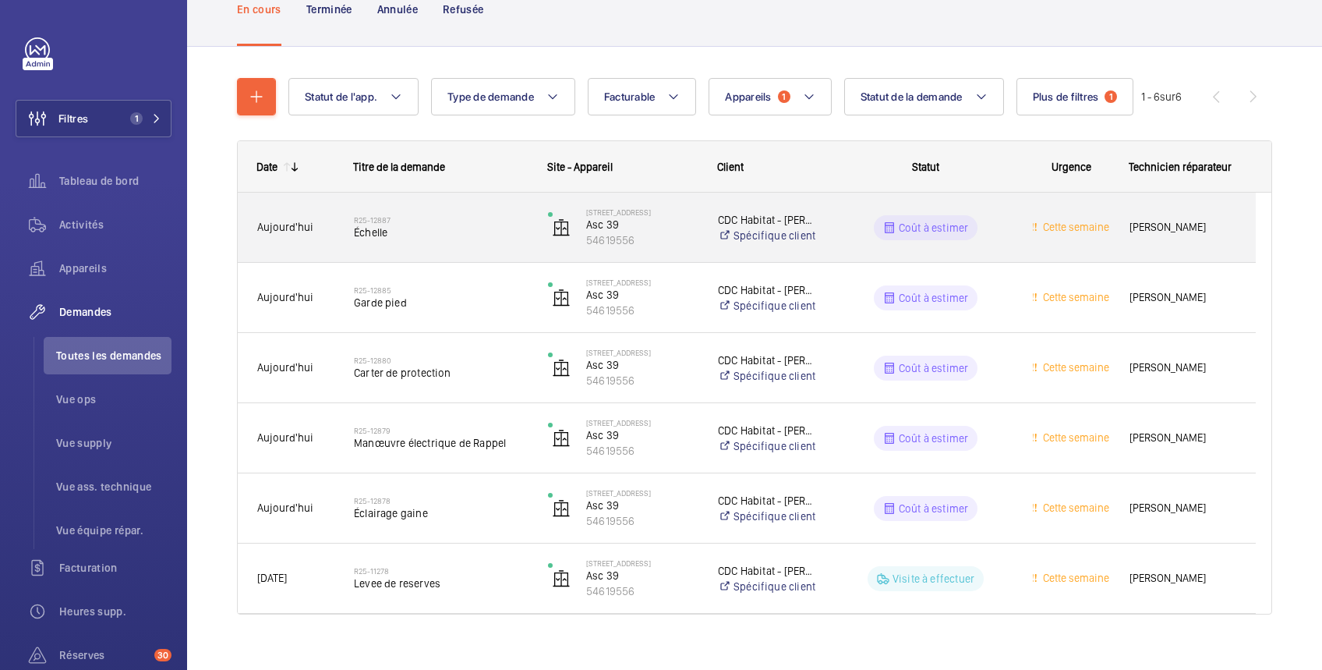
scroll to position [134, 0]
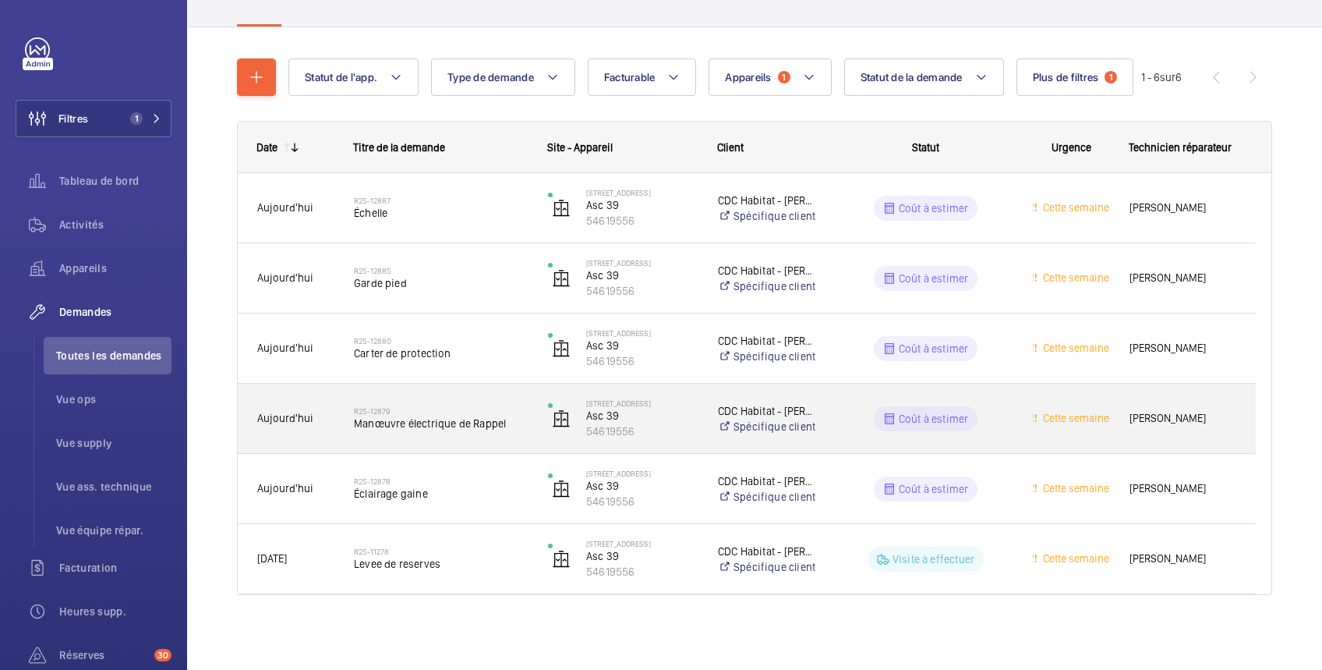
click at [1000, 415] on wm-front-pills-cell "Coût à estimer" at bounding box center [926, 418] width 174 height 25
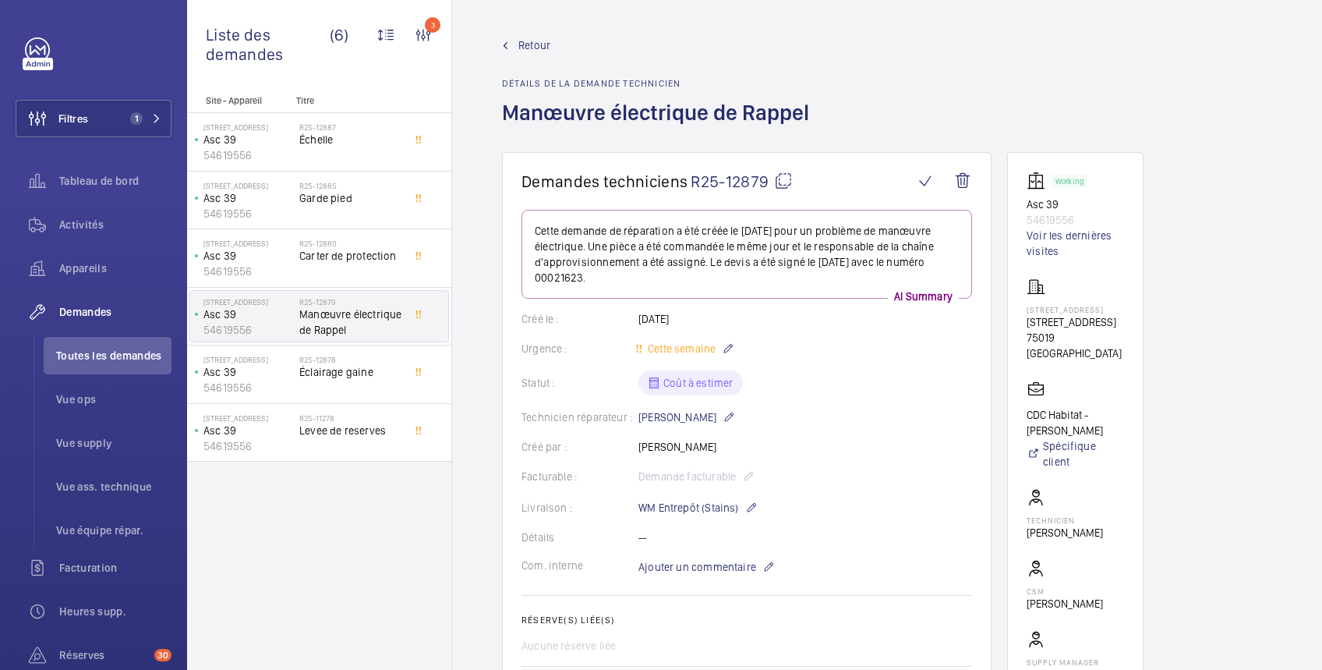
click at [536, 44] on span "Retour" at bounding box center [535, 45] width 32 height 16
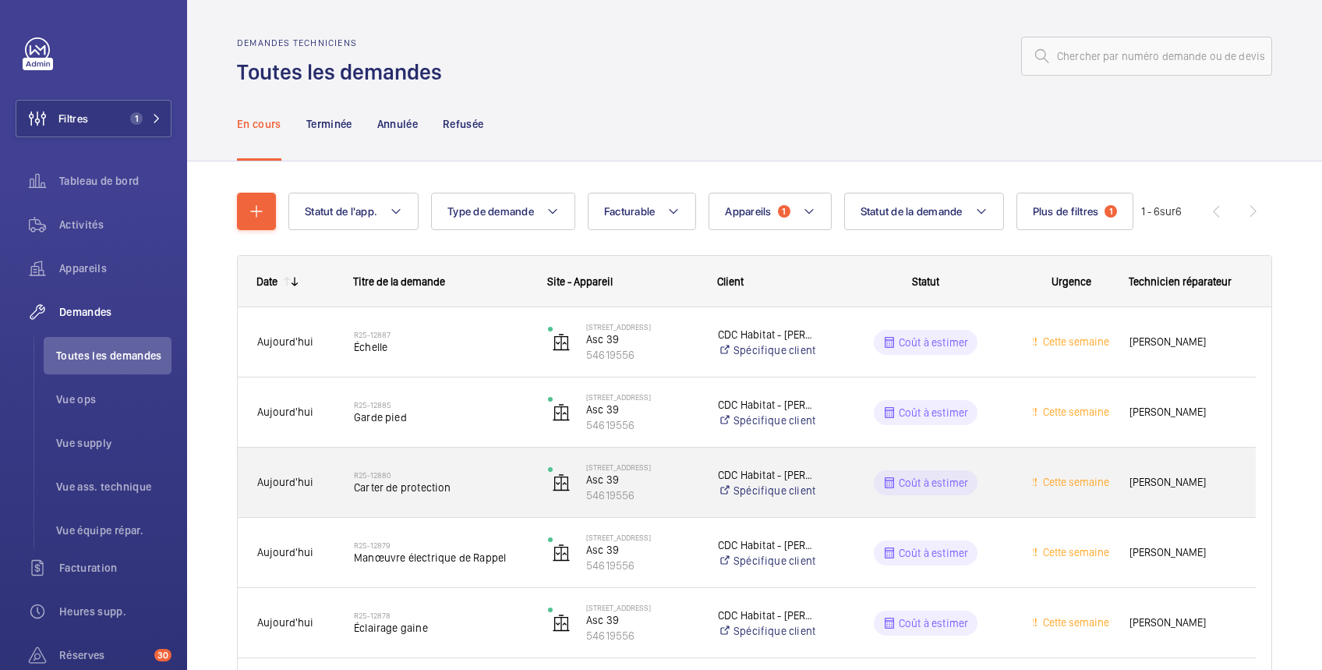
click at [1004, 483] on wm-front-pills-cell "Coût à estimer" at bounding box center [926, 482] width 174 height 25
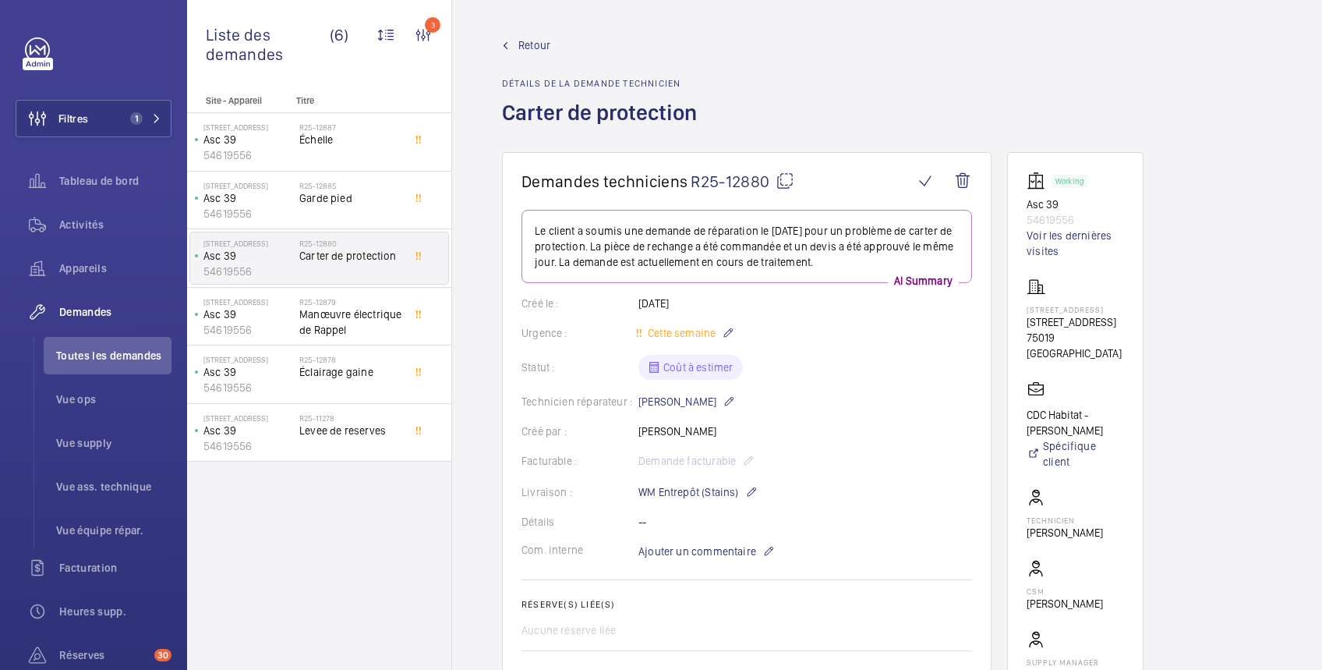
click at [538, 40] on span "Retour" at bounding box center [535, 45] width 32 height 16
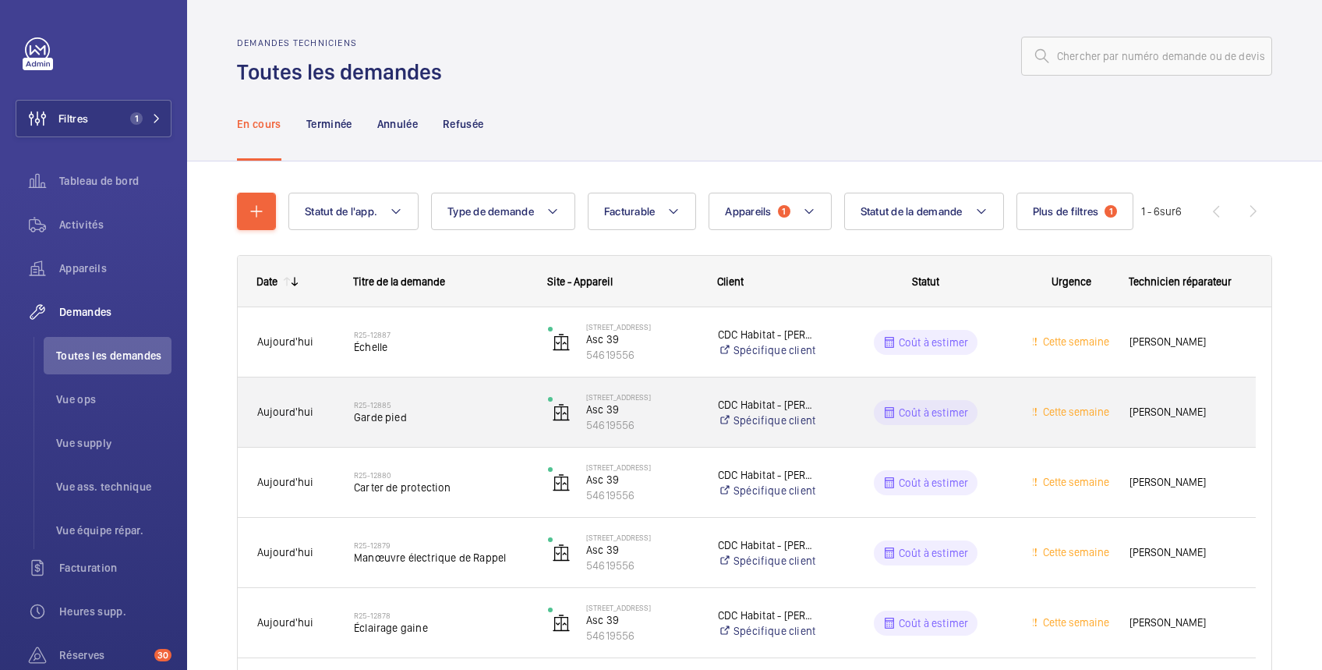
click at [981, 409] on wm-front-pills-cell "Coût à estimer" at bounding box center [926, 412] width 174 height 25
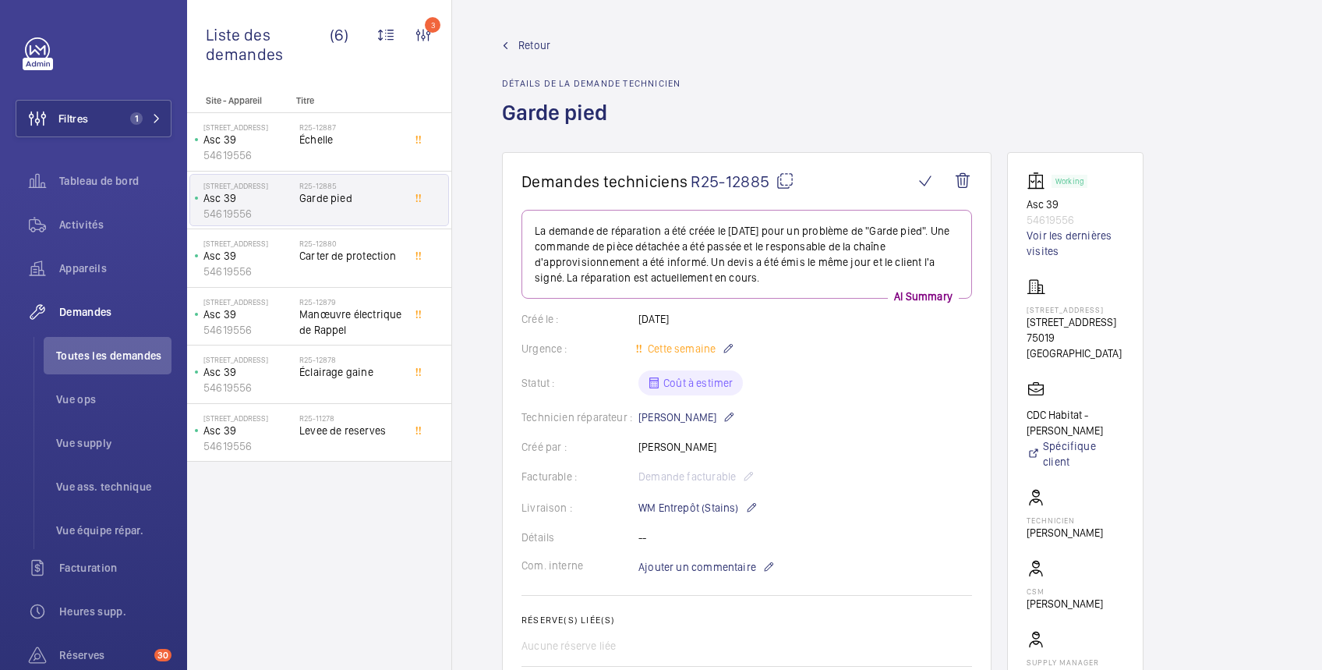
click at [536, 38] on span "Retour" at bounding box center [535, 45] width 32 height 16
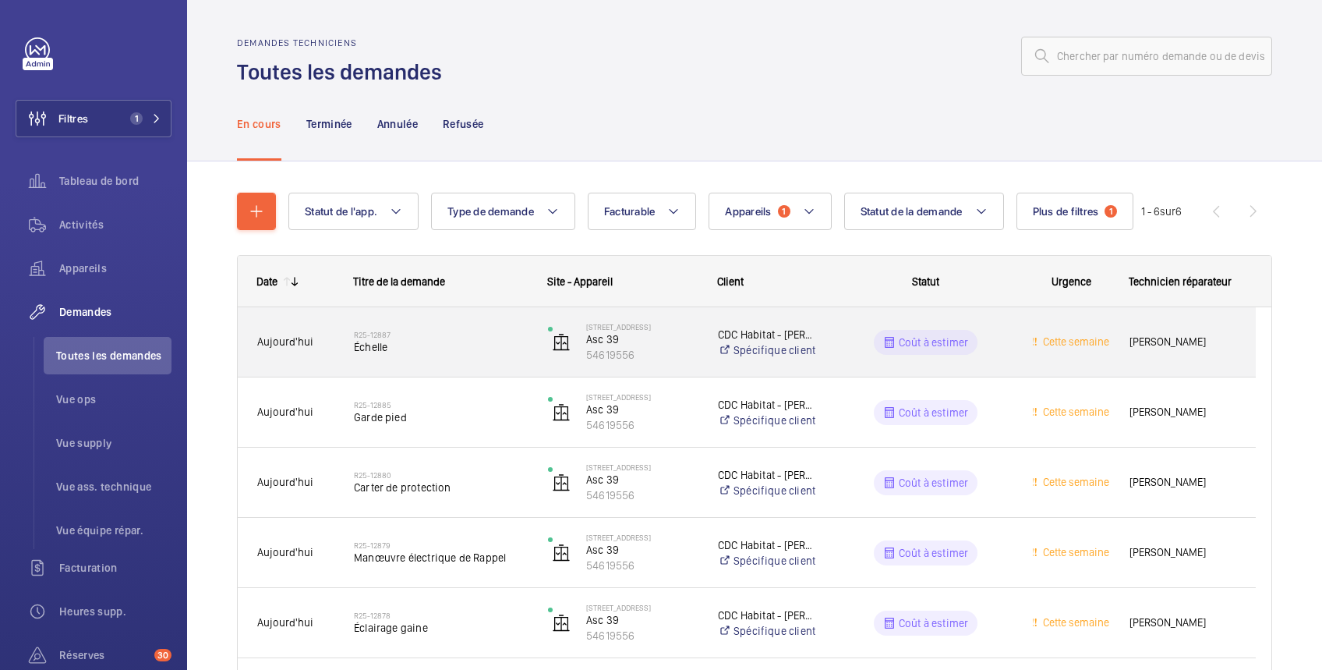
click at [978, 349] on wm-front-pills-cell "Coût à estimer" at bounding box center [926, 342] width 174 height 25
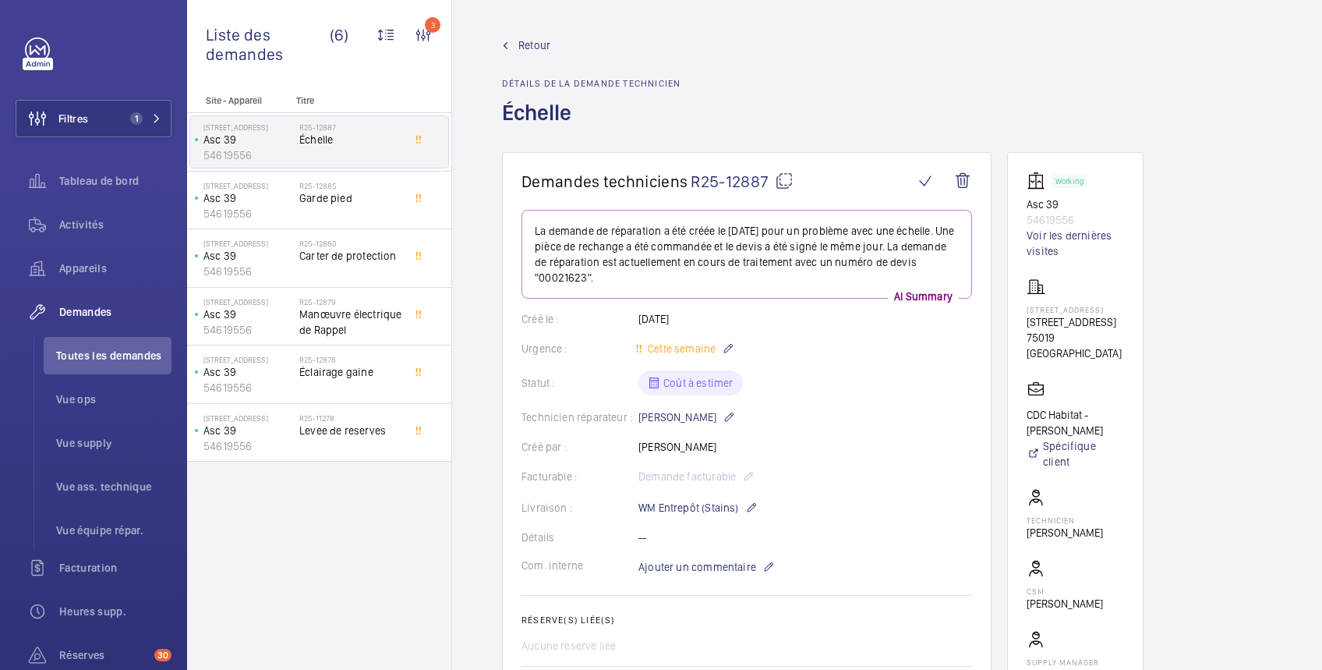
click at [539, 41] on span "Retour" at bounding box center [535, 45] width 32 height 16
